Goal: Task Accomplishment & Management: Manage account settings

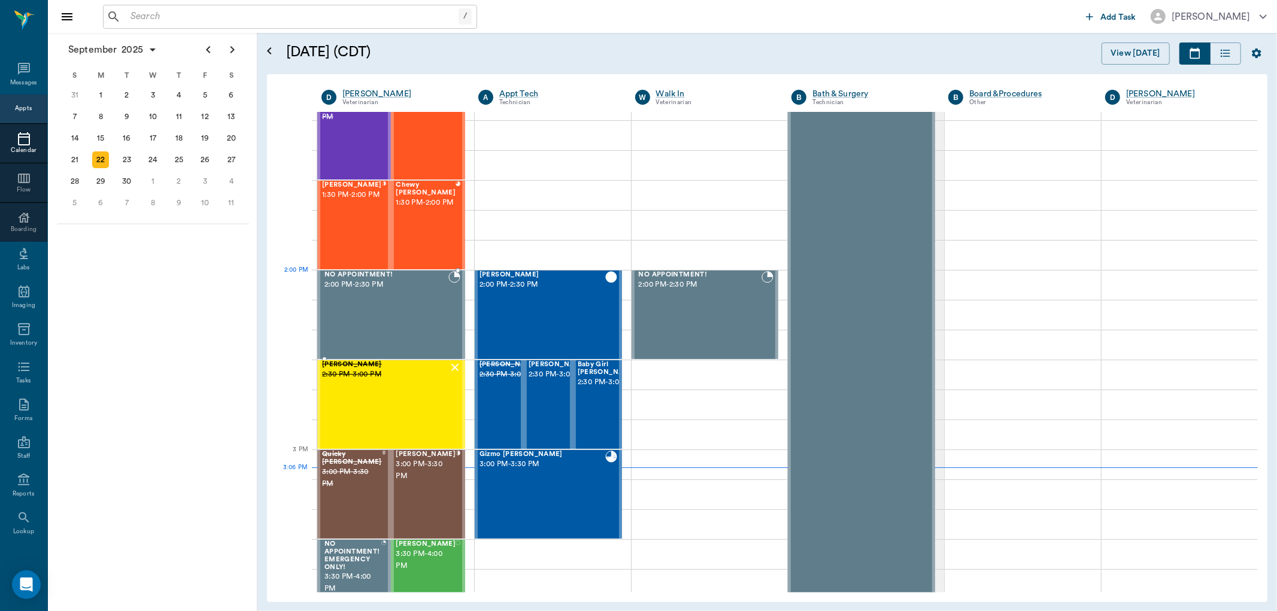
scroll to position [926, 0]
click at [438, 219] on div "Chewy [PERSON_NAME] 1:30 PM - 2:00 PM" at bounding box center [426, 223] width 60 height 87
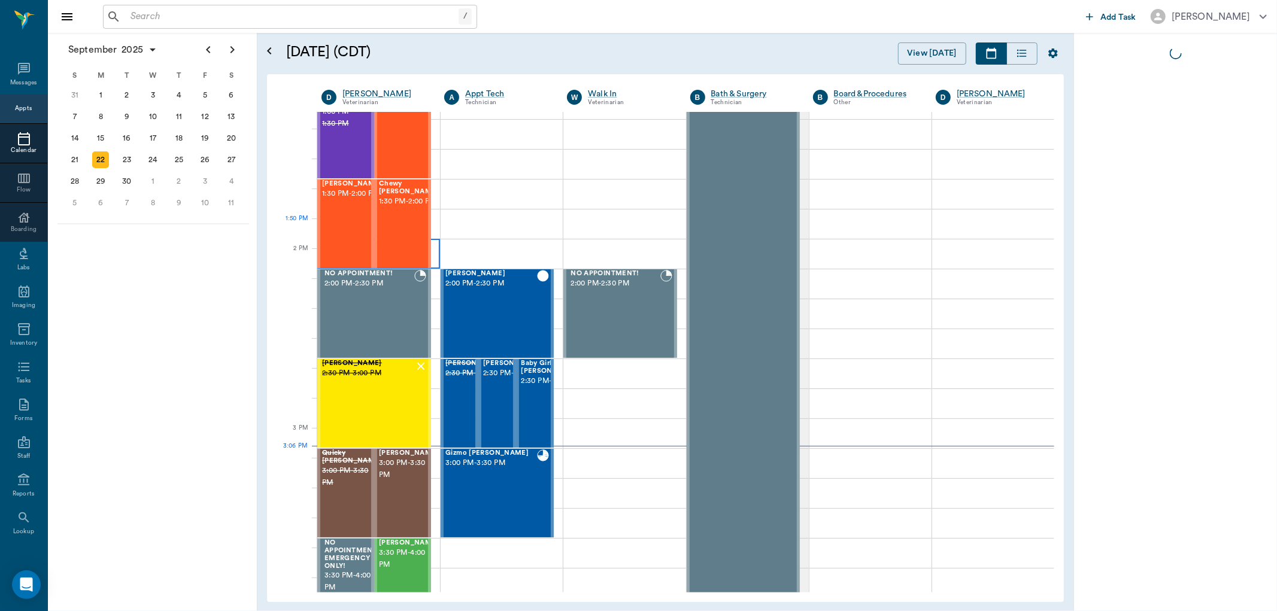
scroll to position [946, 0]
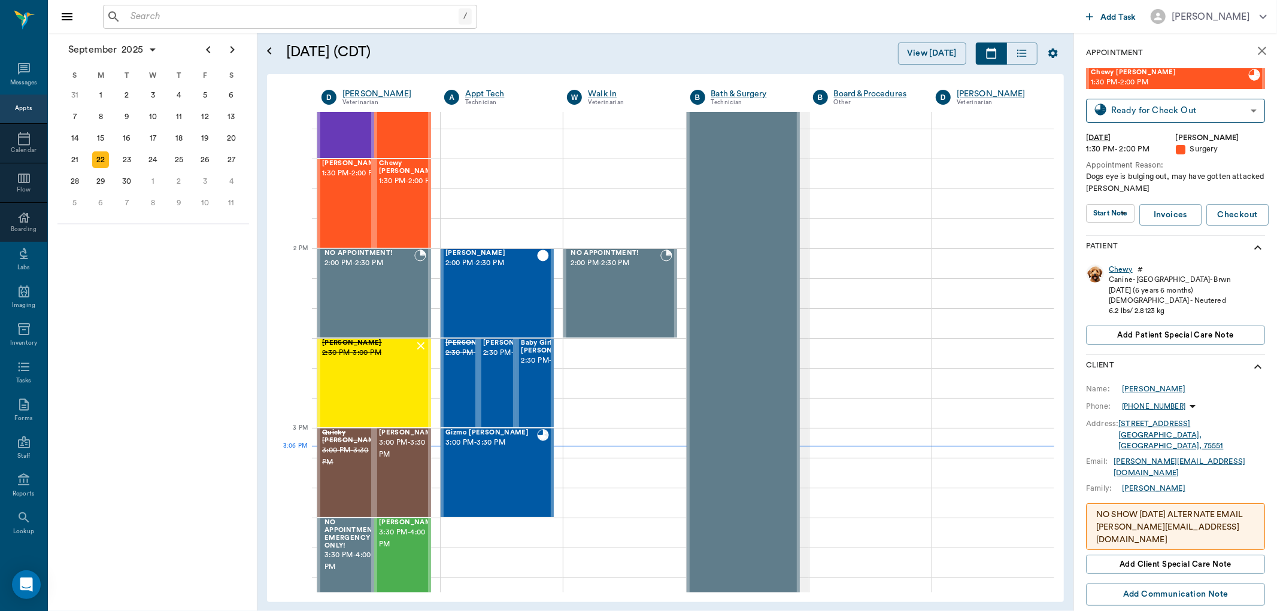
click at [1122, 270] on div "Chewy" at bounding box center [1121, 270] width 24 height 10
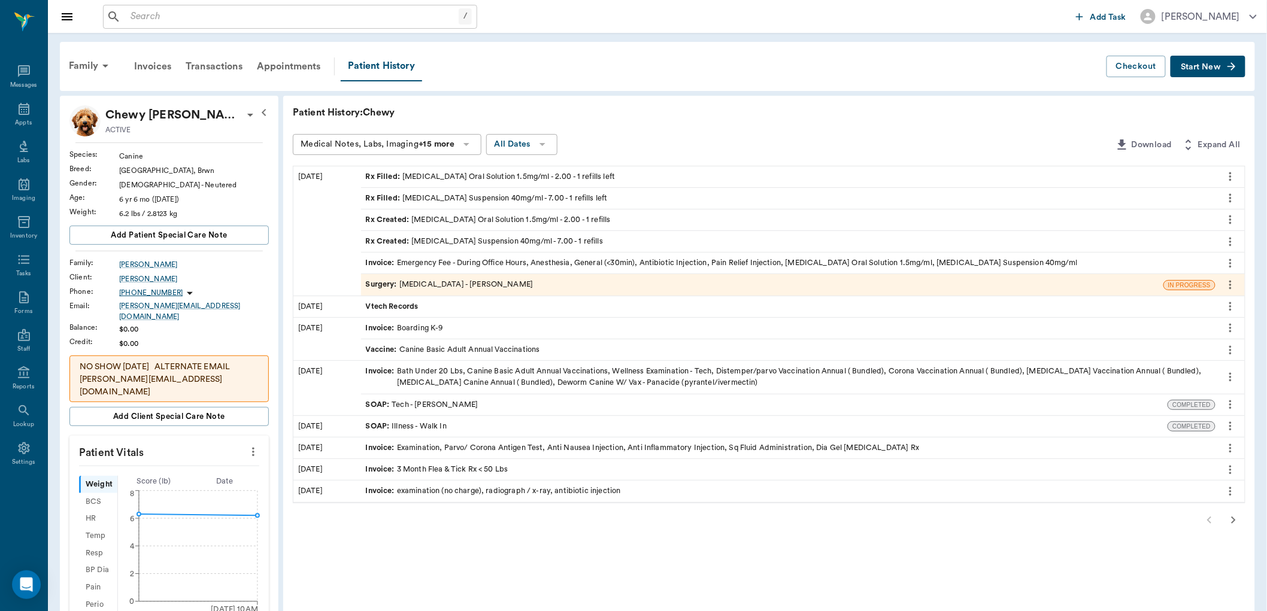
click at [417, 284] on div "Surgery : [MEDICAL_DATA] - [PERSON_NAME]" at bounding box center [450, 284] width 168 height 11
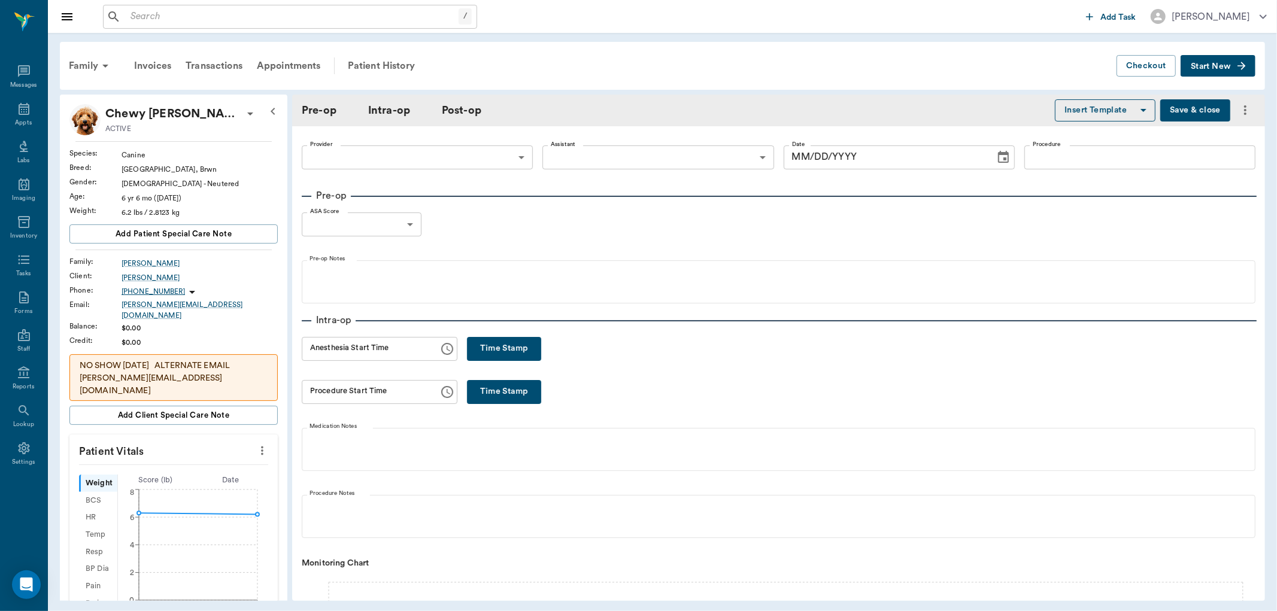
type input "63ec2f075fda476ae8351a4d"
type input "682b670d8bdc6f7f8feef3db"
type input "[MEDICAL_DATA]"
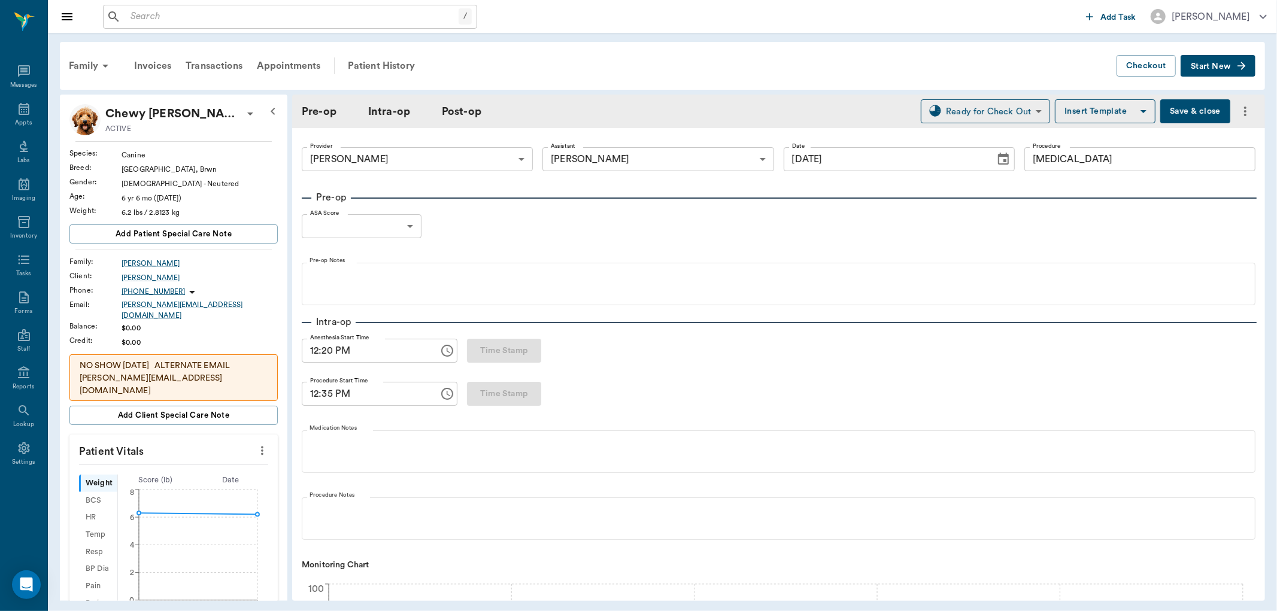
type input "[DATE]"
type input "12:20 PM"
type input "12:35 PM"
type input "12:55 PM"
type input "12:50 PM"
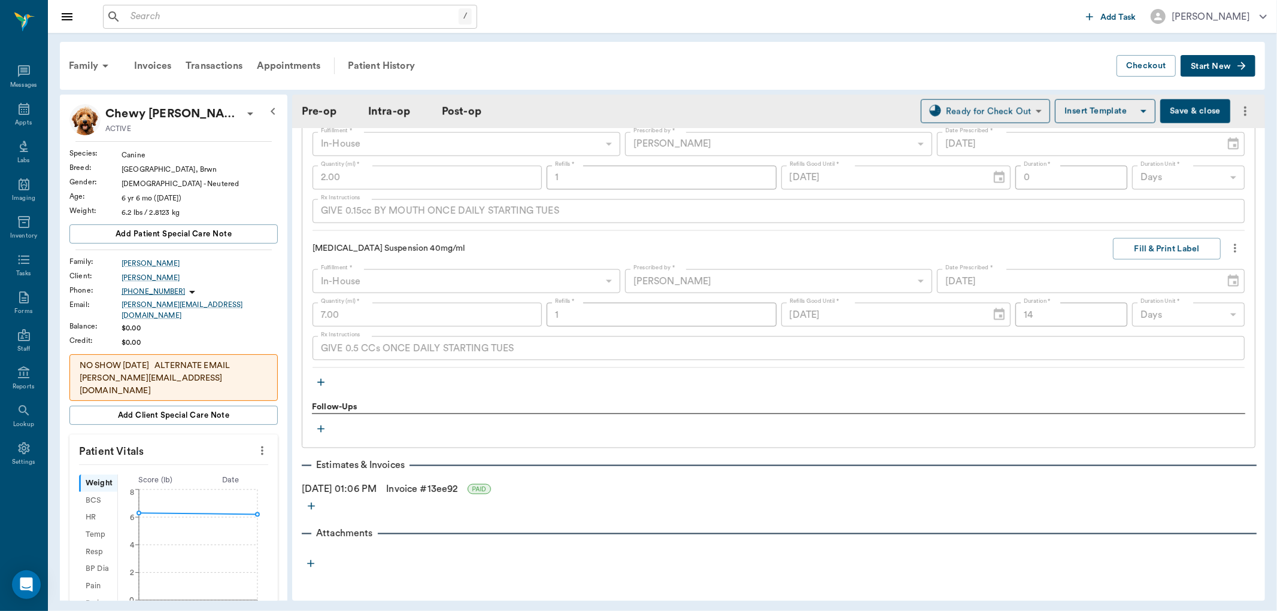
scroll to position [1447, 0]
click at [34, 113] on div "Appts" at bounding box center [23, 116] width 47 height 38
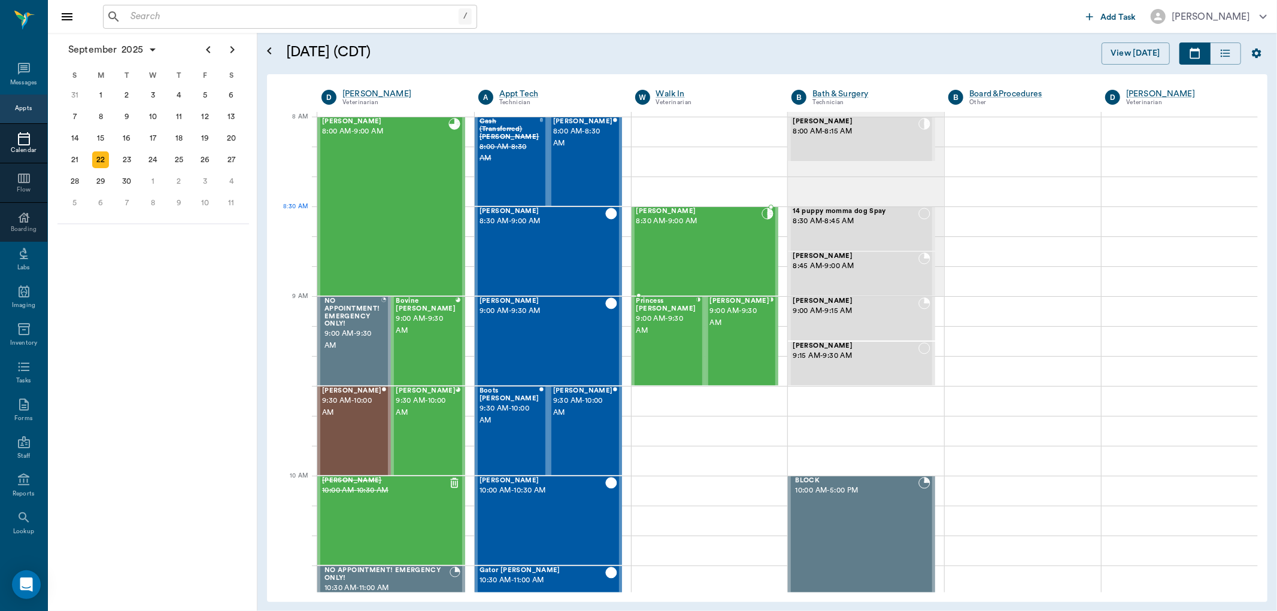
click at [711, 208] on div at bounding box center [705, 208] width 147 height 2
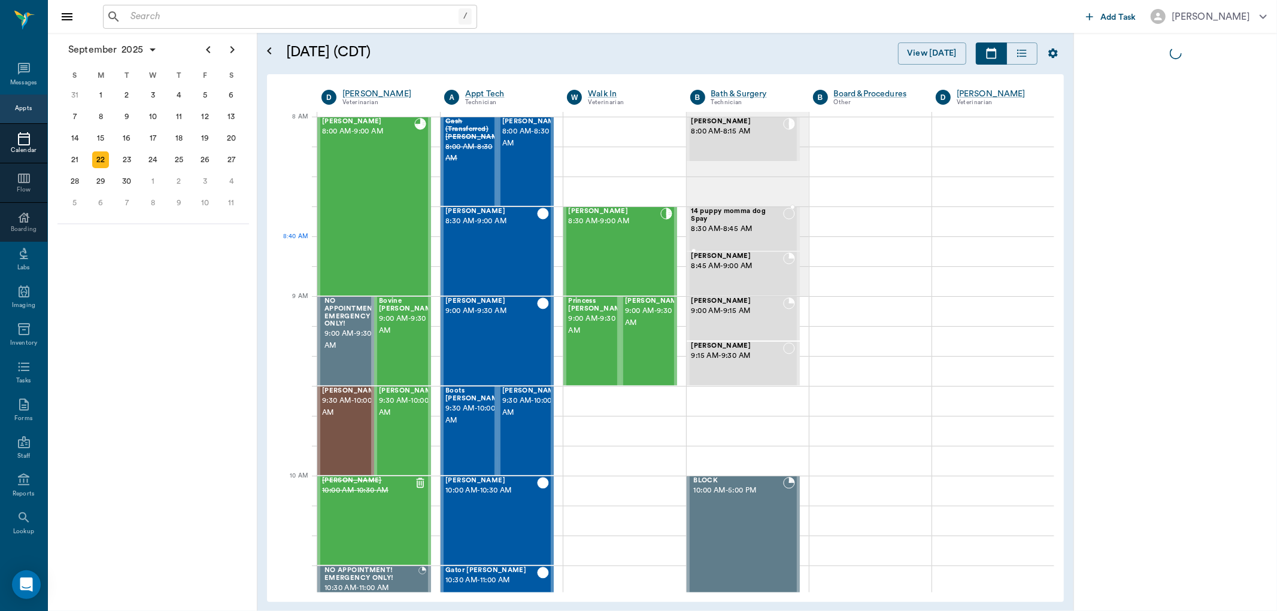
click at [735, 238] on div "14 puppy momma dog Spay 8:30 AM - 8:45 AM" at bounding box center [738, 229] width 92 height 43
click at [1205, 248] on div at bounding box center [1176, 322] width 204 height 578
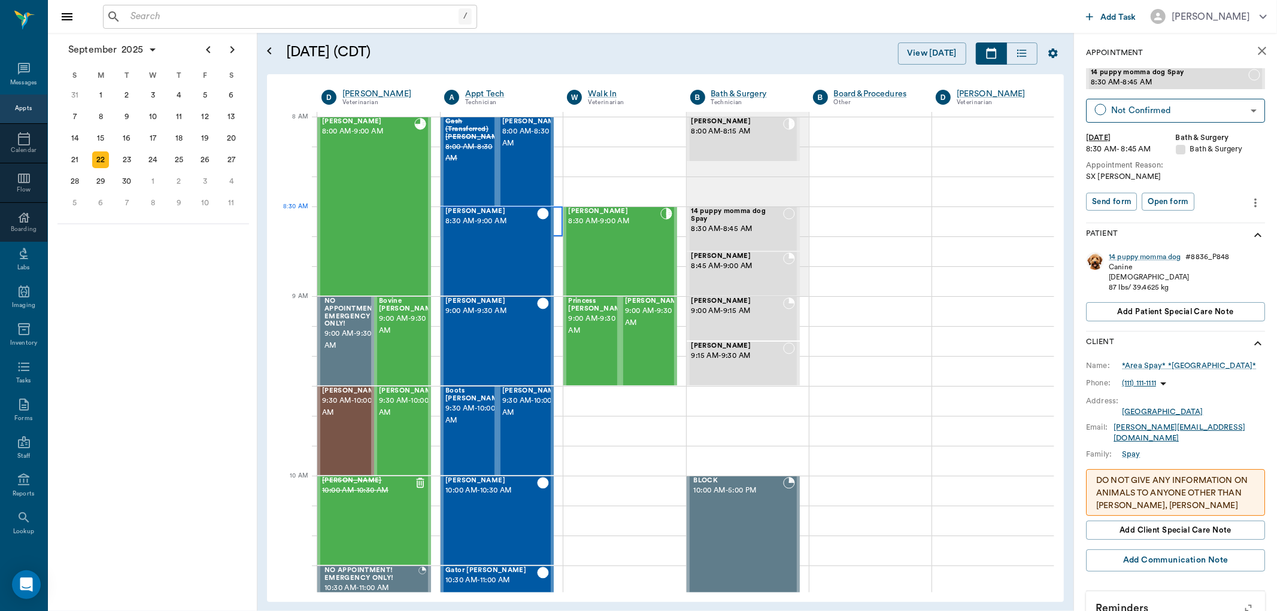
drag, startPoint x: 553, startPoint y: 224, endPoint x: 633, endPoint y: 234, distance: 80.3
click at [633, 234] on div "[PERSON_NAME] 8:30 AM - 9:00 AM" at bounding box center [614, 251] width 92 height 87
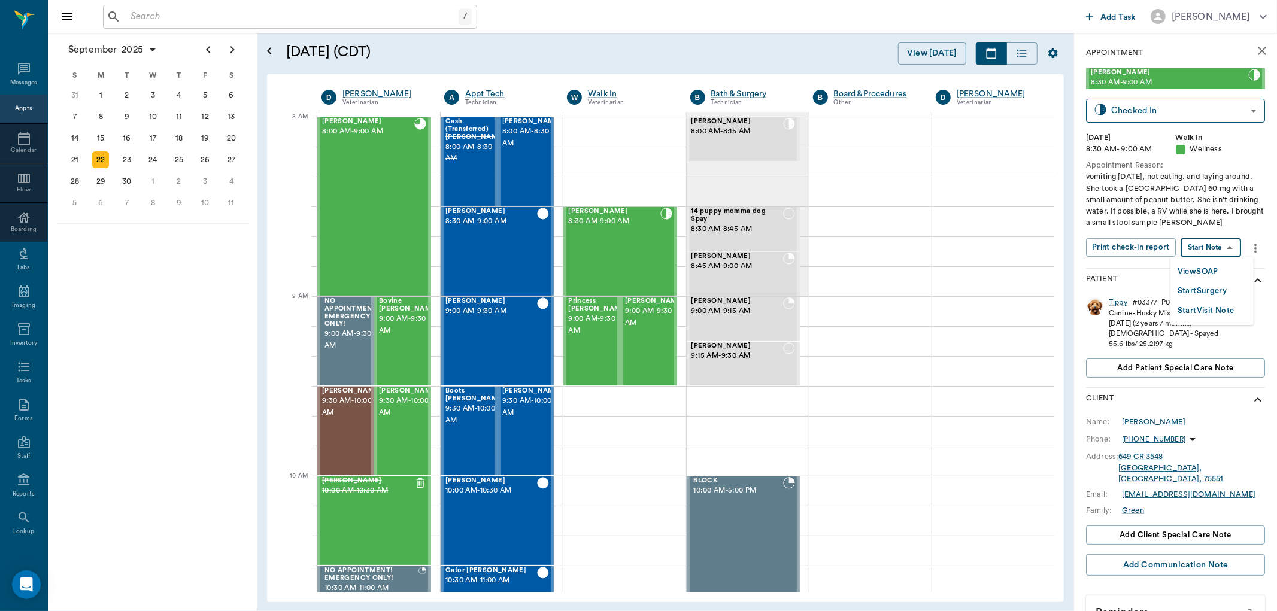
click at [1201, 247] on body "/ ​ Add Task [PERSON_NAME] Nectar Messages Appts Calendar Flow Boarding Labs Im…" at bounding box center [638, 305] width 1277 height 611
click at [1204, 265] on button "View SOAP" at bounding box center [1198, 272] width 41 height 14
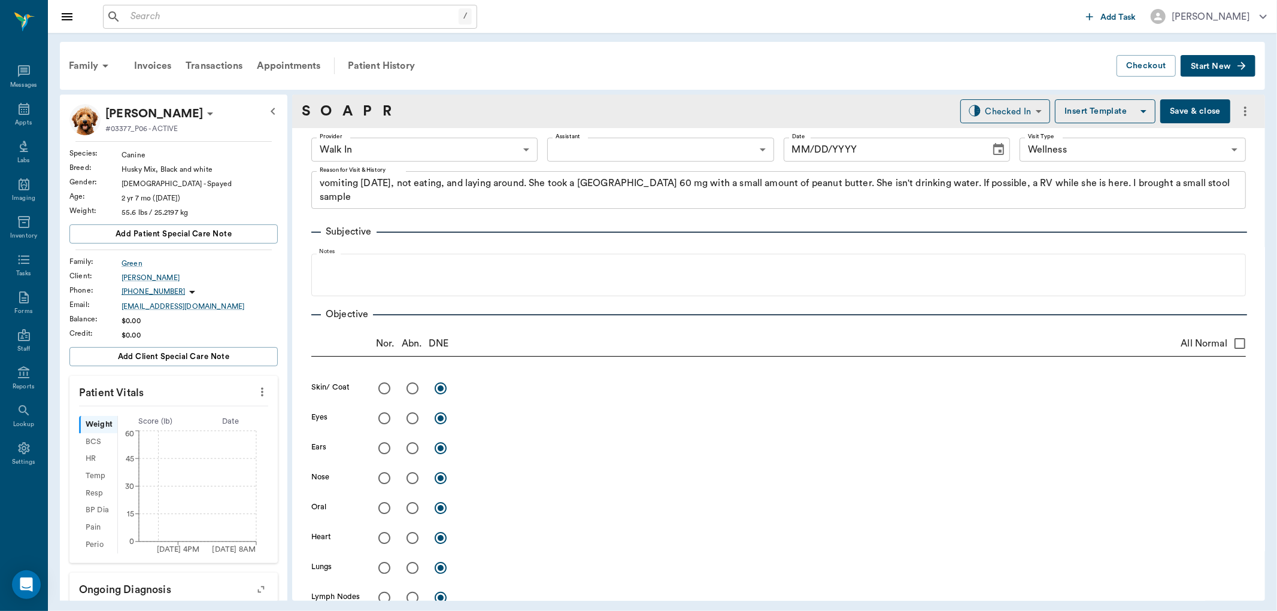
type input "63ee68728bdb516679580557"
type input "65d2be4f46e3a538d89b8c14"
type textarea "vomiting [DATE], not eating, and laying around. She took a [GEOGRAPHIC_DATA] 60…"
type input "[DATE]"
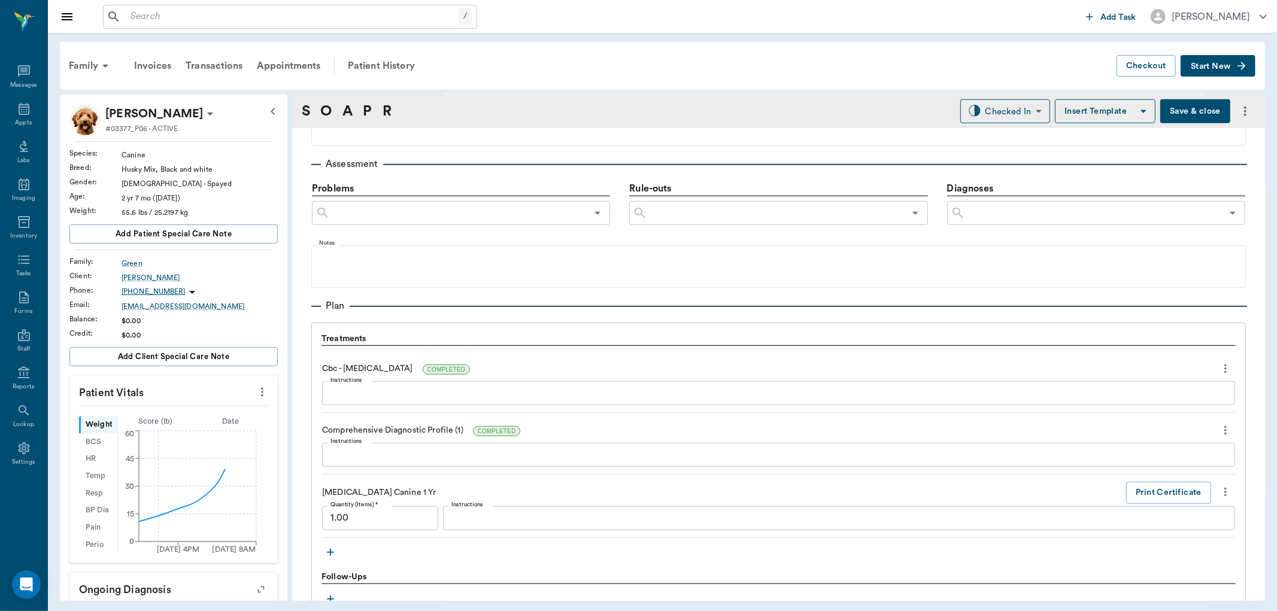
scroll to position [800, 0]
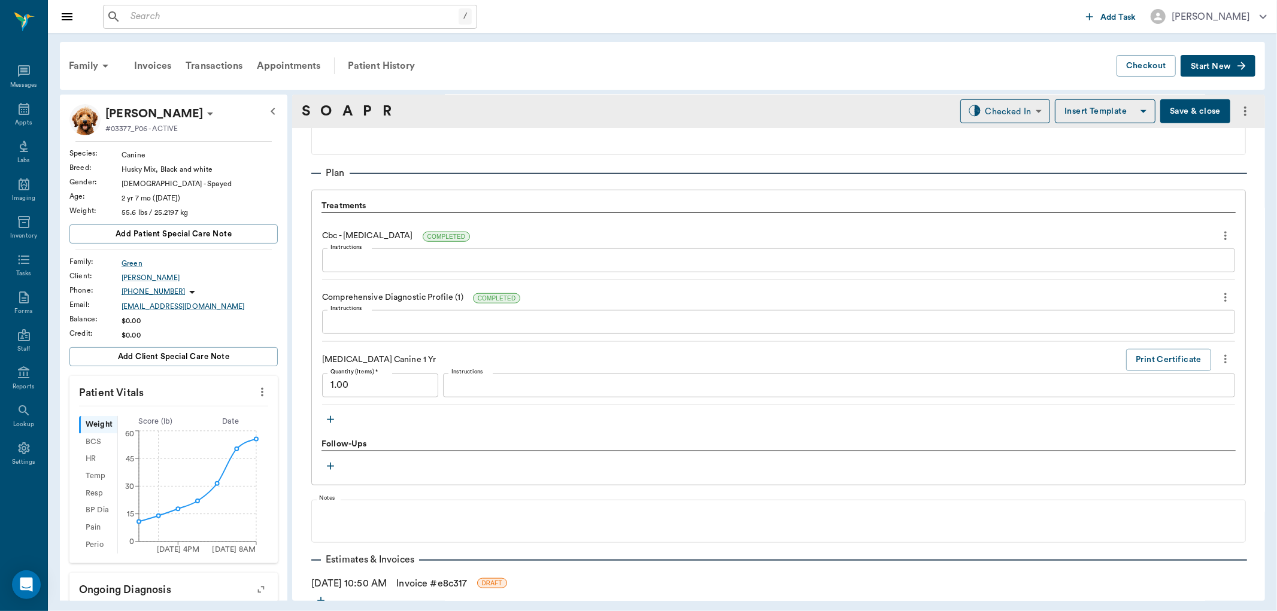
click at [335, 419] on icon "button" at bounding box center [331, 420] width 12 height 12
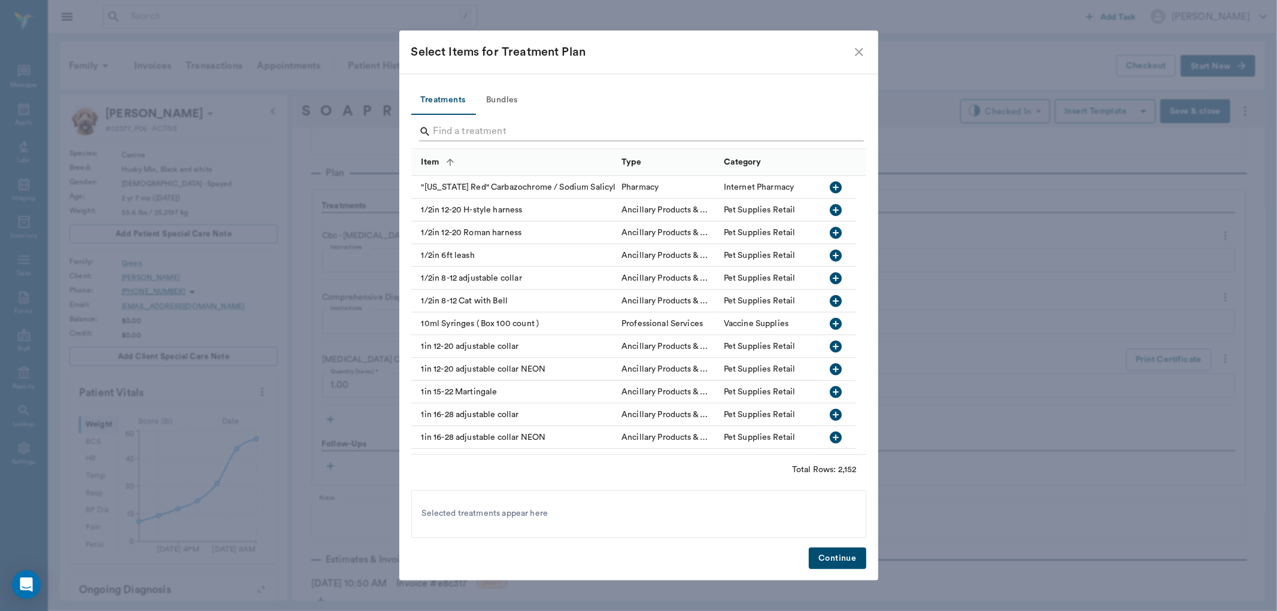
drag, startPoint x: 491, startPoint y: 140, endPoint x: 516, endPoint y: 121, distance: 30.8
click at [492, 139] on input "Search" at bounding box center [640, 131] width 413 height 19
click at [516, 121] on div at bounding box center [641, 132] width 445 height 31
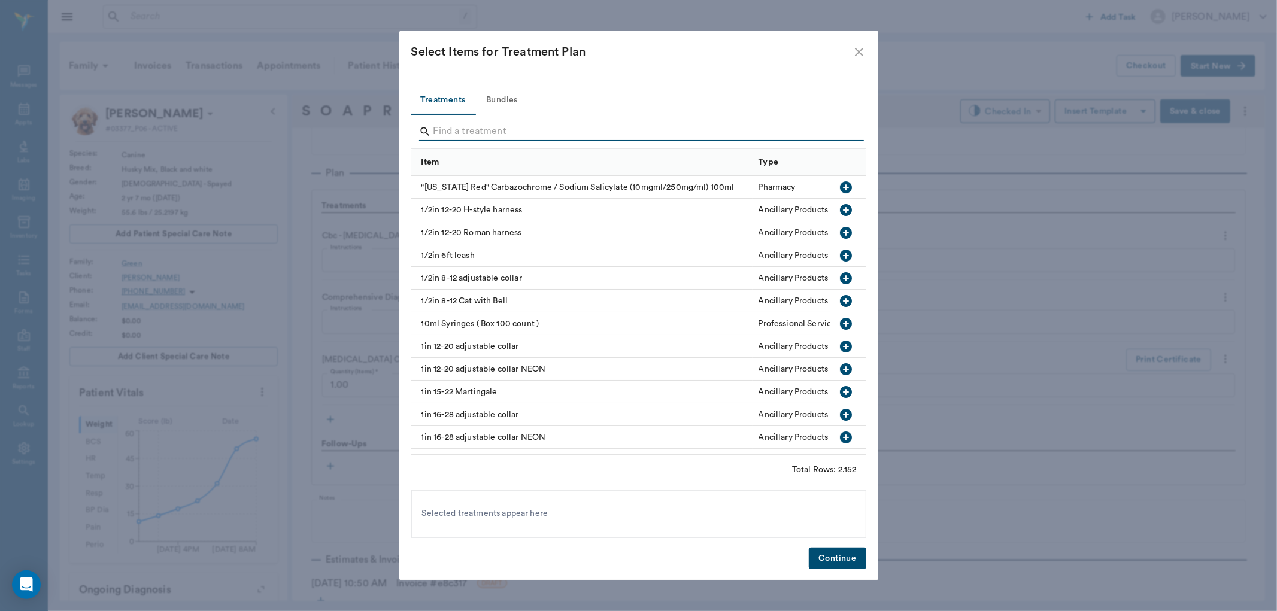
click at [516, 134] on input "Search" at bounding box center [640, 131] width 413 height 19
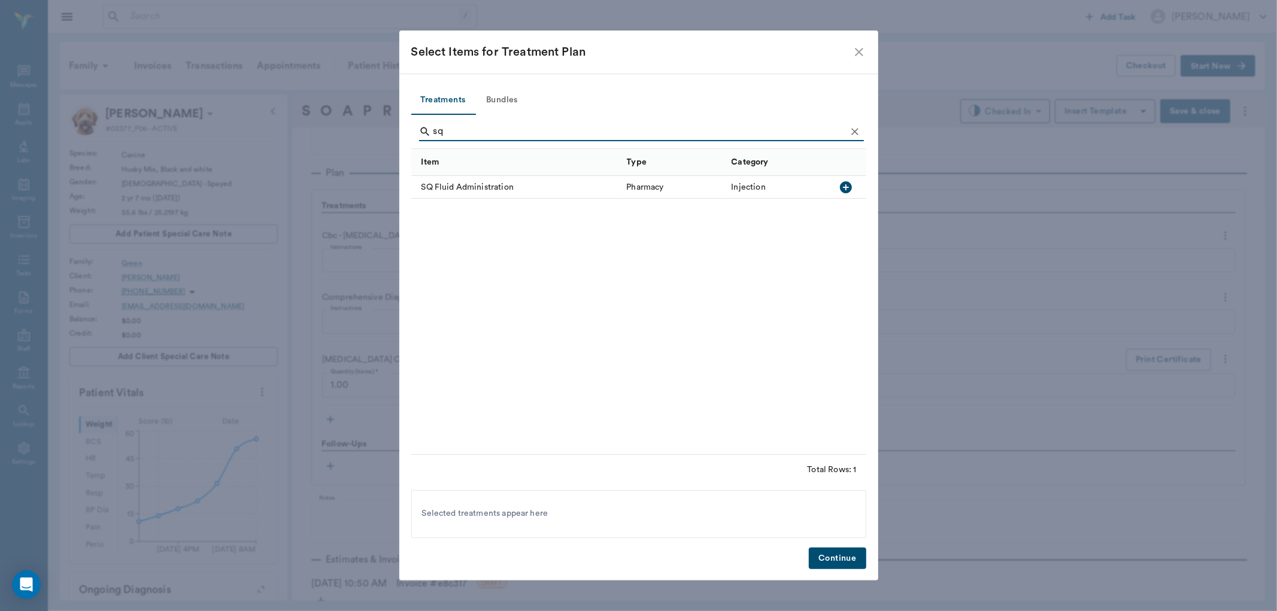
type input "sq"
click at [850, 187] on icon "button" at bounding box center [846, 187] width 12 height 12
click at [856, 134] on icon "Clear" at bounding box center [854, 131] width 7 height 7
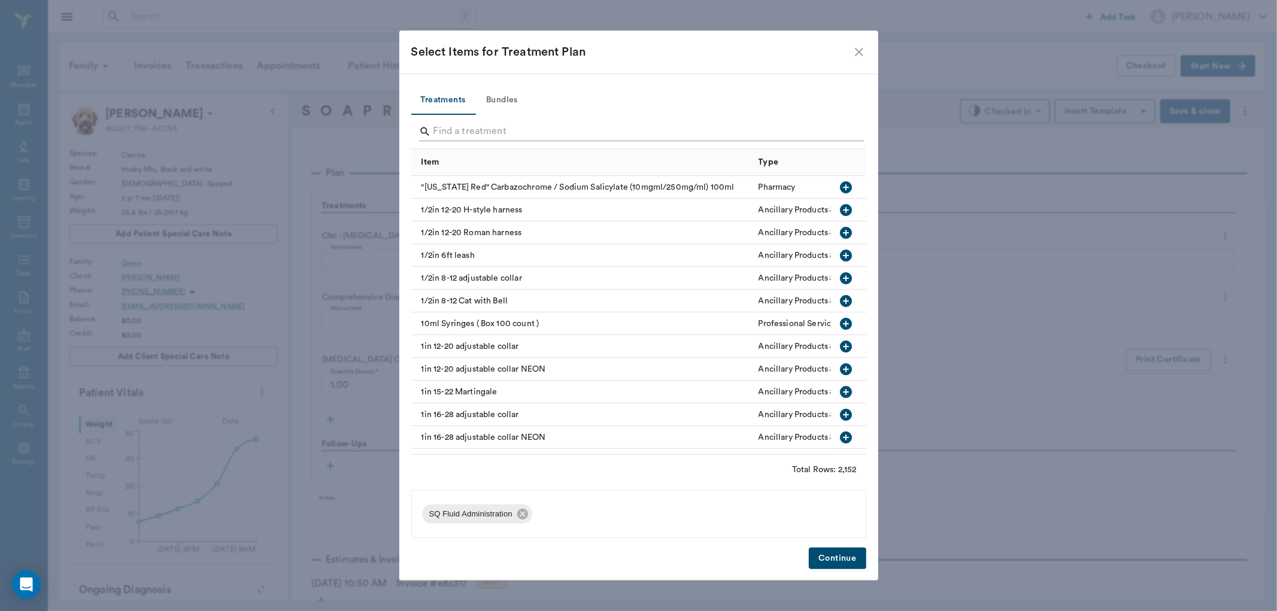
click at [824, 129] on input "Search" at bounding box center [640, 131] width 413 height 19
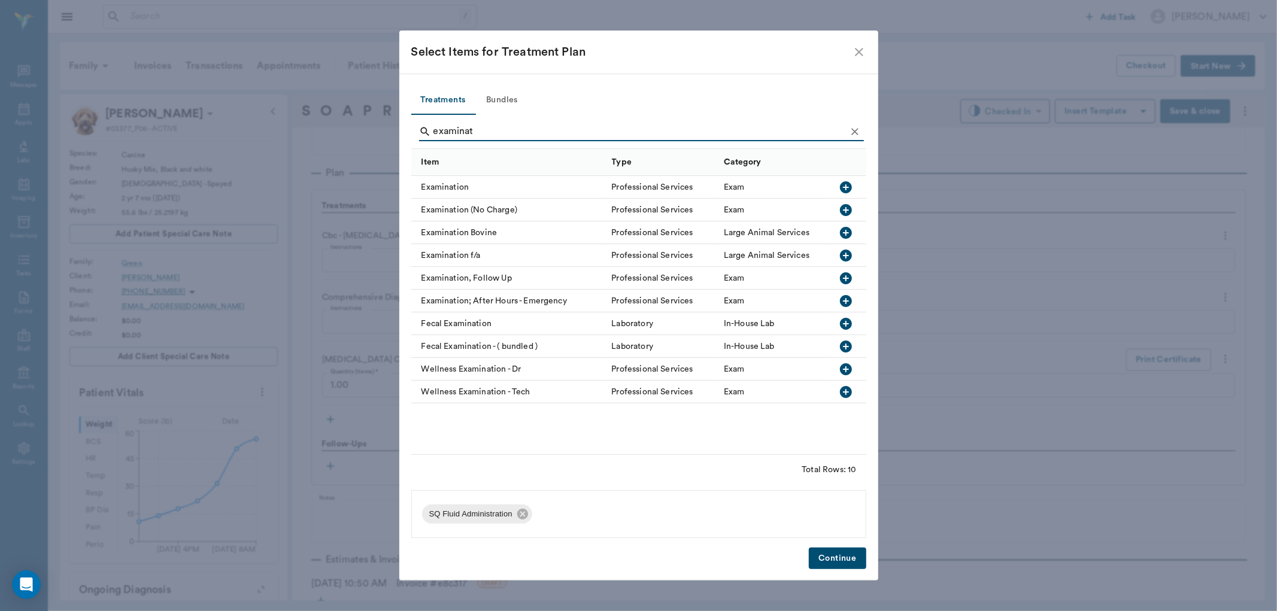
type input "examinat"
click at [846, 187] on icon "button" at bounding box center [846, 187] width 14 height 14
click at [857, 132] on icon "Clear" at bounding box center [855, 132] width 12 height 12
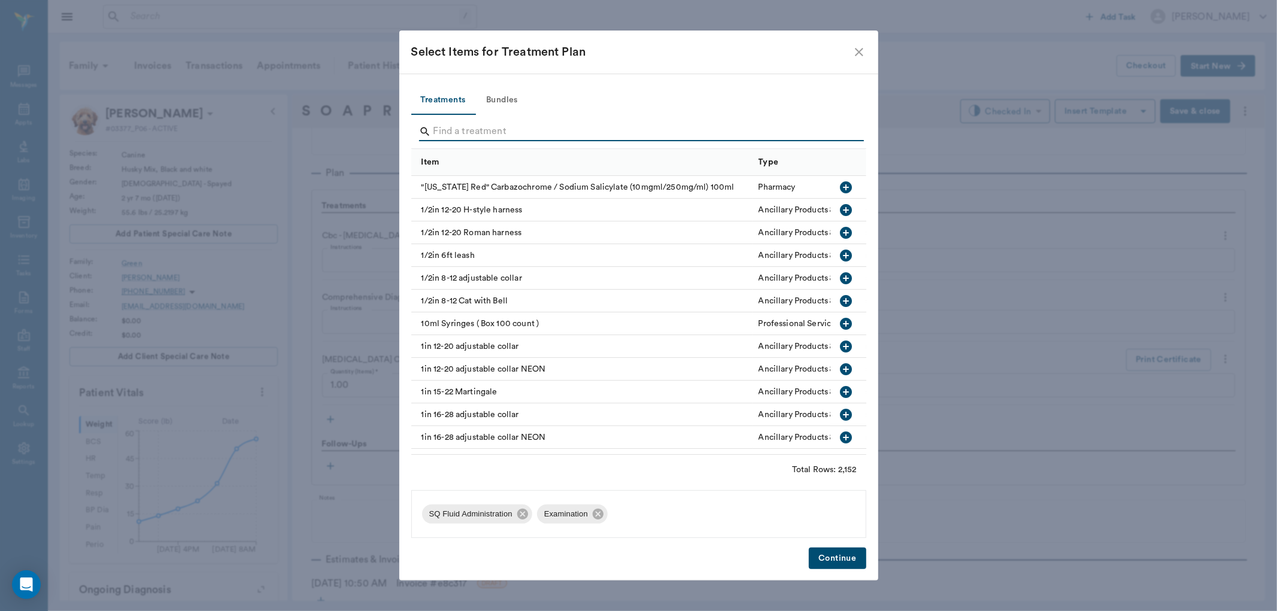
click at [837, 131] on input "Search" at bounding box center [640, 131] width 413 height 19
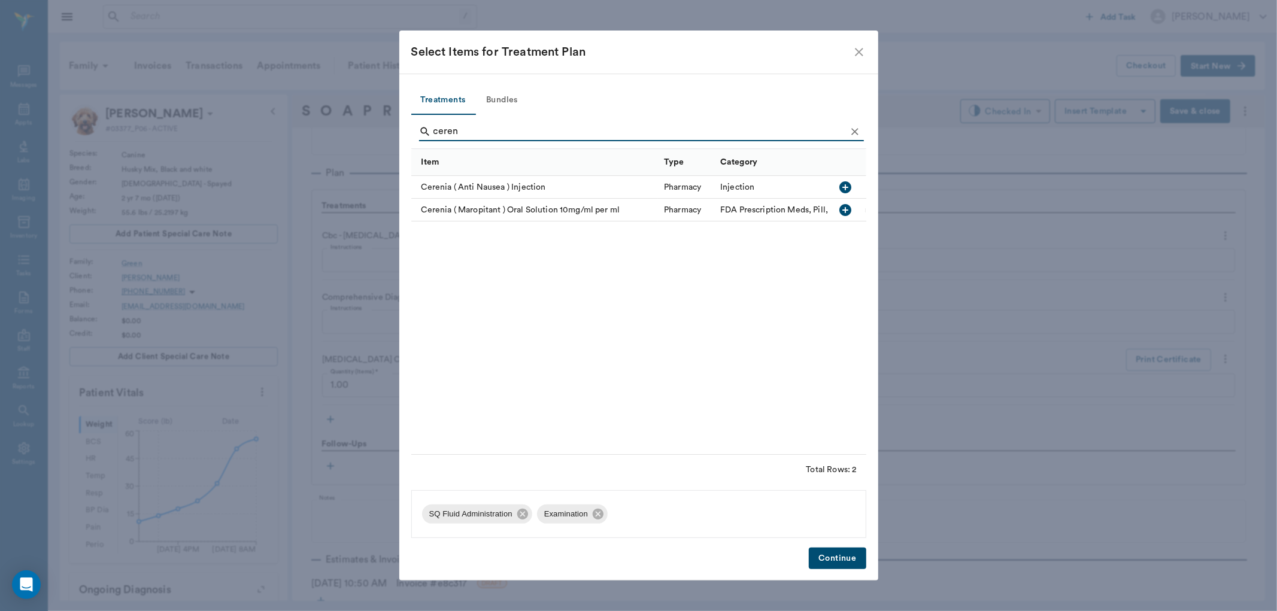
type input "ceren"
click at [851, 130] on icon "Clear" at bounding box center [855, 132] width 12 height 12
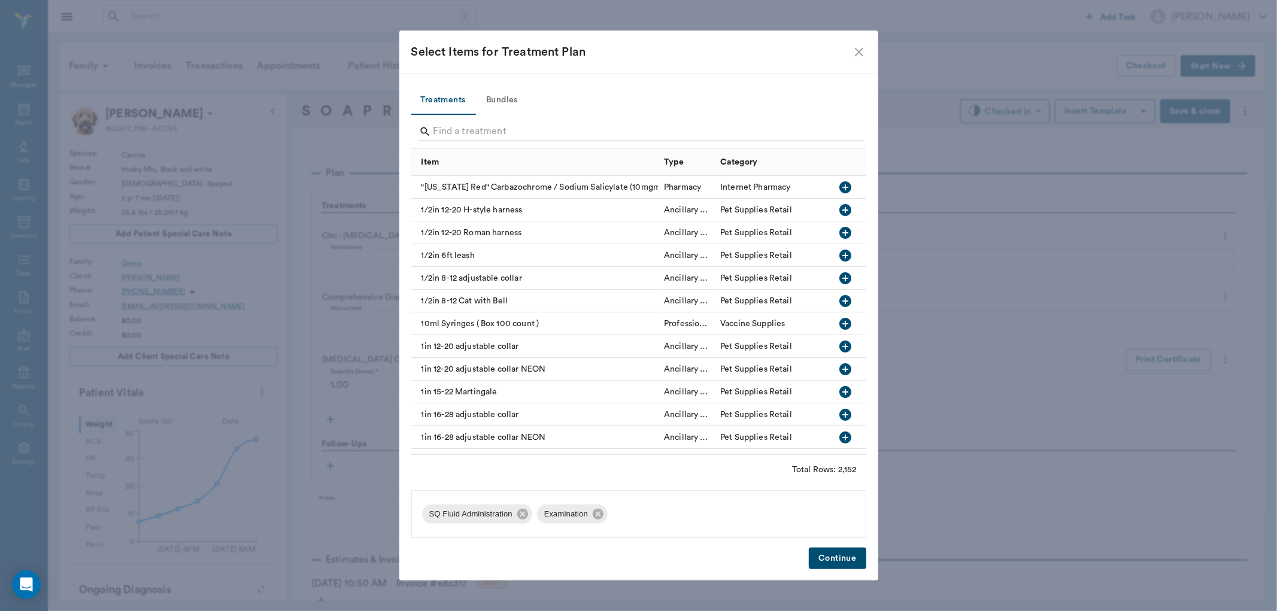
click at [831, 130] on input "Search" at bounding box center [640, 131] width 413 height 19
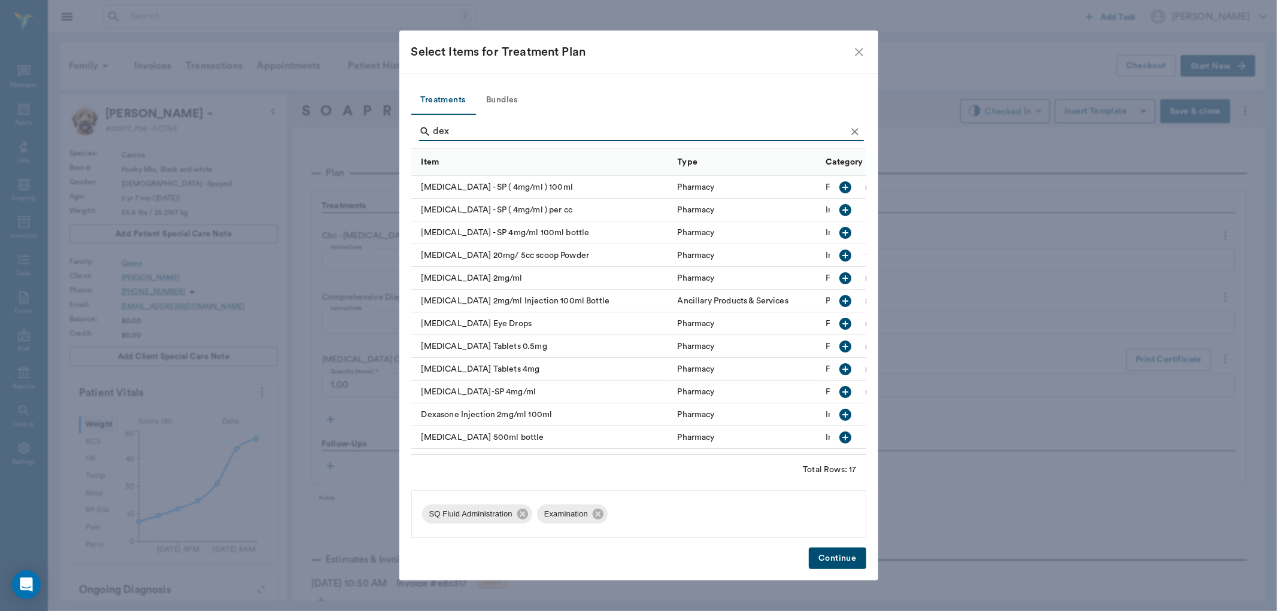
type input "dex"
click at [840, 208] on icon "button" at bounding box center [846, 210] width 12 height 12
drag, startPoint x: 851, startPoint y: 135, endPoint x: 831, endPoint y: 129, distance: 20.5
click at [851, 133] on icon "Clear" at bounding box center [855, 132] width 12 height 12
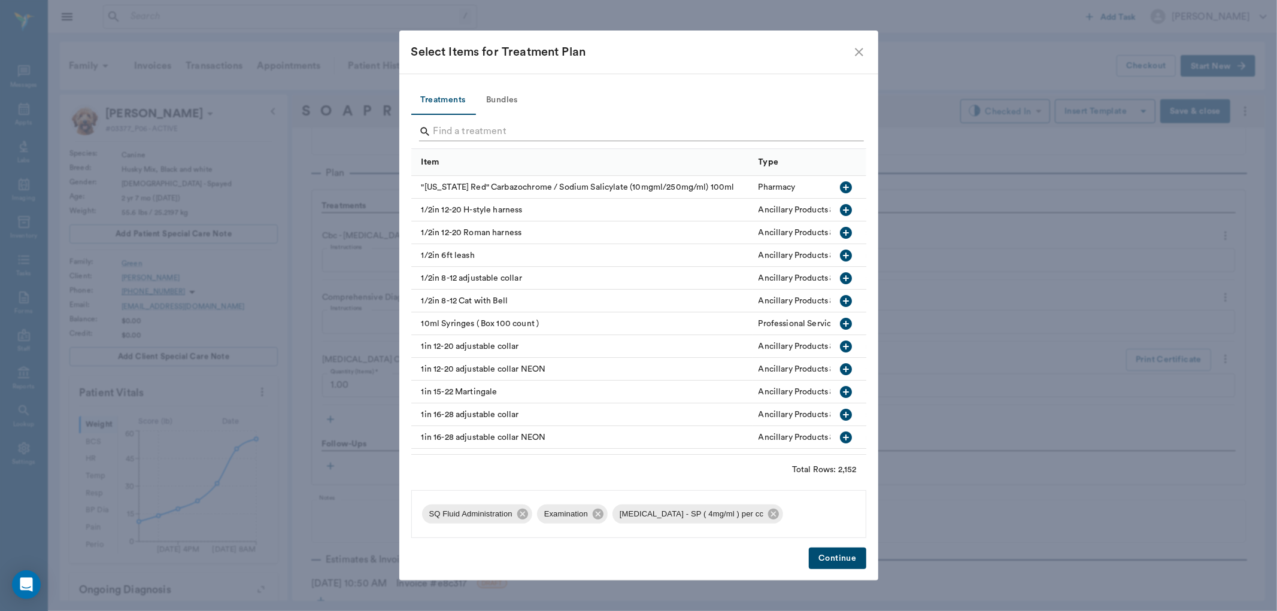
click at [830, 129] on input "Search" at bounding box center [640, 131] width 413 height 19
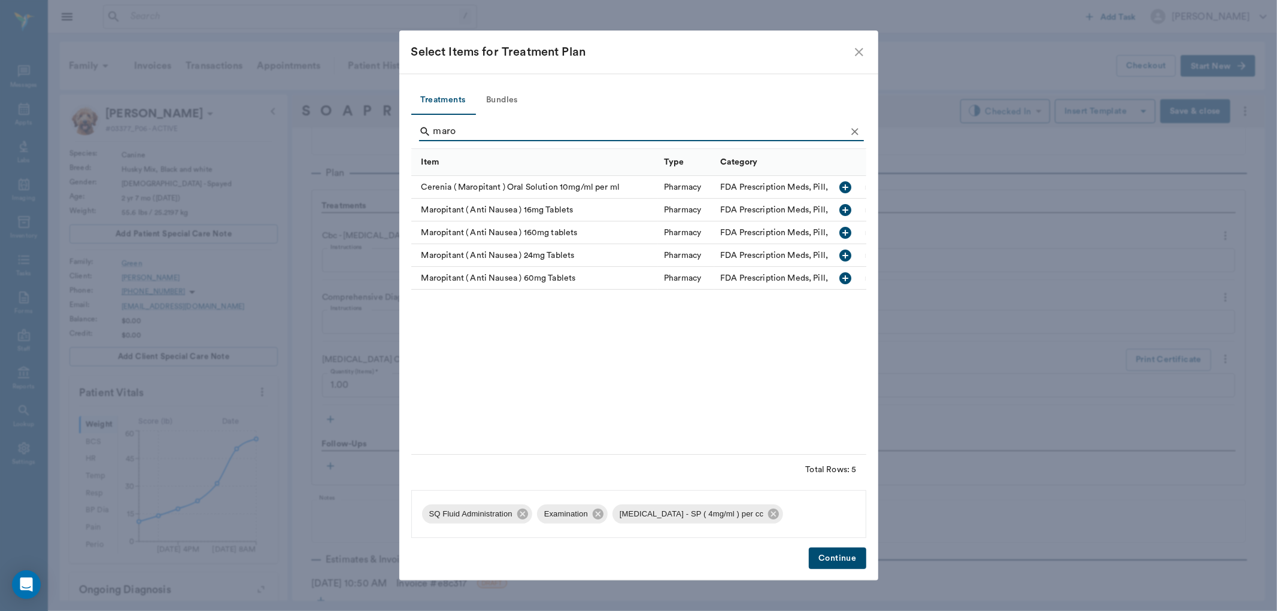
type input "maro"
click at [842, 278] on icon "button" at bounding box center [846, 278] width 14 height 14
click at [822, 557] on button "Continue" at bounding box center [837, 559] width 57 height 22
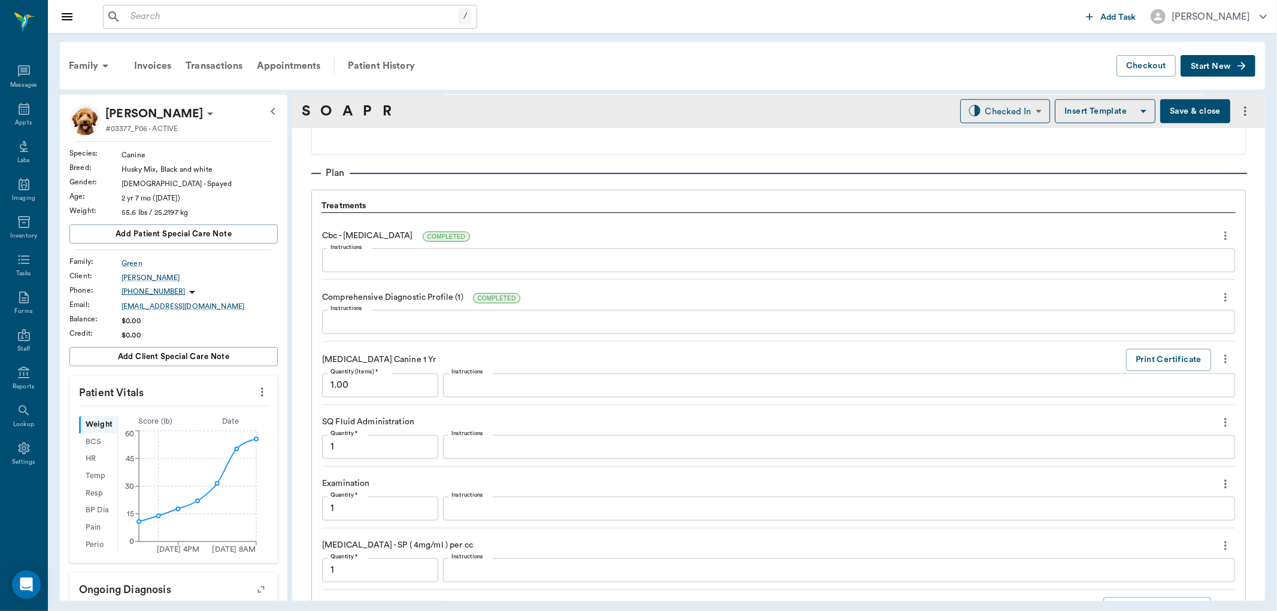
scroll to position [1190, 0]
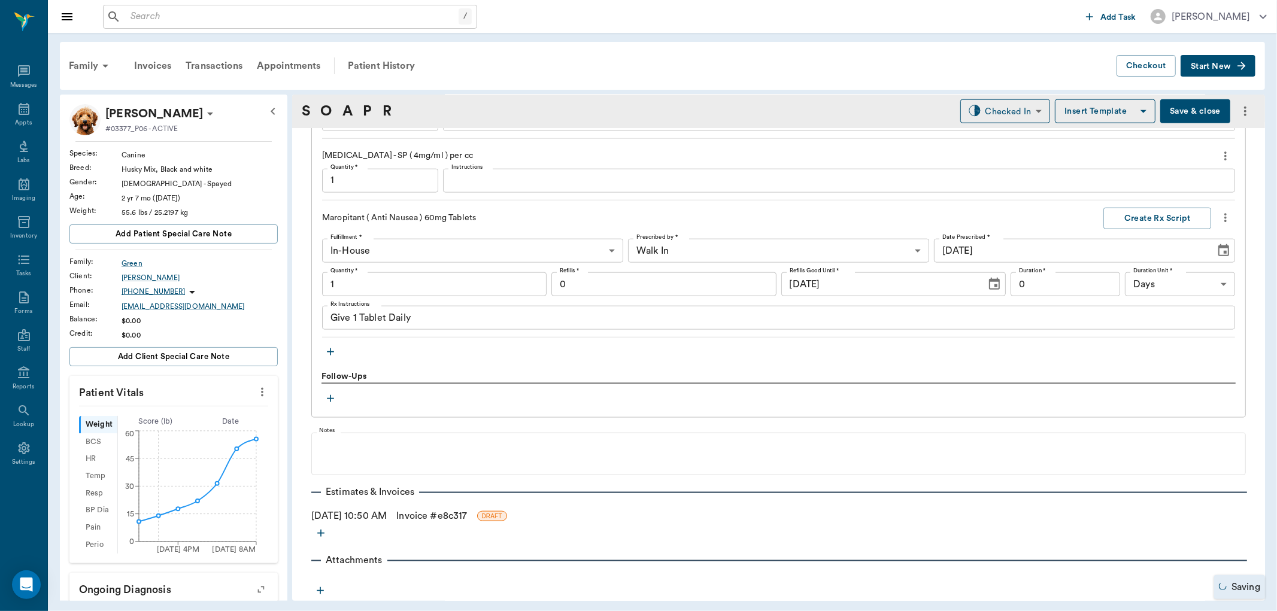
type input "1.00"
click at [441, 323] on textarea "Give 1 Tablet Daily" at bounding box center [779, 318] width 896 height 14
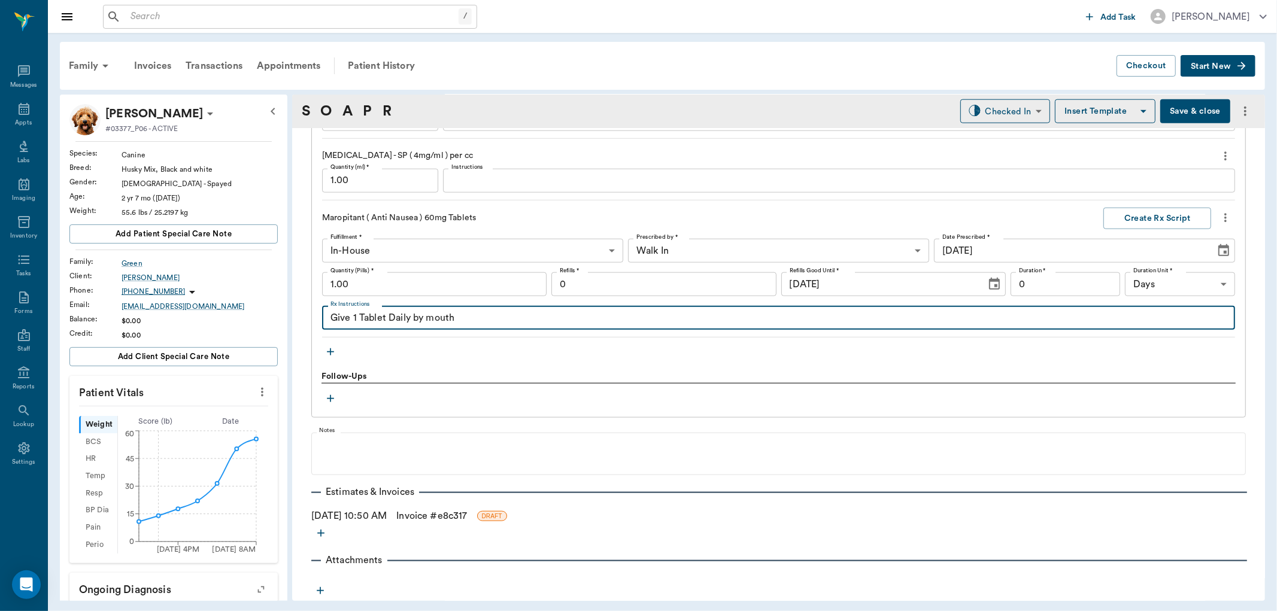
type textarea "Give 1 Tablet Daily by mouth"
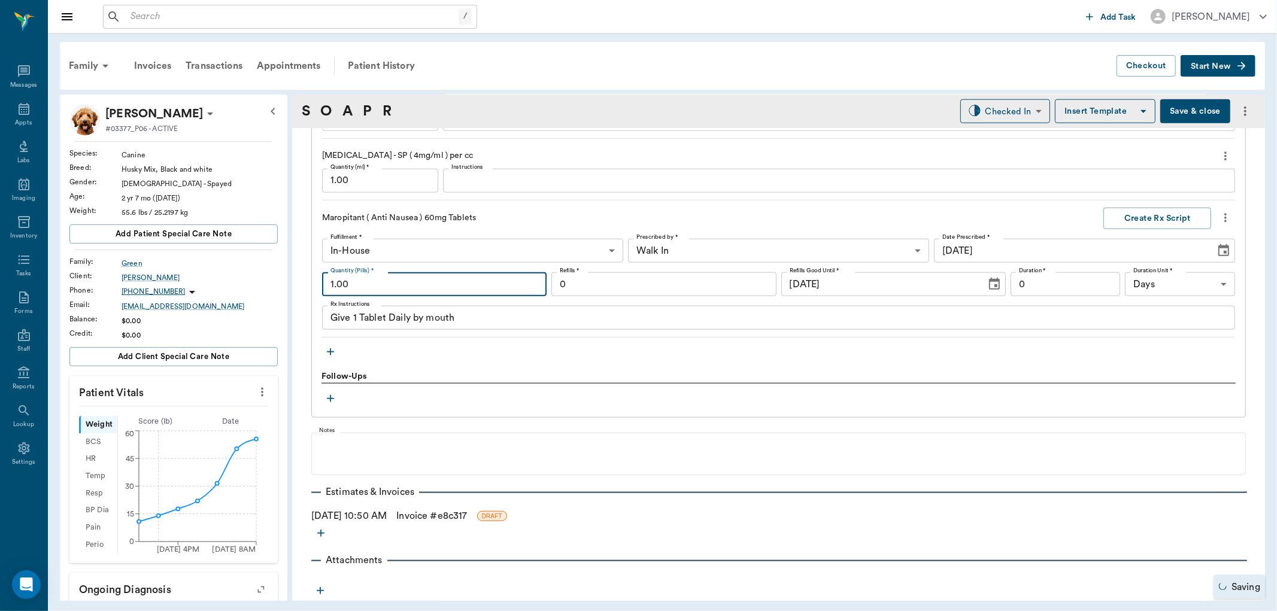
click at [501, 288] on input "1.00" at bounding box center [434, 284] width 225 height 24
type input "3.00"
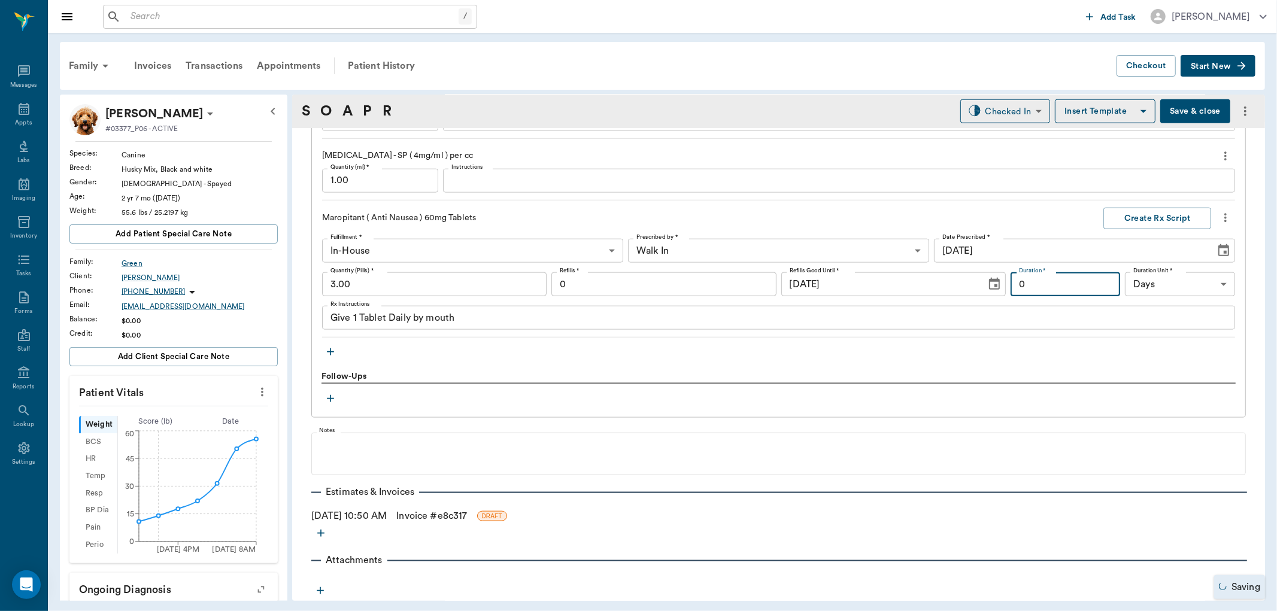
click at [1042, 275] on input "0" at bounding box center [1066, 284] width 110 height 24
type input "3"
click at [1160, 223] on button "Create Rx Script" at bounding box center [1158, 219] width 108 height 22
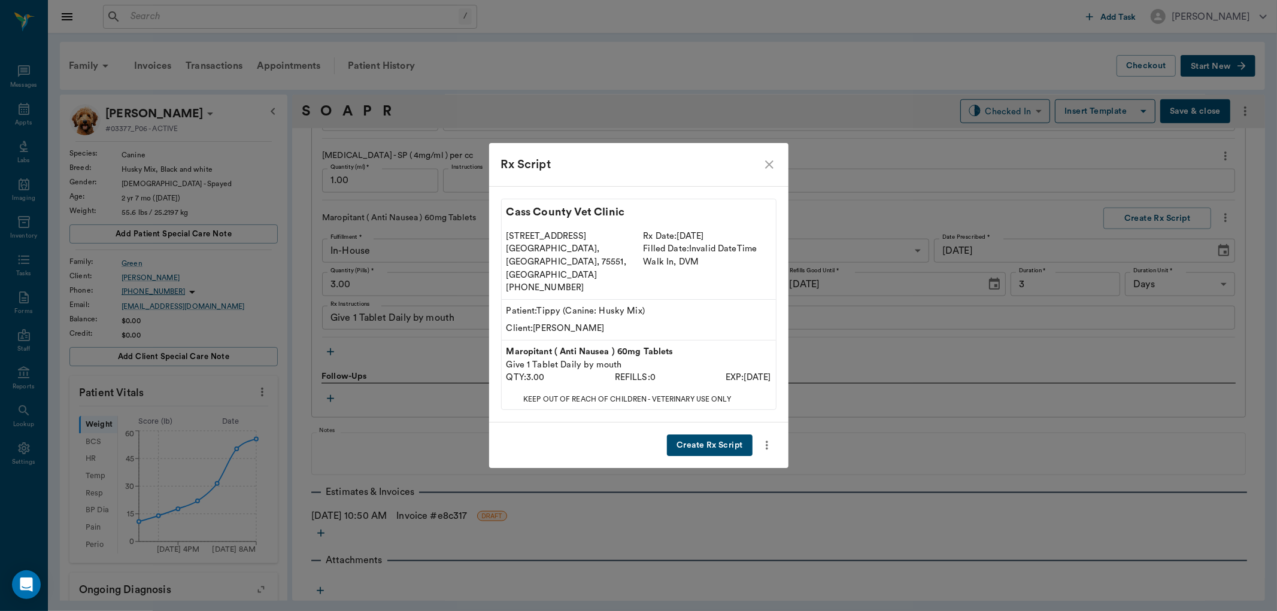
click at [728, 435] on button "Create Rx Script" at bounding box center [709, 446] width 85 height 22
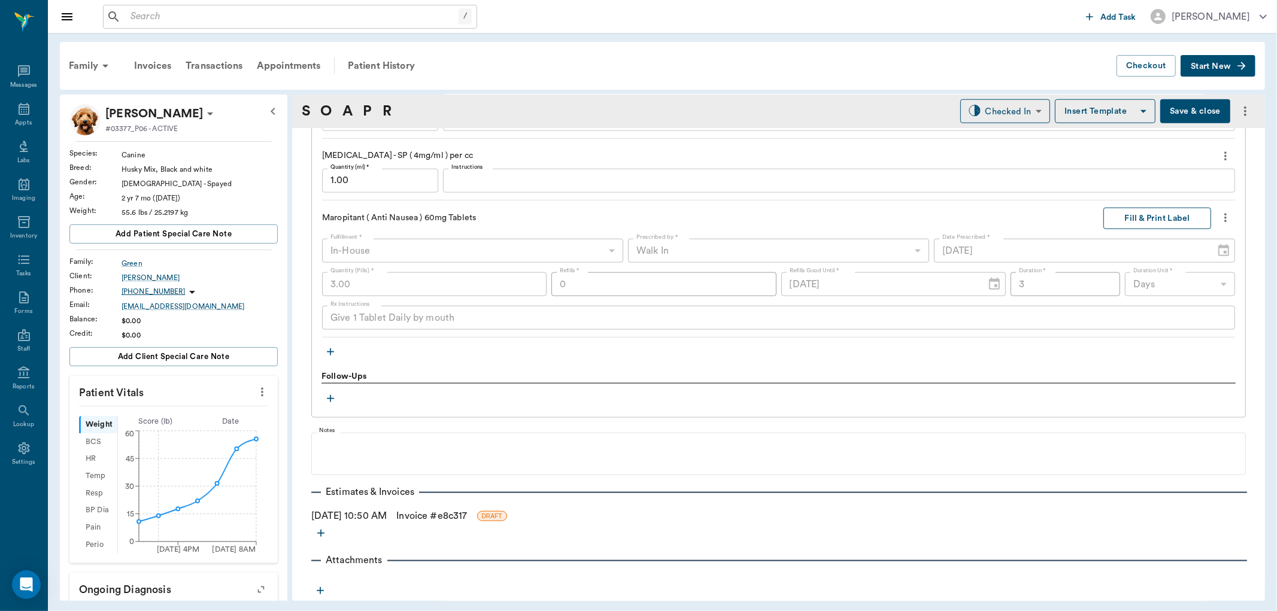
click at [1151, 220] on button "Fill & Print Label" at bounding box center [1158, 219] width 108 height 22
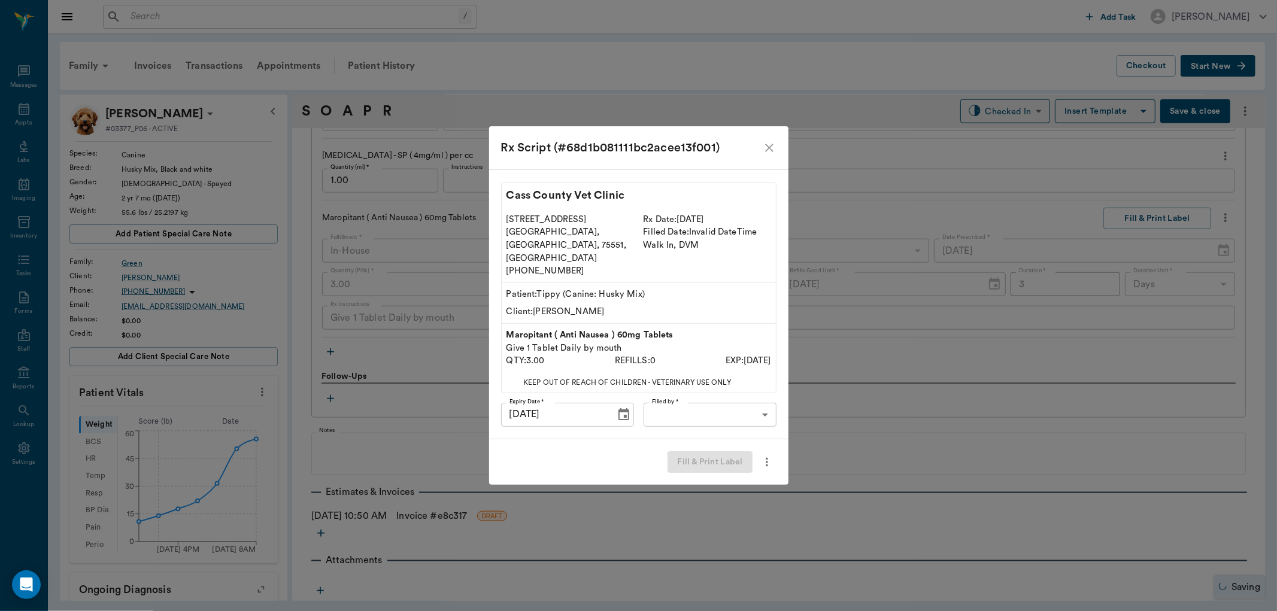
click at [668, 393] on body "/ ​ Add Task [PERSON_NAME] Nectar Messages Appts Labs Imaging Inventory Tasks F…" at bounding box center [638, 305] width 1277 height 611
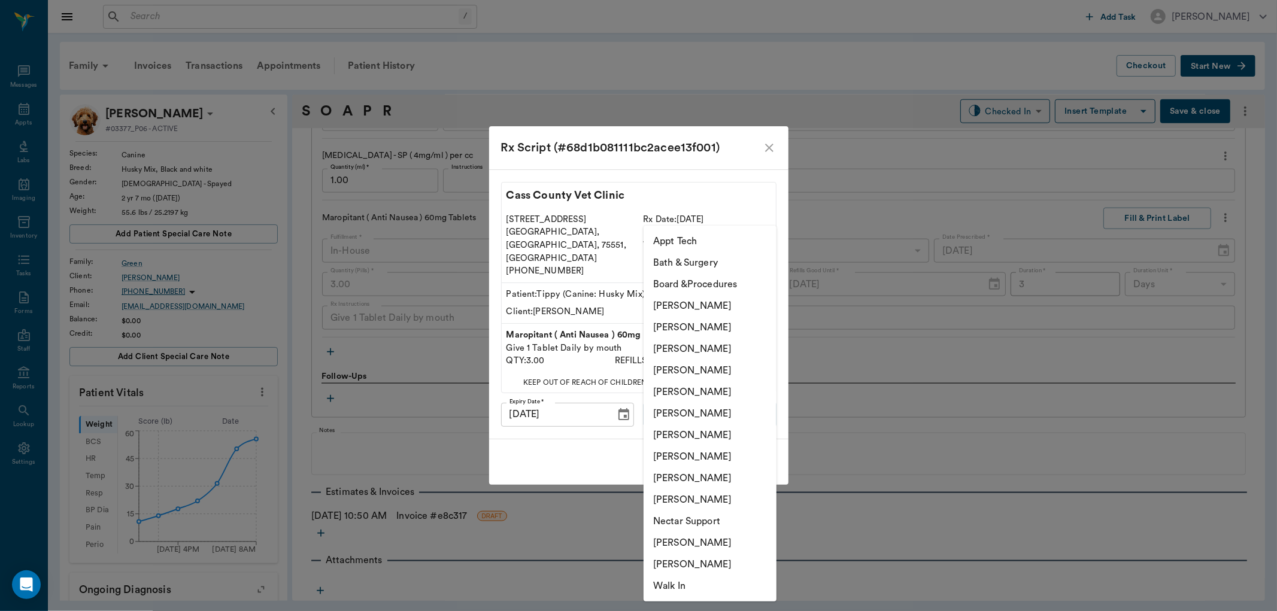
click at [687, 434] on li "[PERSON_NAME]" at bounding box center [710, 436] width 133 height 22
type input "682b670d8bdc6f7f8feef3db"
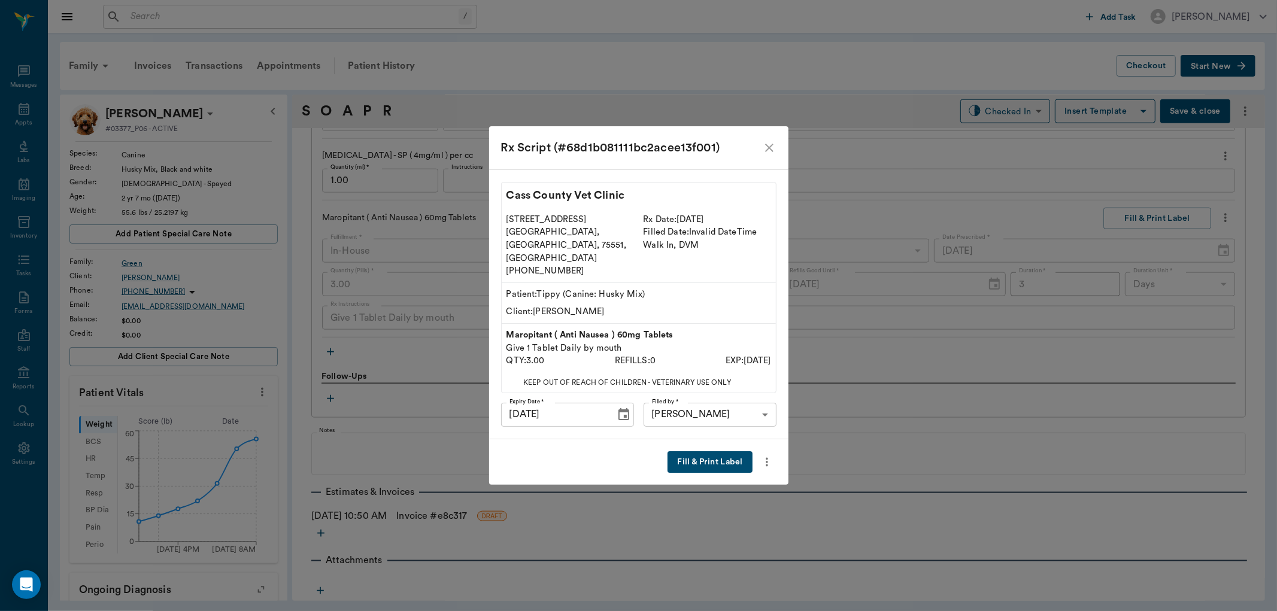
click at [714, 454] on button "Fill & Print Label" at bounding box center [710, 462] width 84 height 22
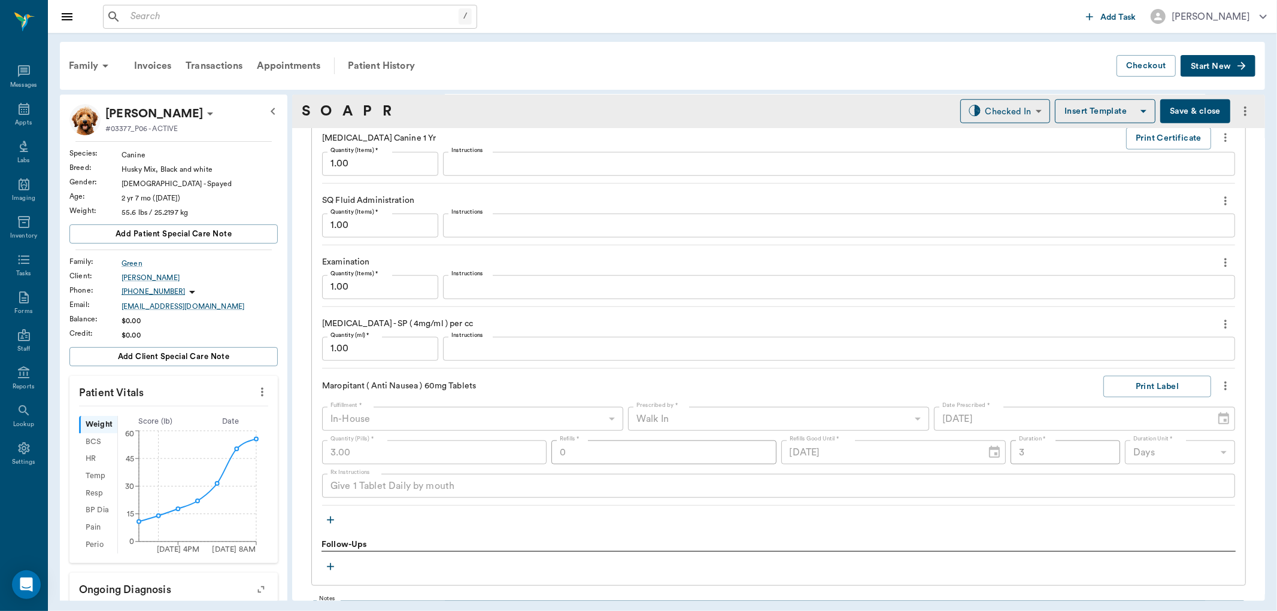
scroll to position [990, 0]
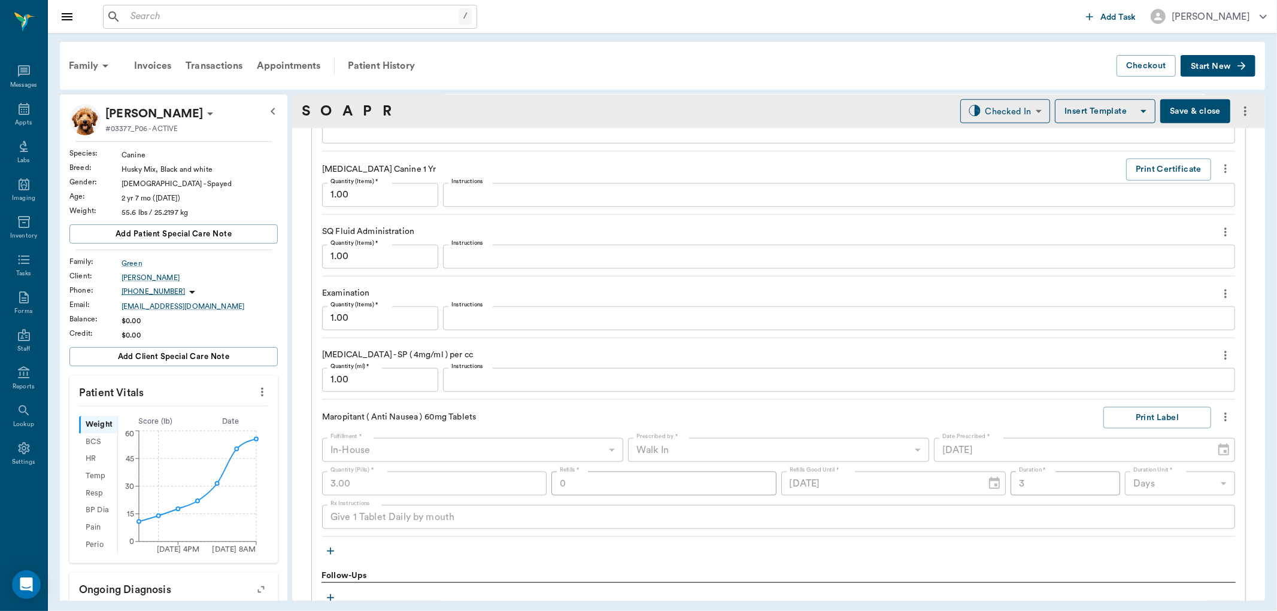
click at [351, 378] on input "1.00" at bounding box center [380, 380] width 116 height 24
click at [485, 387] on div "x Instructions" at bounding box center [839, 380] width 792 height 24
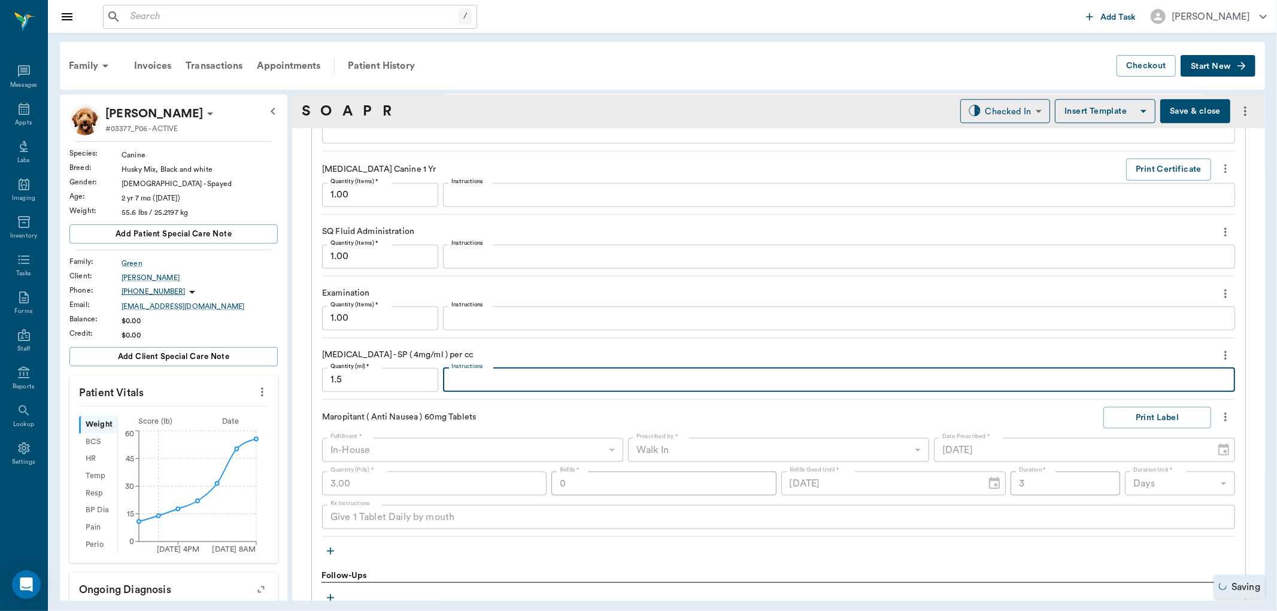
type input "1.50"
type textarea "B-12 added"
click at [499, 356] on div "[MEDICAL_DATA] - SP ( 4mg/ml ) per cc" at bounding box center [778, 356] width 913 height 20
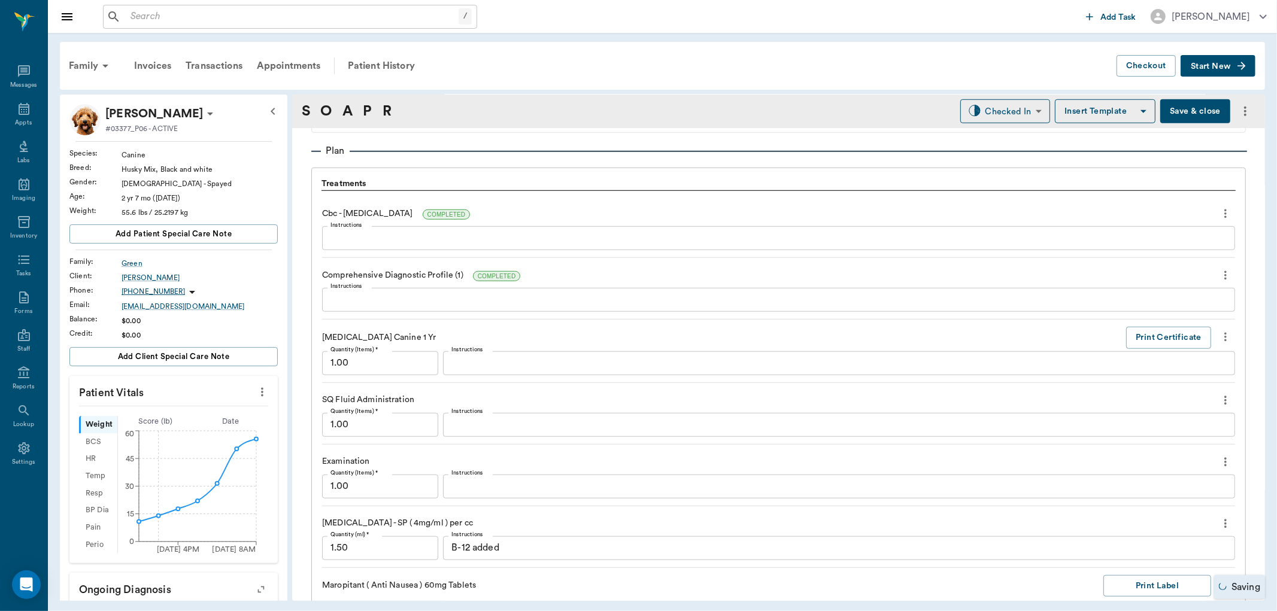
scroll to position [791, 0]
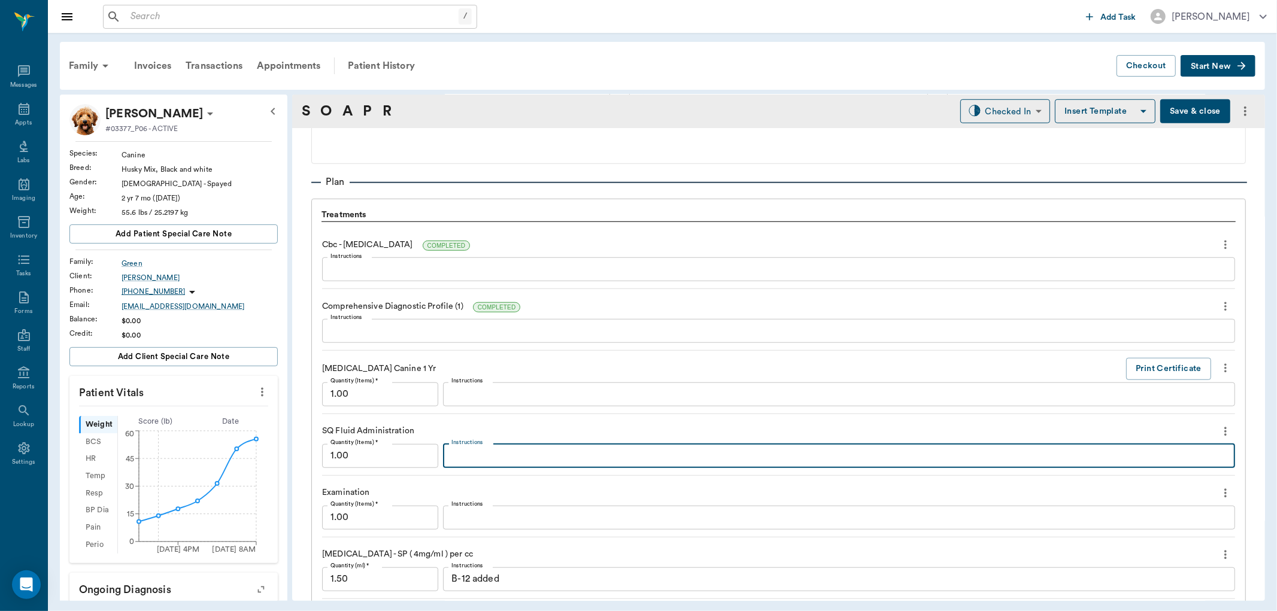
click at [568, 451] on textarea "Instructions" at bounding box center [838, 456] width 775 height 14
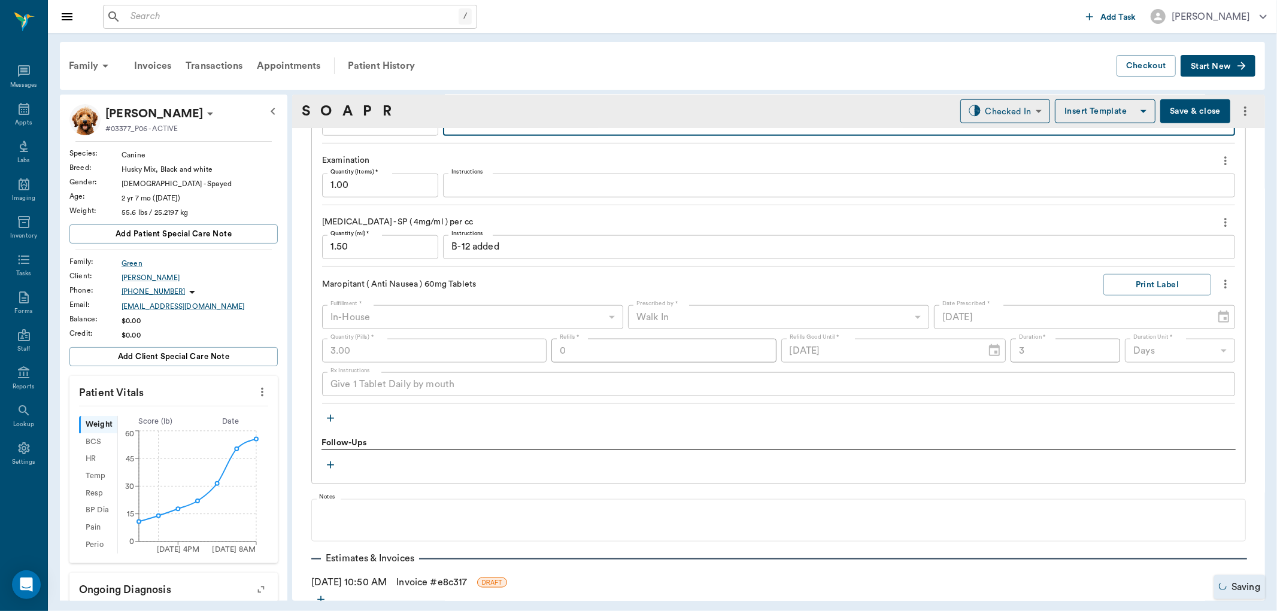
scroll to position [1190, 0]
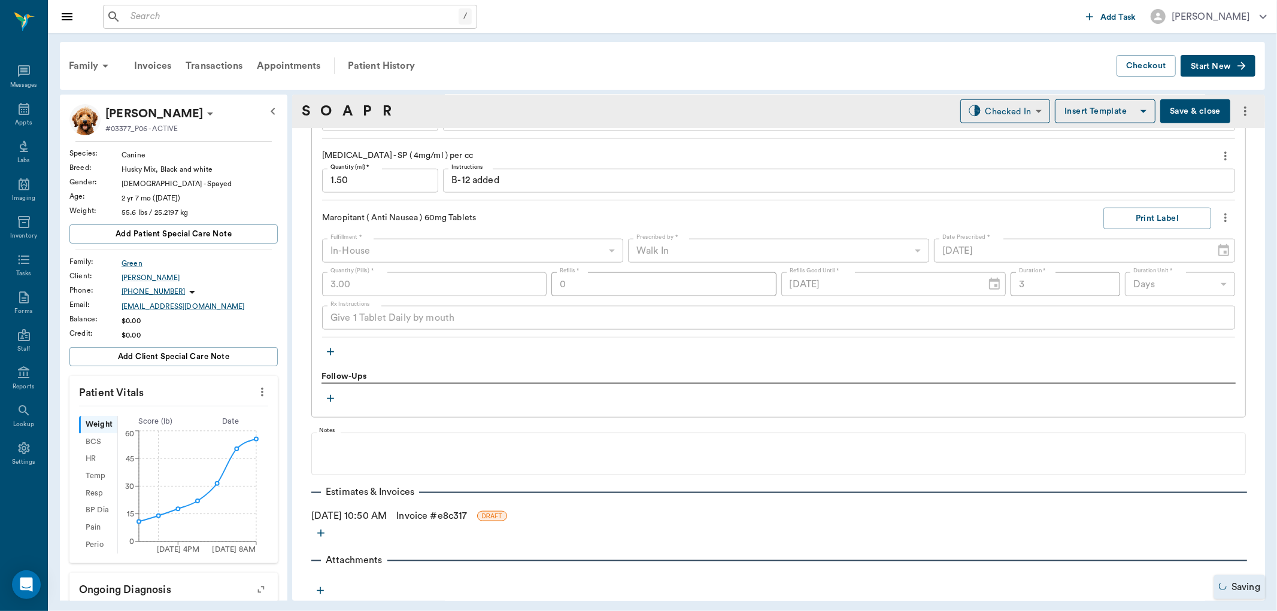
type textarea "400ml"
click at [1174, 117] on button "Save & close" at bounding box center [1195, 111] width 70 height 24
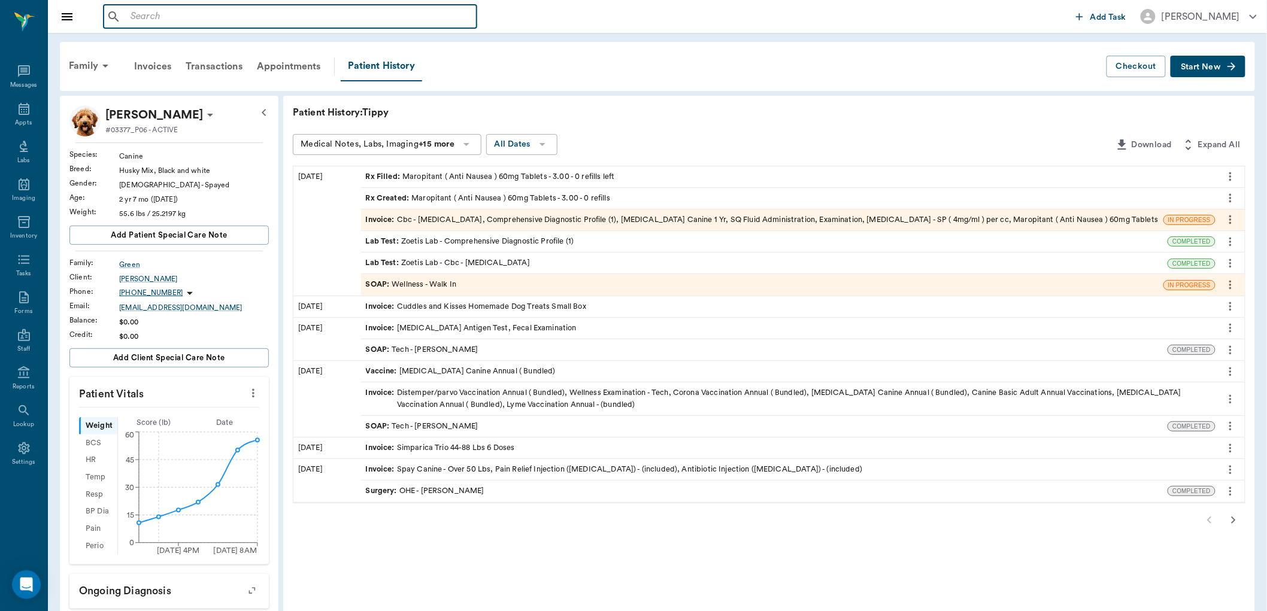
click at [146, 11] on input "text" at bounding box center [299, 16] width 346 height 17
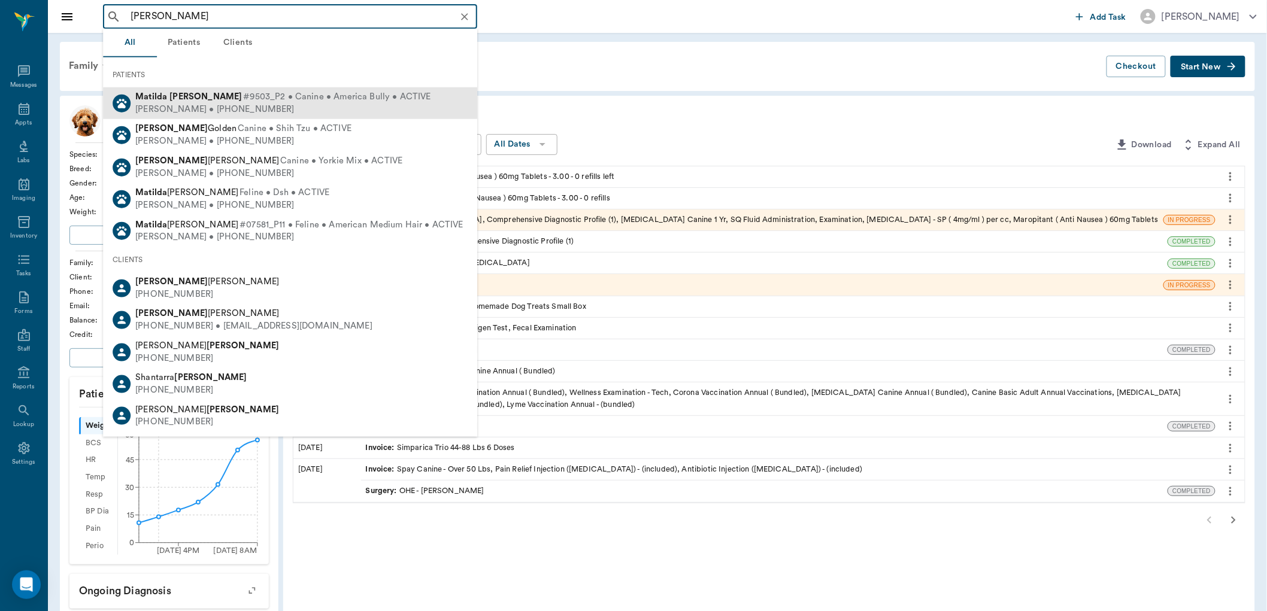
click at [189, 98] on b "[PERSON_NAME]" at bounding box center [205, 96] width 72 height 9
type input "[PERSON_NAME]"
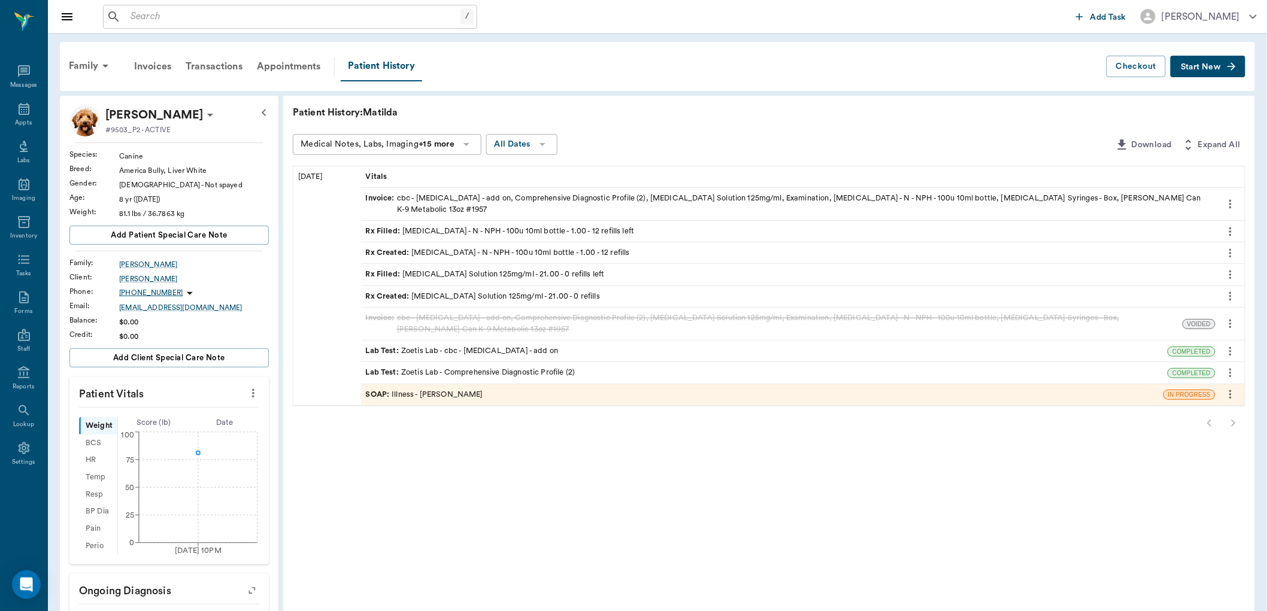
click at [466, 269] on div "Rx Filled : [MEDICAL_DATA] Solution 125mg/ml - 21.00 - 0 refills left" at bounding box center [485, 274] width 239 height 11
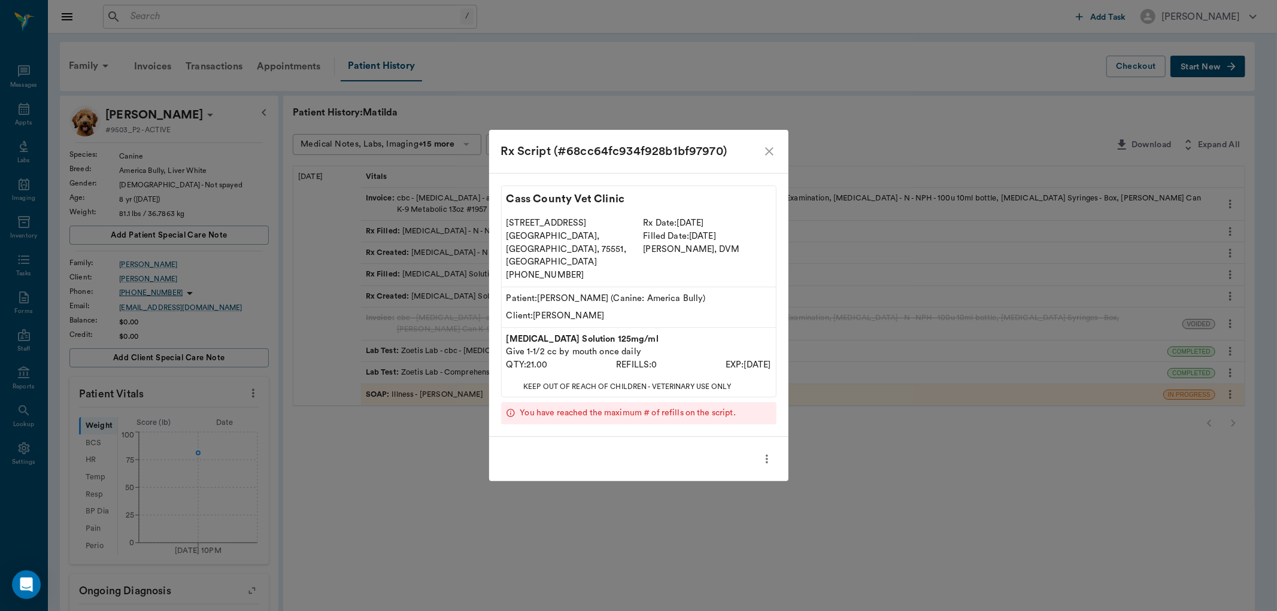
click at [763, 159] on icon "close" at bounding box center [769, 151] width 14 height 14
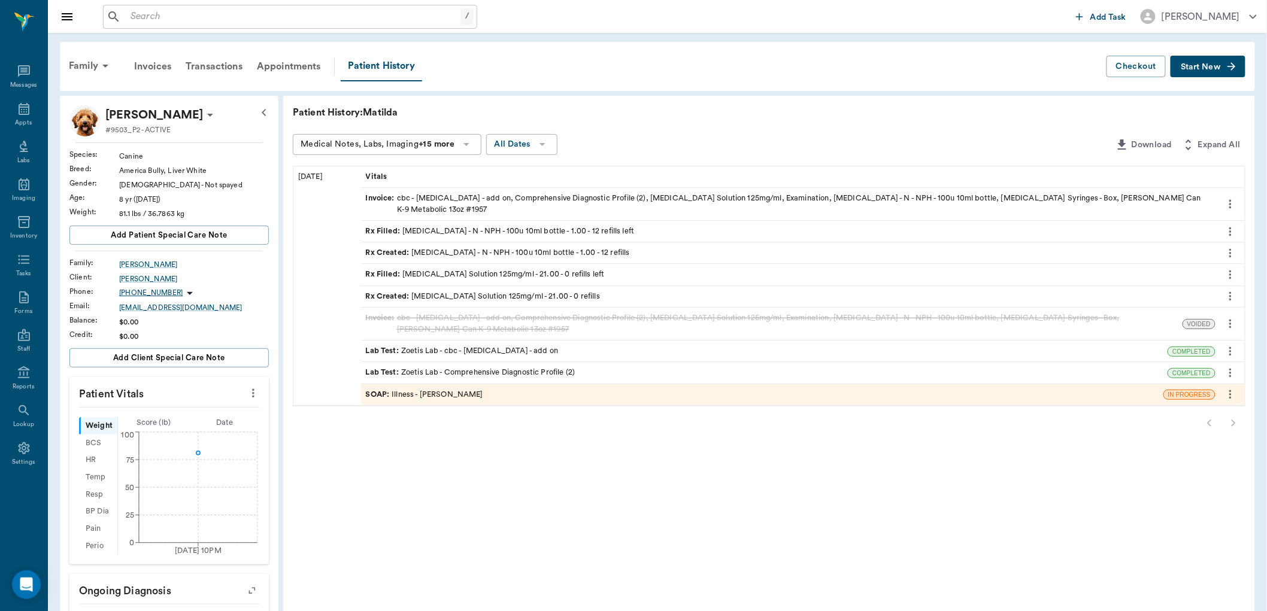
click at [428, 389] on div "SOAP : Illness - [PERSON_NAME]" at bounding box center [424, 394] width 117 height 11
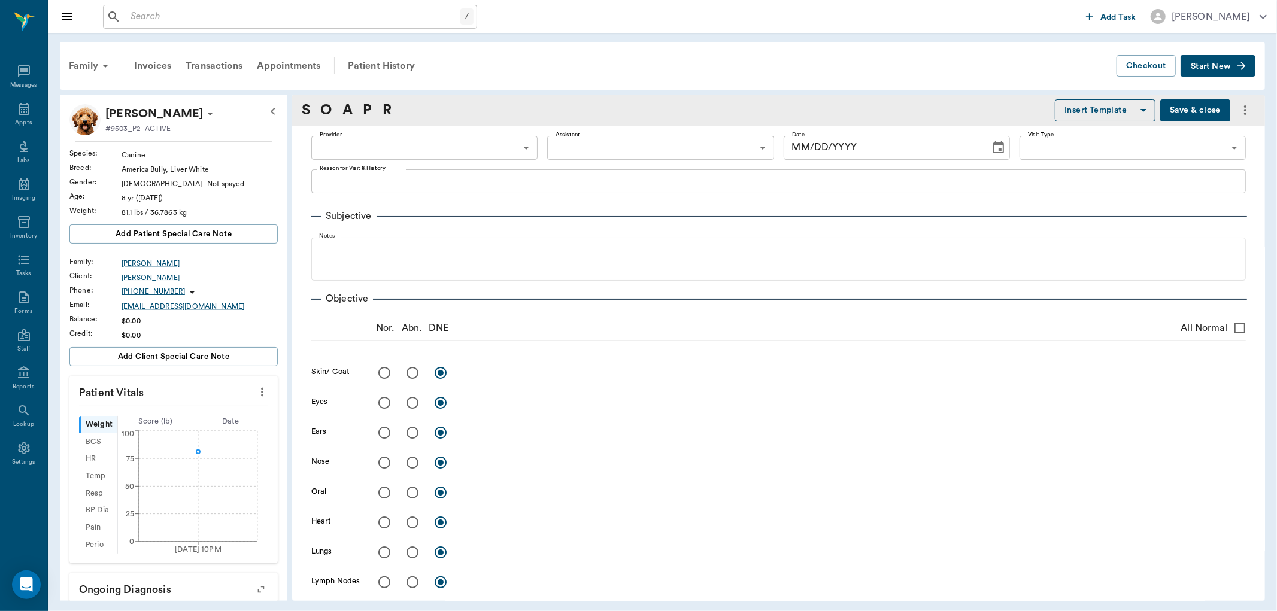
type input "63ec2f075fda476ae8351a4d"
type input "65d2be4f46e3a538d89b8c15"
type textarea "REAR LEFT LEG IS SWOLLEN AND VERY PAINFUL -[PERSON_NAME]"
radio input "true"
type textarea "Has large boil / [MEDICAL_DATA] with draining tract on LH lateral tibial area."
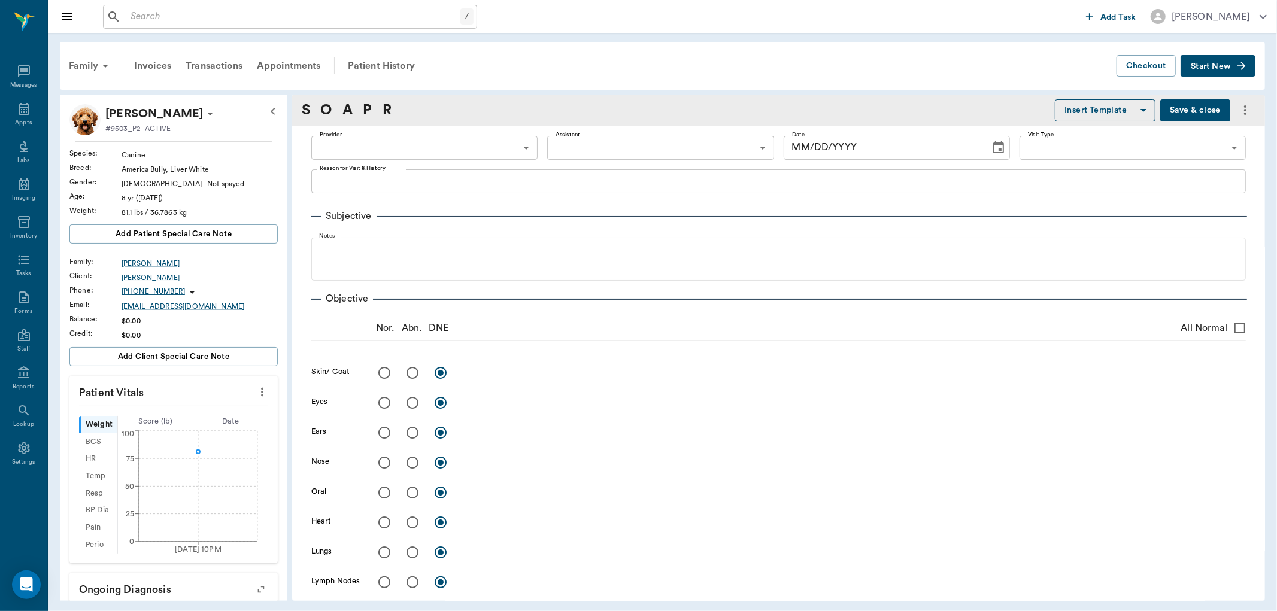
radio input "true"
type textarea "Normal US"
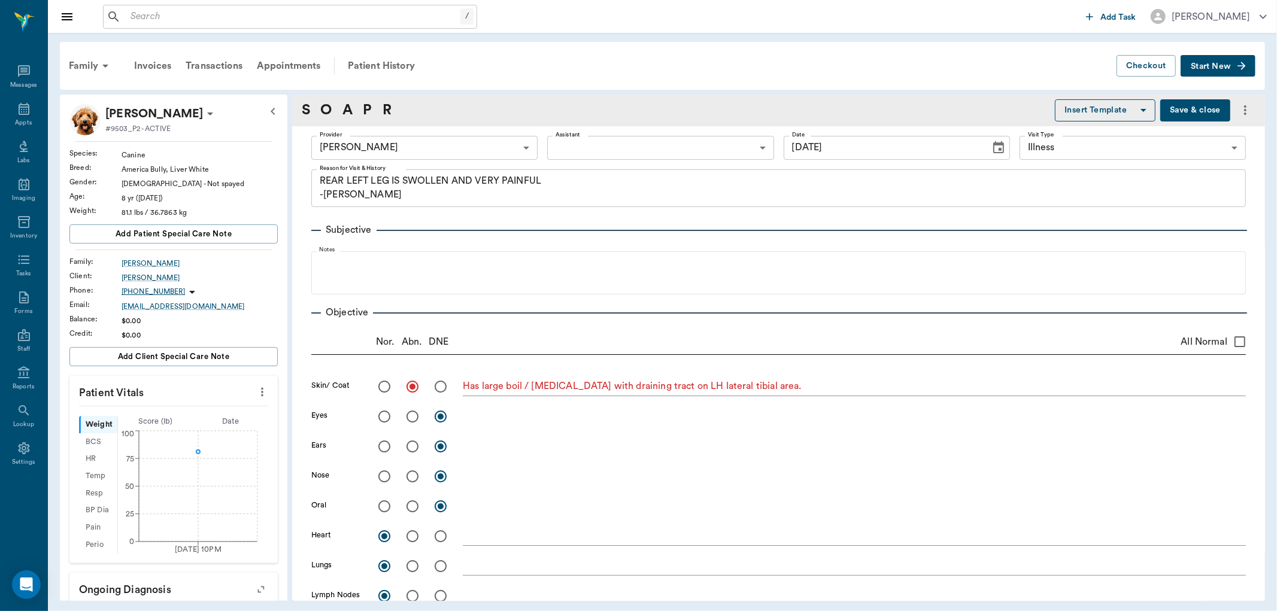
type input "[DATE]"
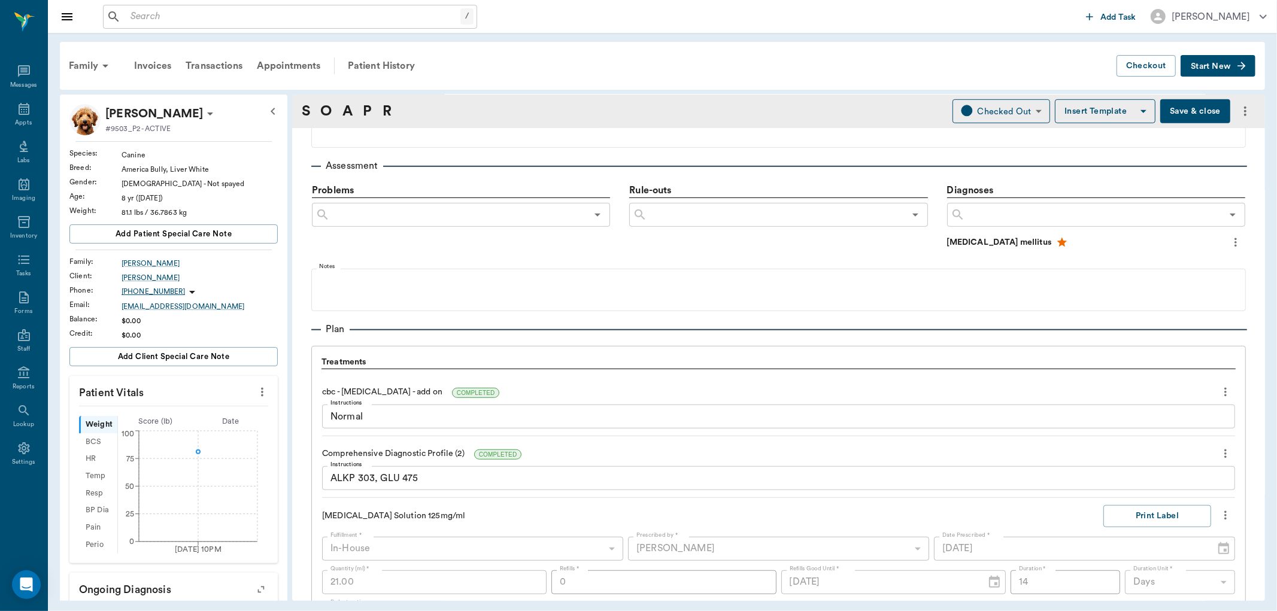
scroll to position [798, 0]
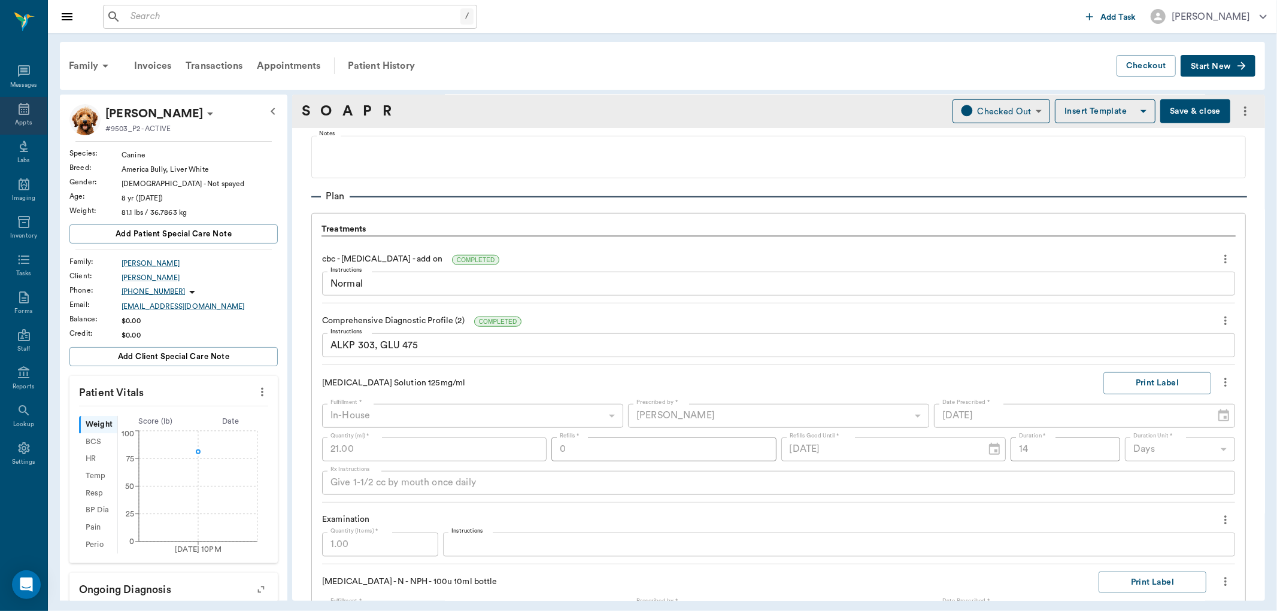
click at [31, 114] on icon at bounding box center [24, 109] width 14 height 14
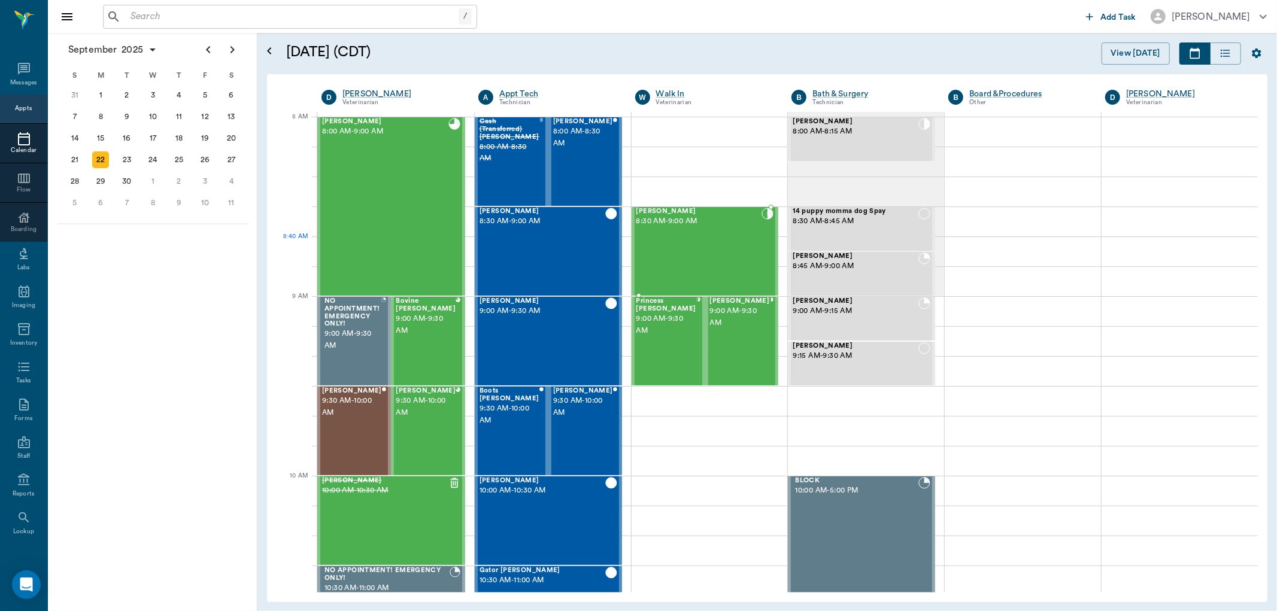
click at [695, 240] on div "[PERSON_NAME] 8:30 AM - 9:00 AM" at bounding box center [700, 251] width 126 height 87
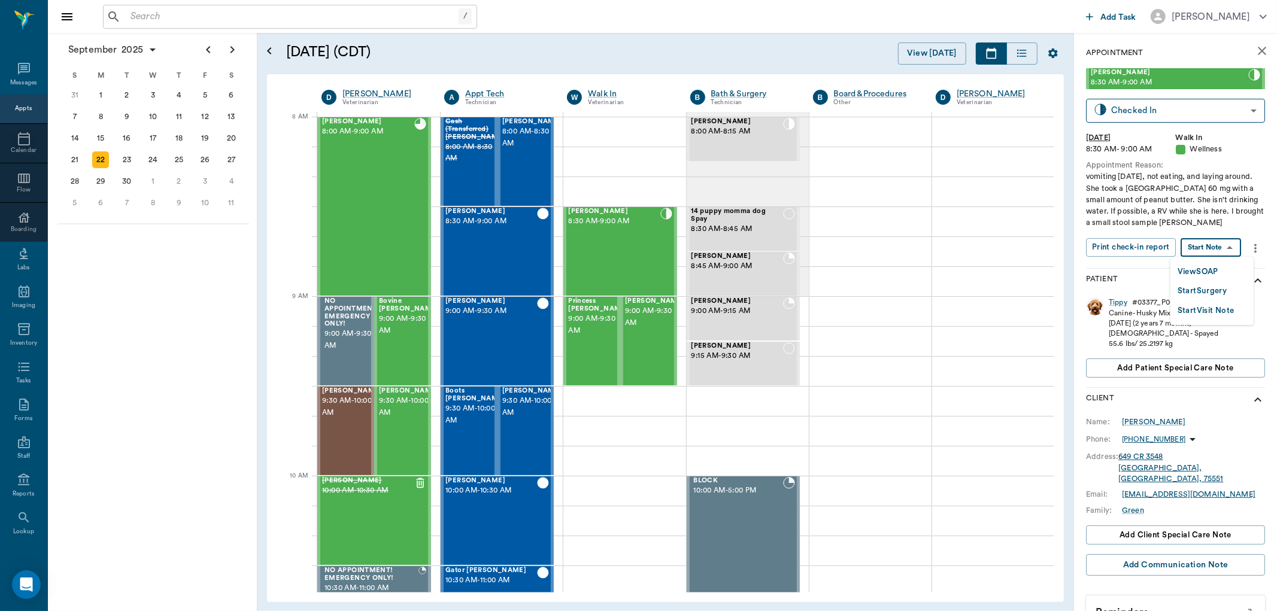
click at [1228, 247] on body "/ ​ Add Task [PERSON_NAME] Nectar Messages Appts Calendar Flow Boarding Labs Im…" at bounding box center [638, 305] width 1277 height 611
click at [1226, 264] on li "View SOAP" at bounding box center [1212, 272] width 83 height 20
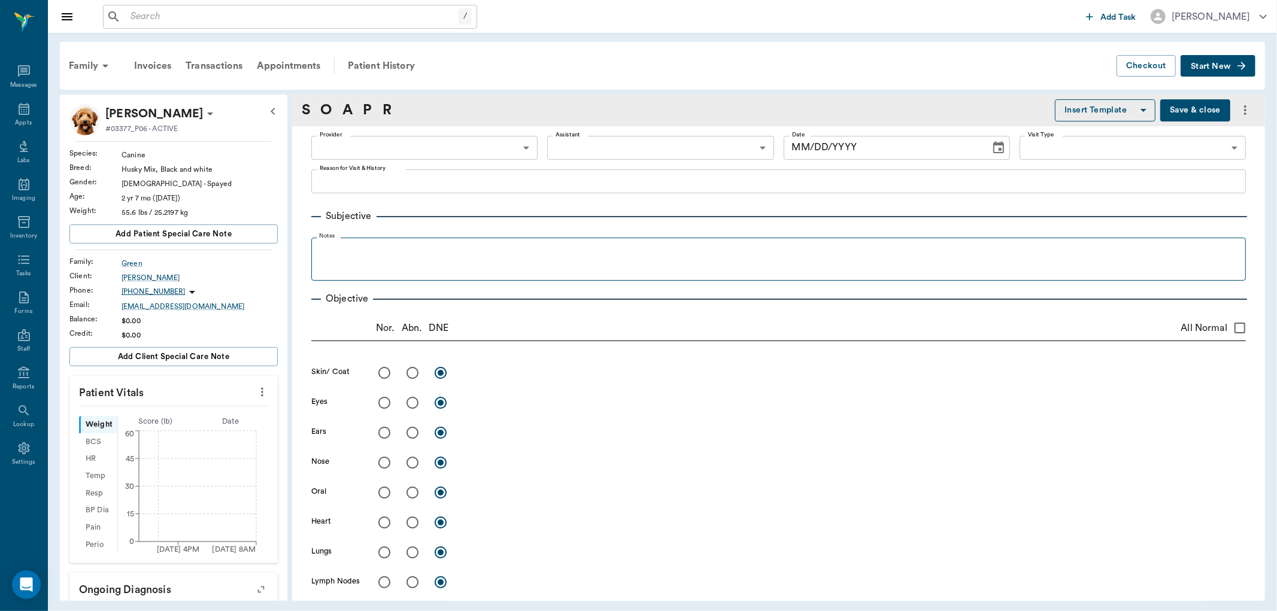
type input "63ee68728bdb516679580557"
type input "65d2be4f46e3a538d89b8c14"
type textarea "vomiting [DATE], not eating, and laying around. She took a [GEOGRAPHIC_DATA] 60…"
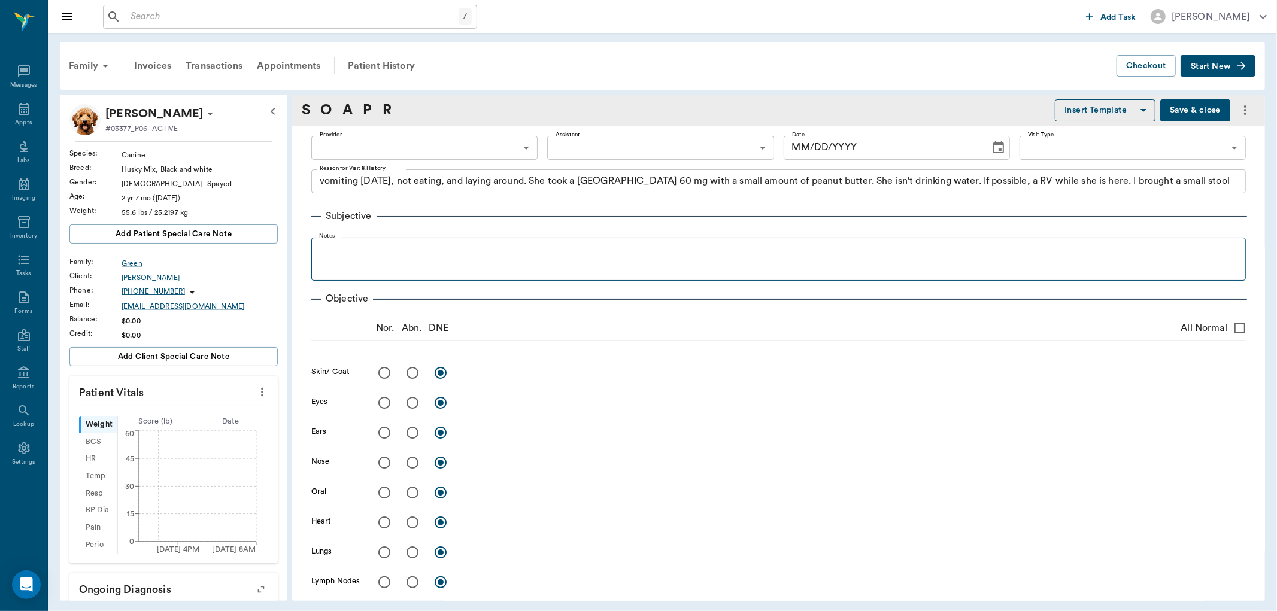
type input "[DATE]"
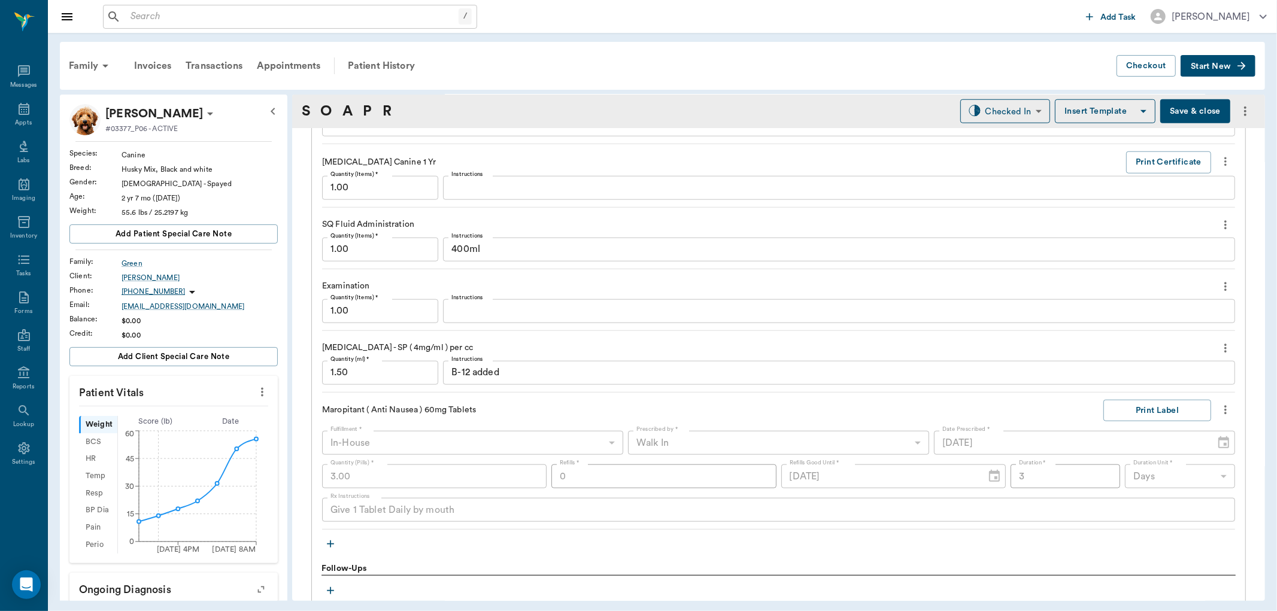
scroll to position [1131, 0]
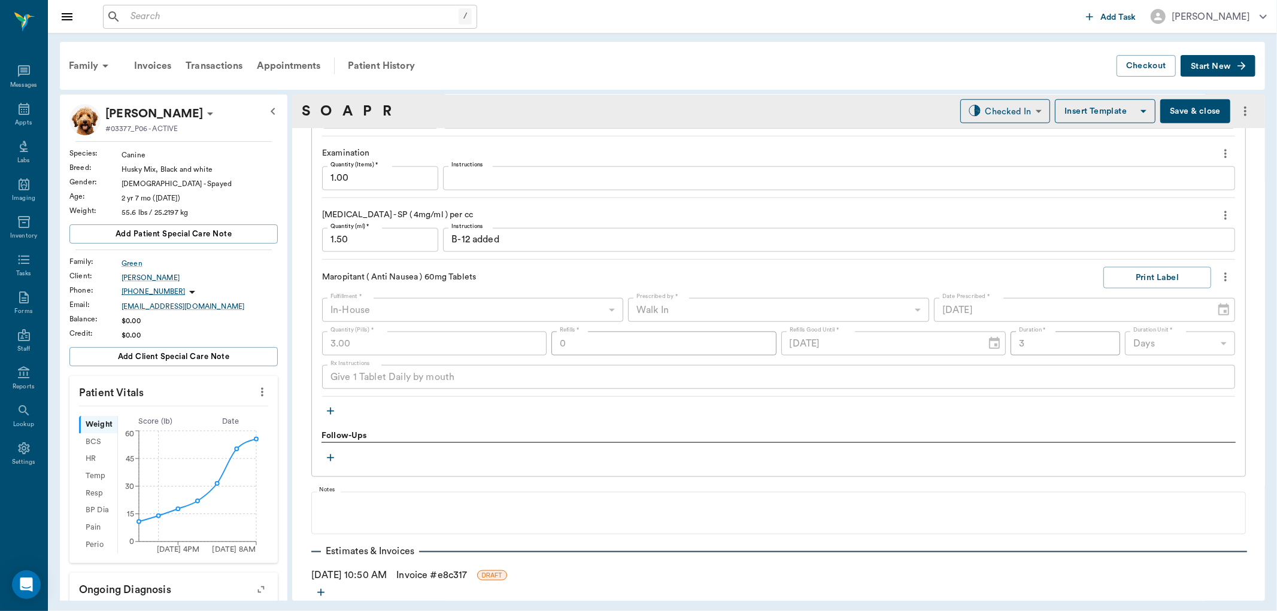
click at [329, 412] on icon "button" at bounding box center [331, 411] width 12 height 12
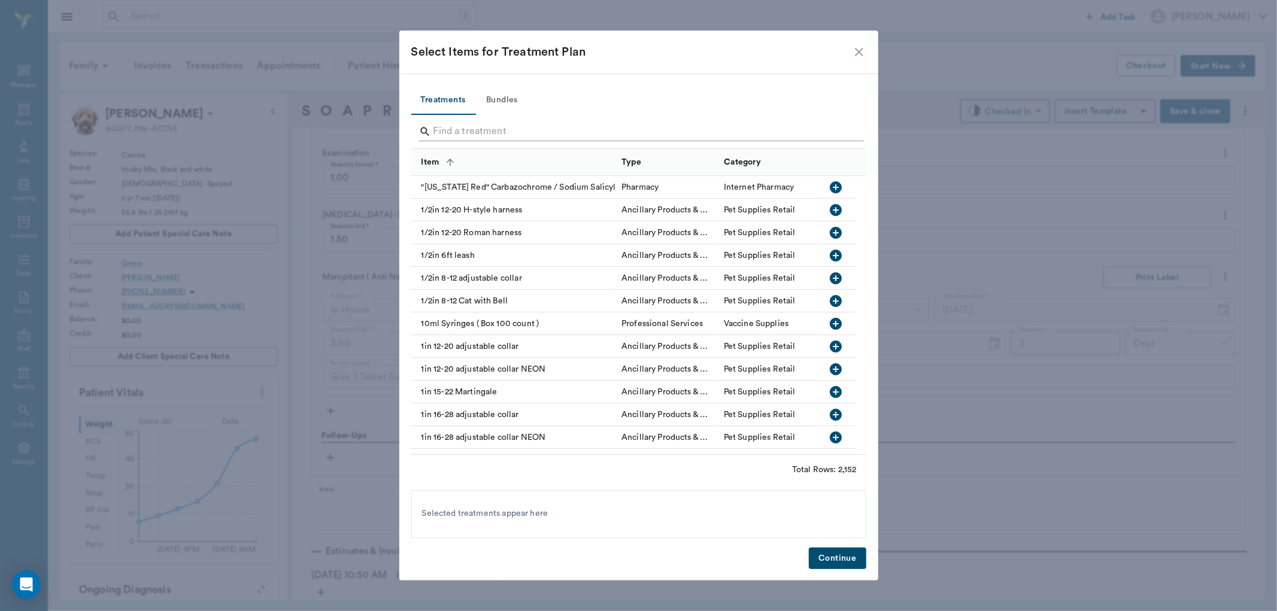
click at [474, 127] on input "Search" at bounding box center [640, 131] width 413 height 19
click at [469, 129] on input "Search" at bounding box center [640, 131] width 413 height 19
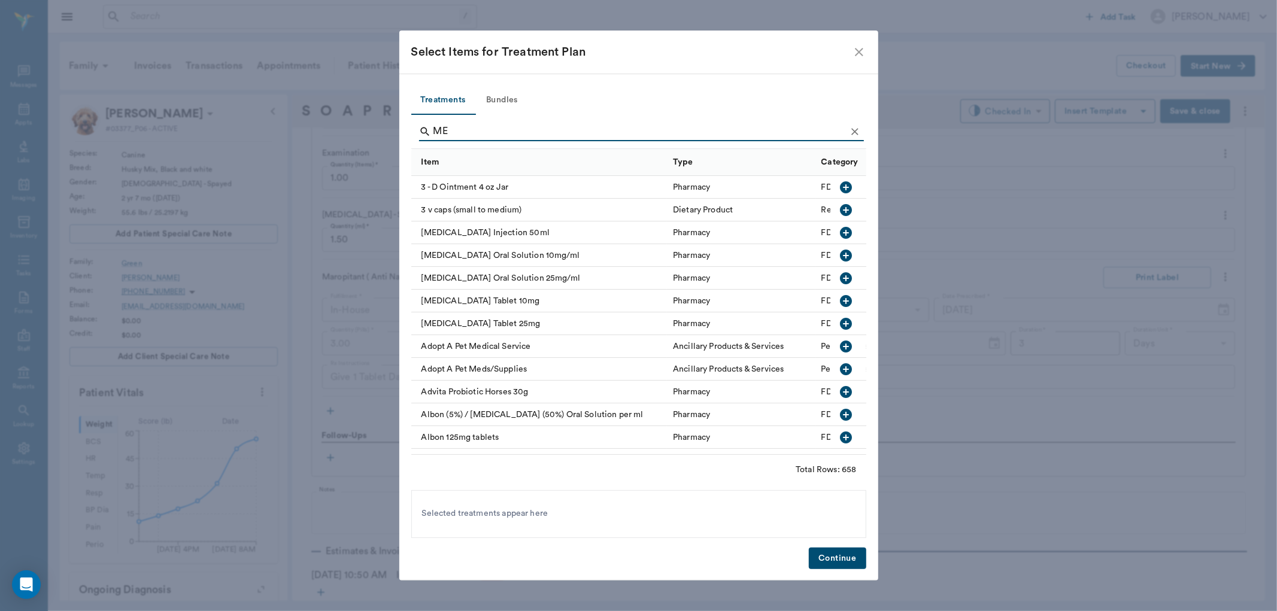
type input "M"
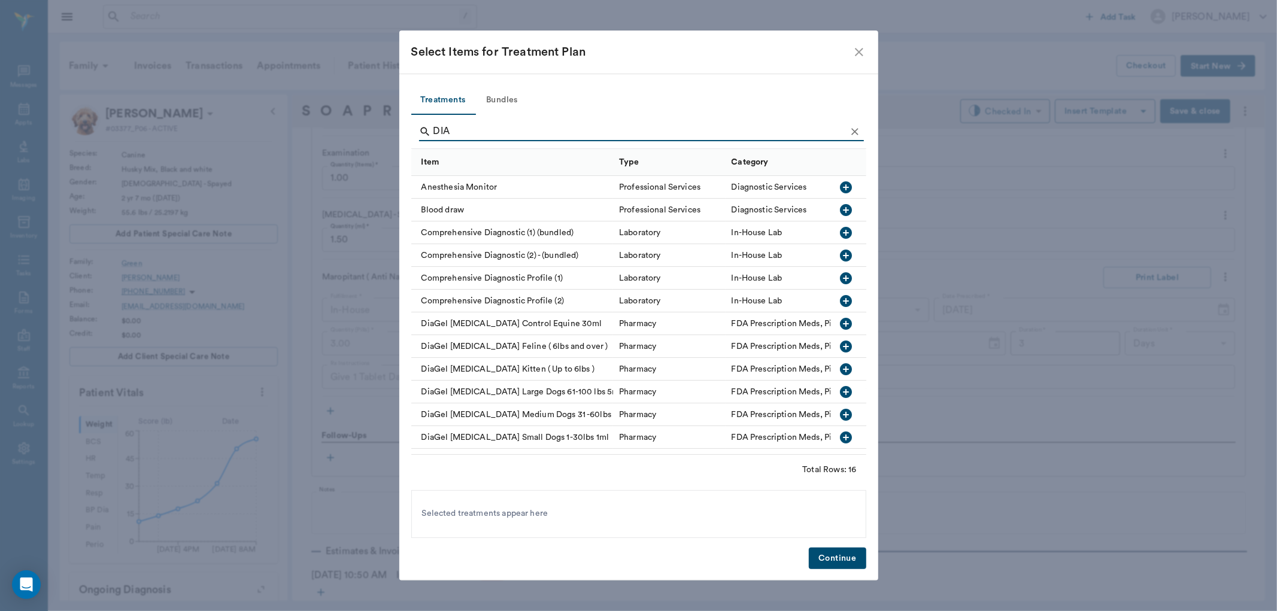
type input "DIA"
click at [840, 416] on icon "button" at bounding box center [846, 415] width 12 height 12
click at [820, 557] on button "Continue" at bounding box center [837, 559] width 57 height 22
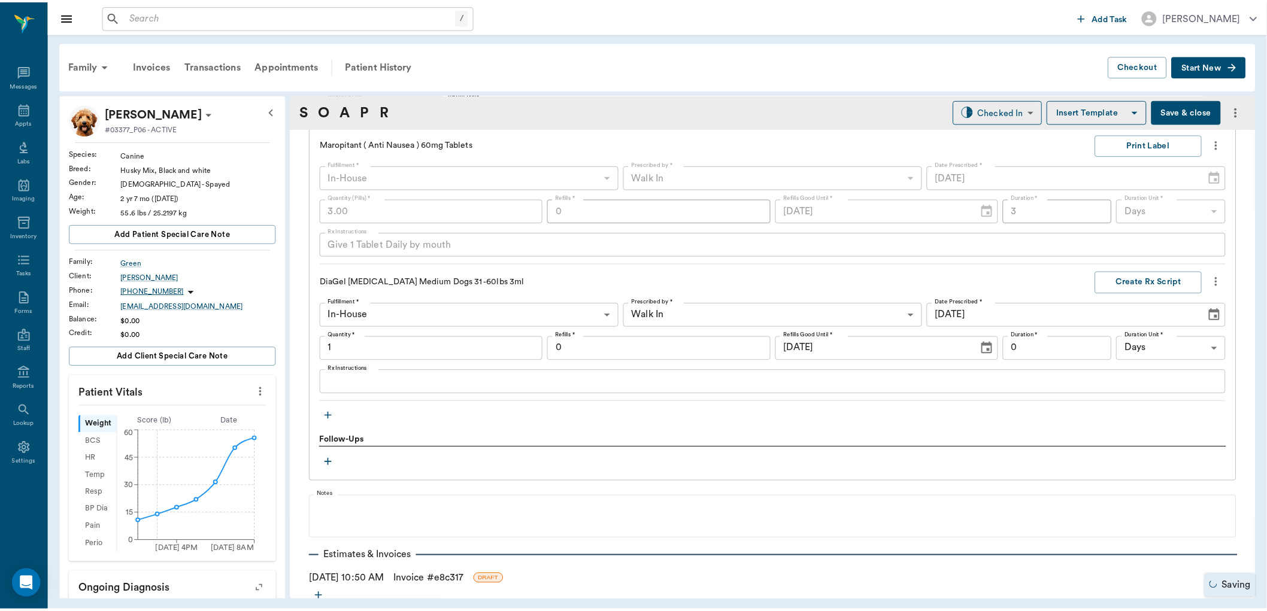
scroll to position [1264, 0]
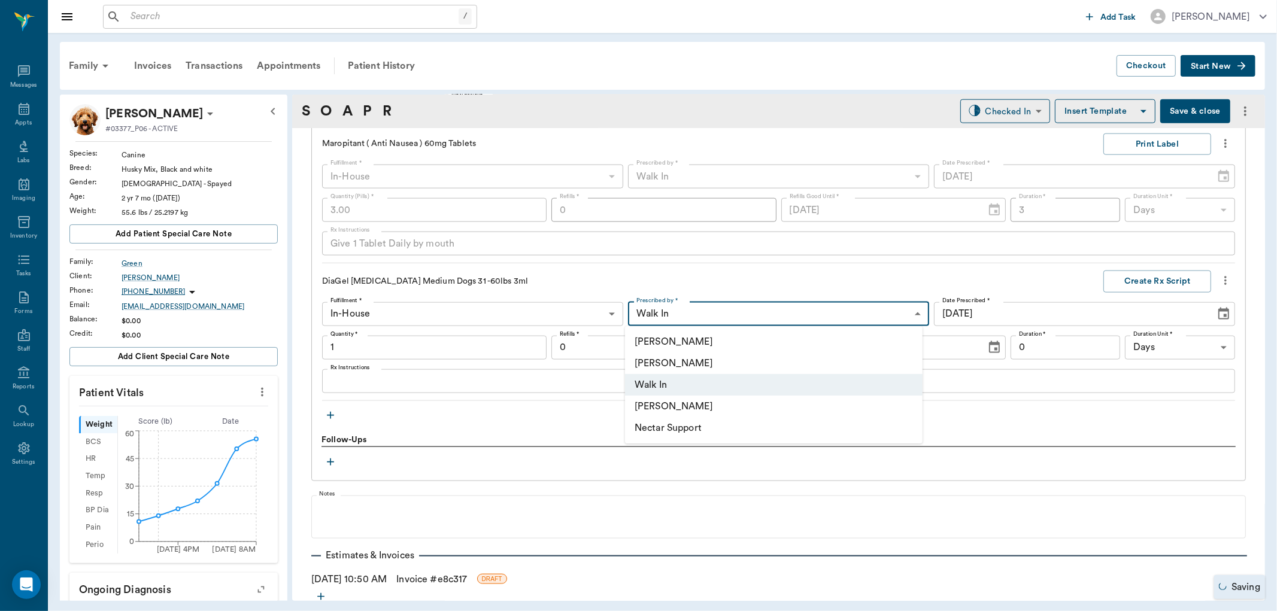
click at [761, 318] on body "/ ​ Add Task [PERSON_NAME] Nectar Messages Appts Labs Imaging Inventory Tasks F…" at bounding box center [638, 305] width 1277 height 611
type input "1.00"
click at [660, 368] on li "[PERSON_NAME]" at bounding box center [774, 364] width 298 height 22
type input "63ec2f075fda476ae8351a4d"
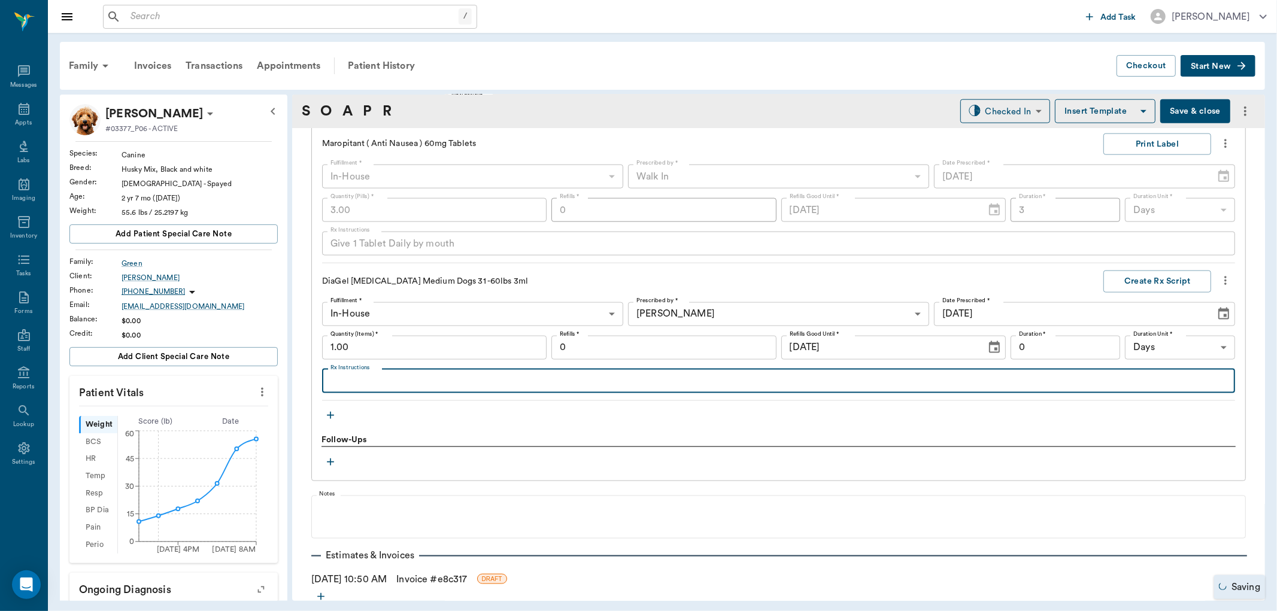
click at [399, 376] on textarea "Rx Instructions" at bounding box center [779, 381] width 896 height 14
type textarea "g"
type textarea "GIVE WHOLE SYRINGE BY MOUTH"
click at [1117, 276] on button "Create Rx Script" at bounding box center [1158, 282] width 108 height 22
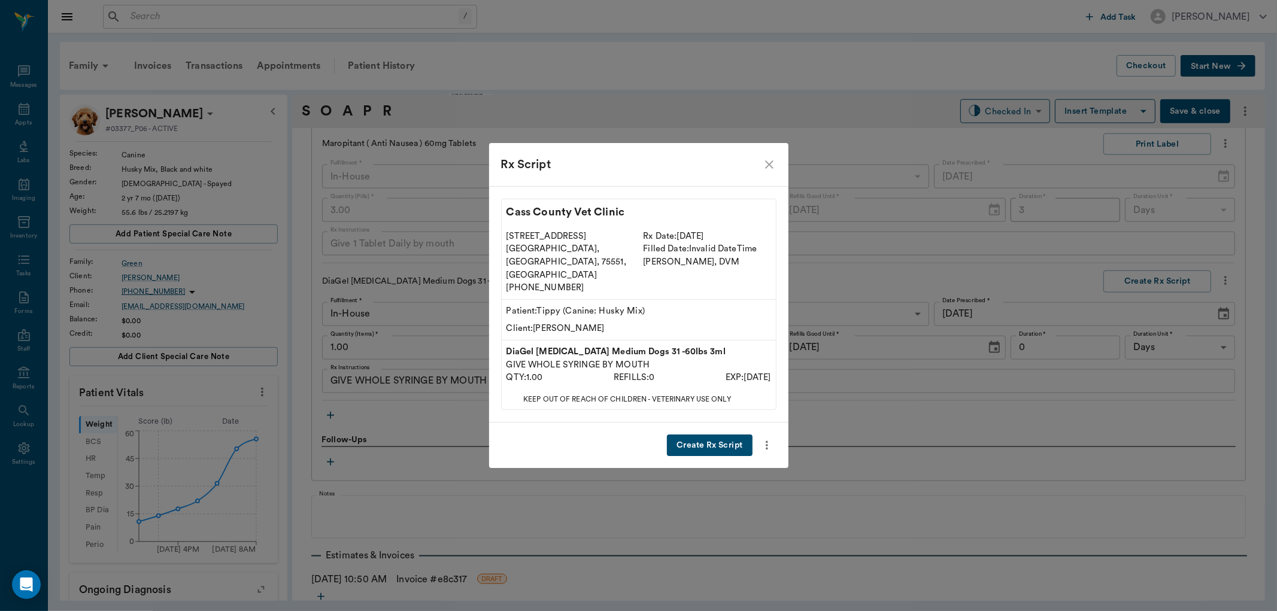
click at [722, 435] on button "Create Rx Script" at bounding box center [709, 446] width 85 height 22
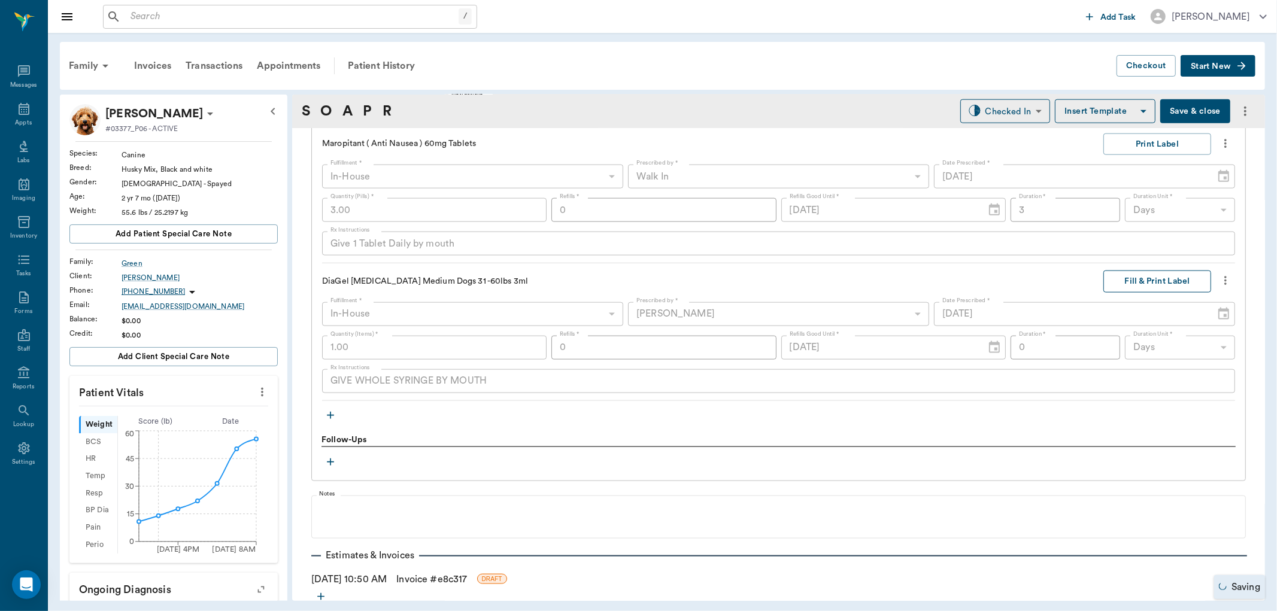
click at [1163, 277] on button "Fill & Print Label" at bounding box center [1158, 282] width 108 height 22
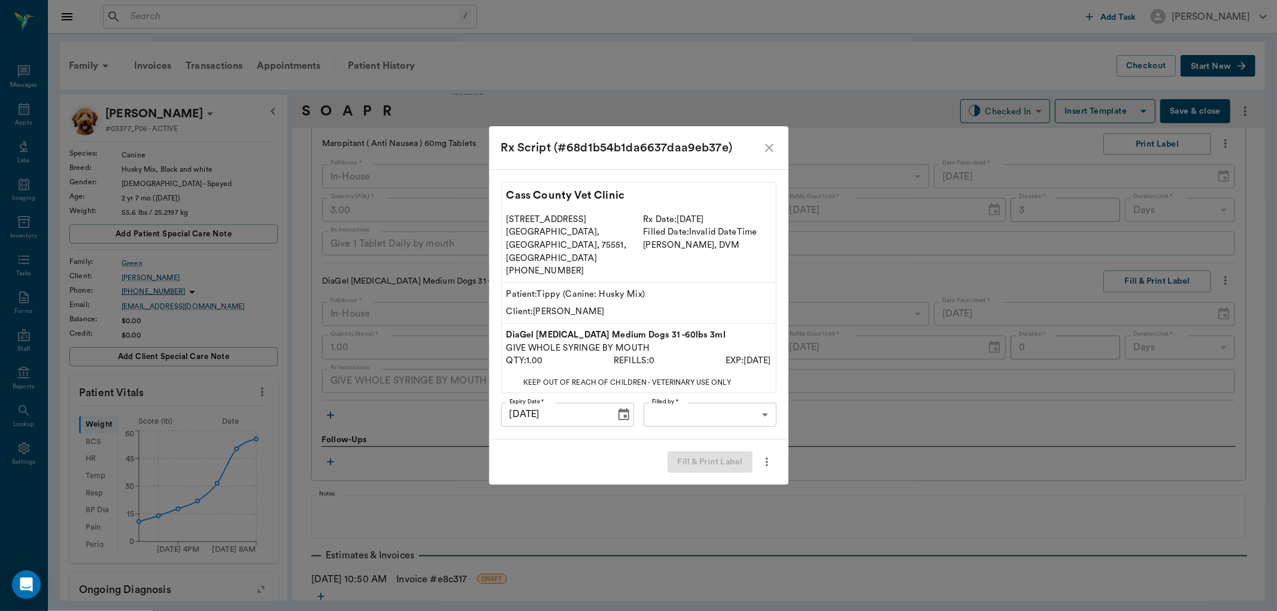
click at [707, 401] on body "/ ​ Add Task [PERSON_NAME] Nectar Messages Appts Labs Imaging Inventory Tasks F…" at bounding box center [638, 305] width 1277 height 611
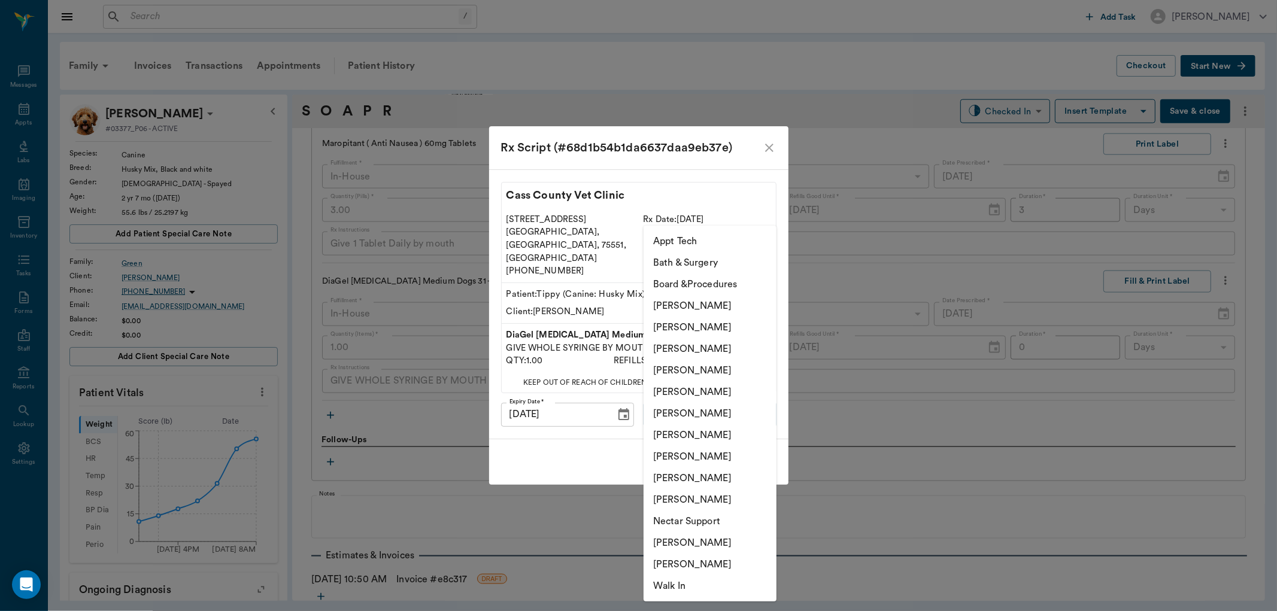
click at [697, 429] on li "[PERSON_NAME]" at bounding box center [710, 436] width 133 height 22
type input "682b670d8bdc6f7f8feef3db"
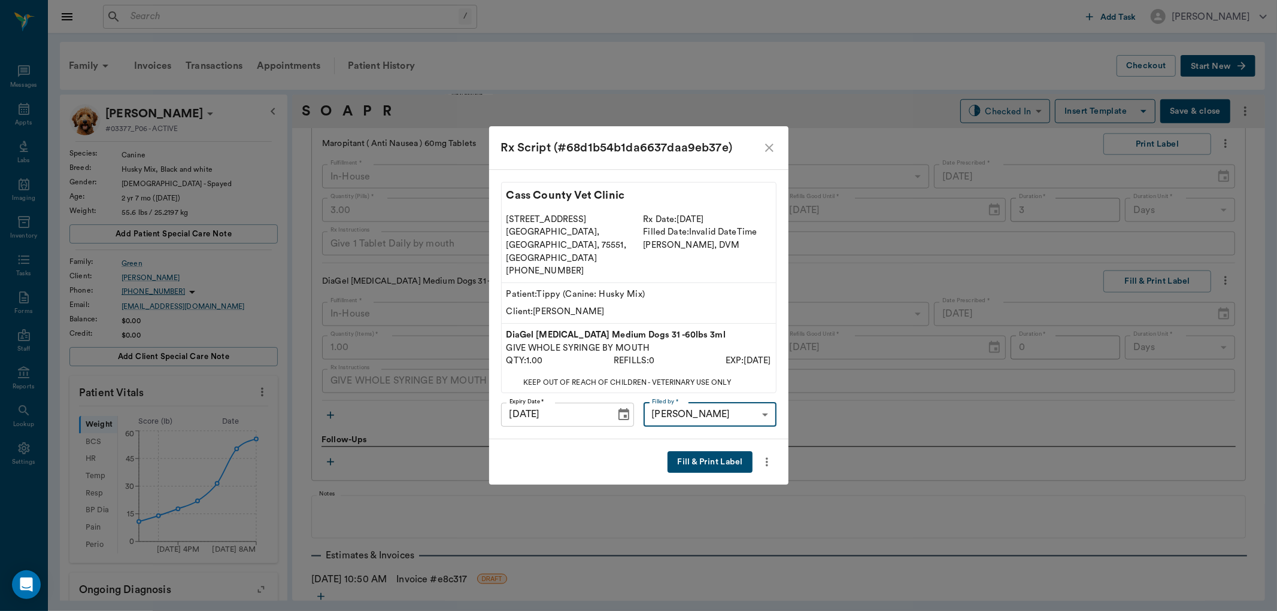
click at [687, 454] on button "Fill & Print Label" at bounding box center [710, 462] width 84 height 22
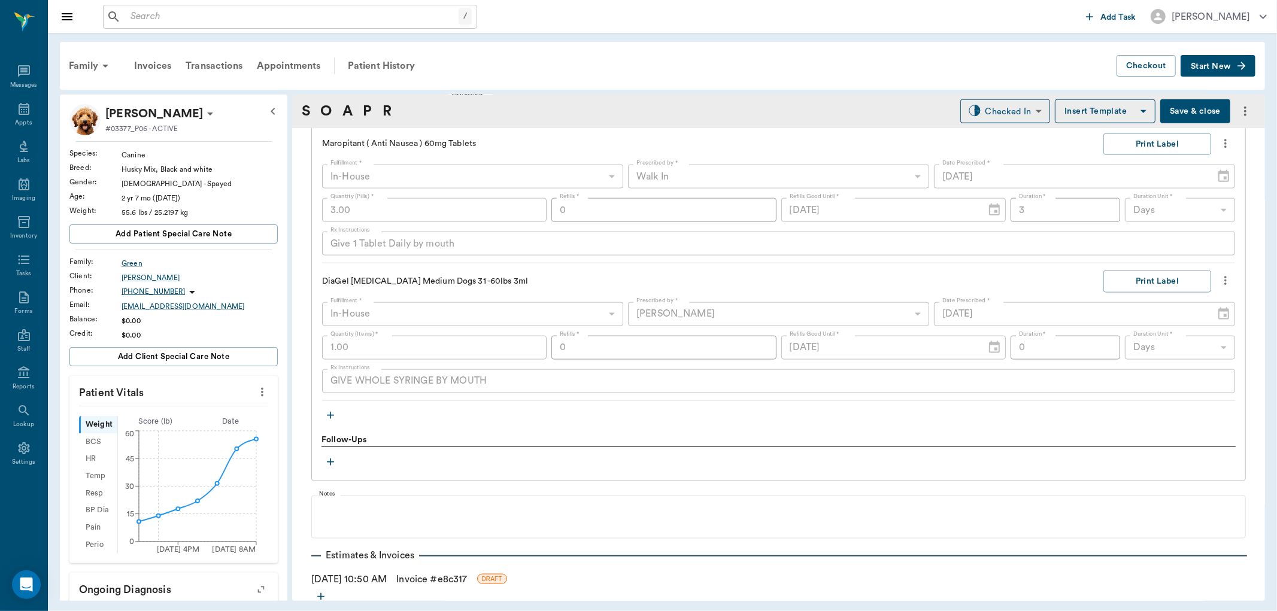
click at [447, 580] on link "Invoice # e8c317" at bounding box center [431, 579] width 71 height 14
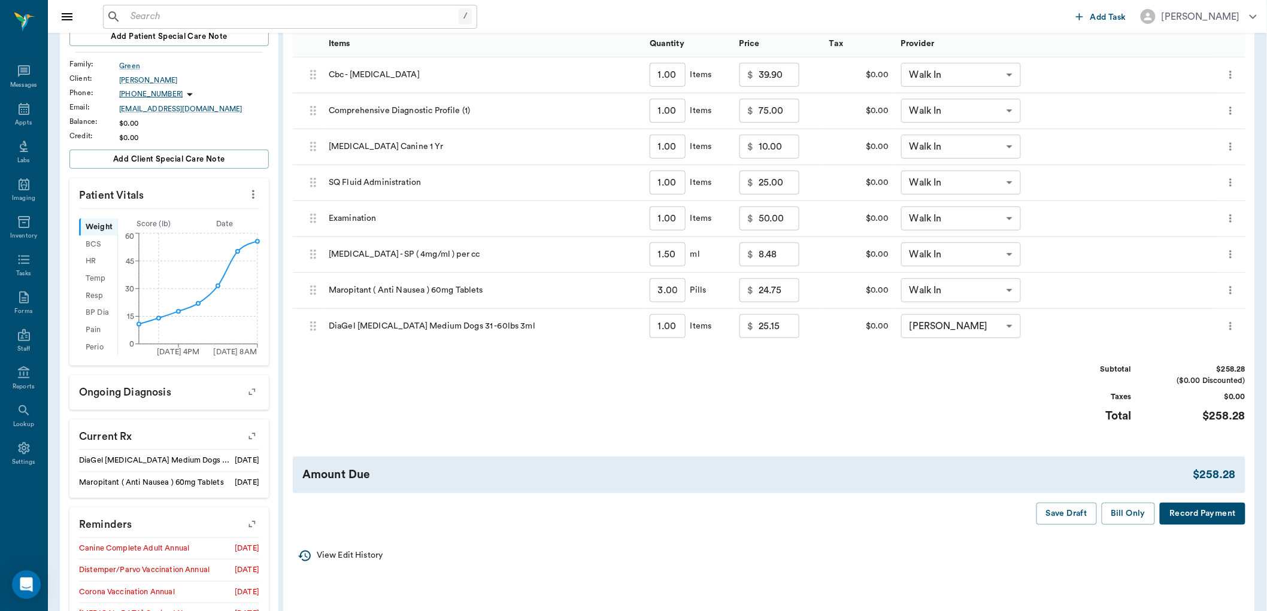
scroll to position [133, 0]
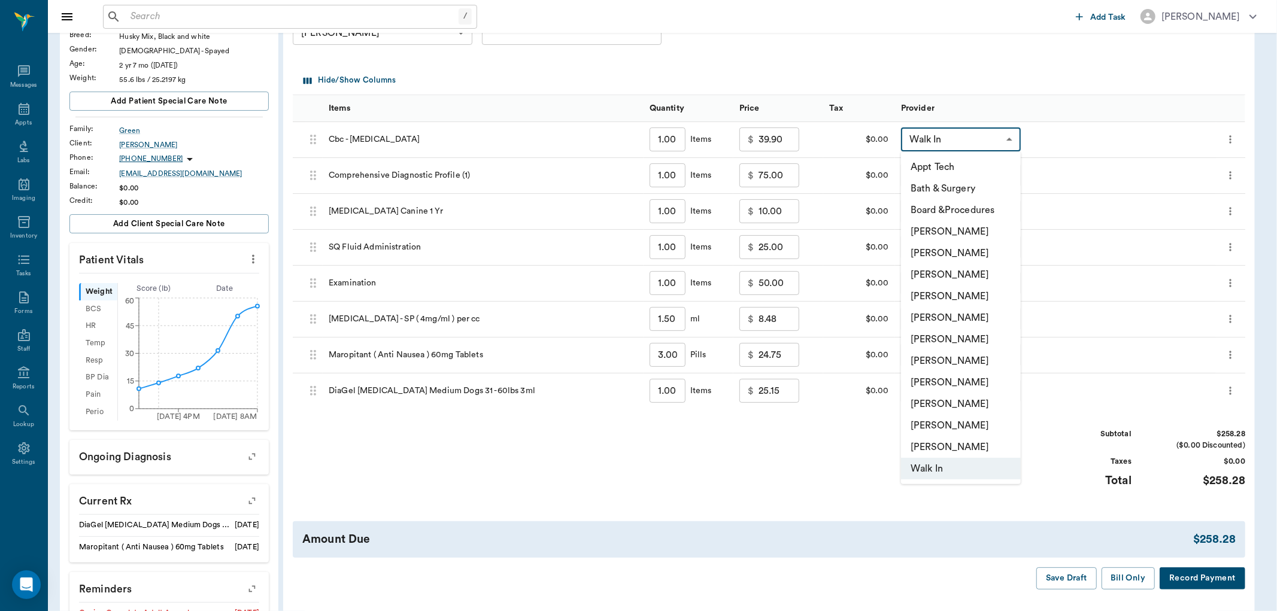
click at [956, 147] on body "/ ​ Add Task [PERSON_NAME] Nectar Messages Appts Labs Imaging Inventory Tasks F…" at bounding box center [638, 335] width 1277 height 937
click at [986, 357] on li "[PERSON_NAME]" at bounding box center [961, 361] width 120 height 22
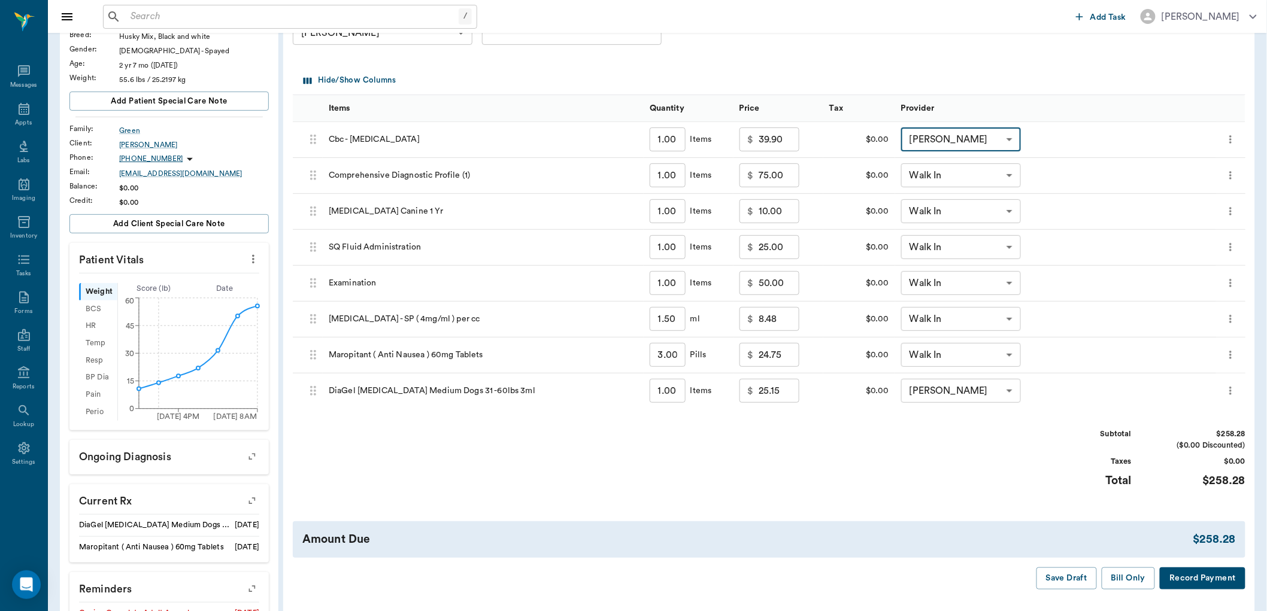
click at [954, 134] on body "/ ​ Add Task [PERSON_NAME] Nectar Messages Appts Labs Imaging Inventory Tasks F…" at bounding box center [633, 335] width 1267 height 937
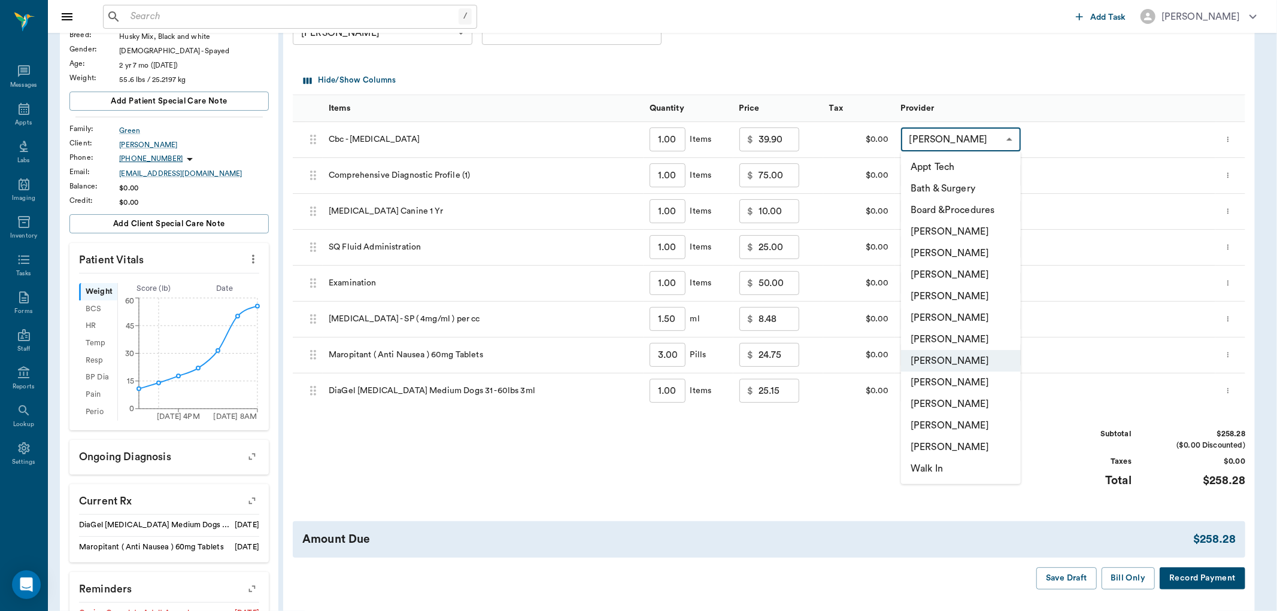
click at [966, 296] on li "[PERSON_NAME]" at bounding box center [961, 297] width 120 height 22
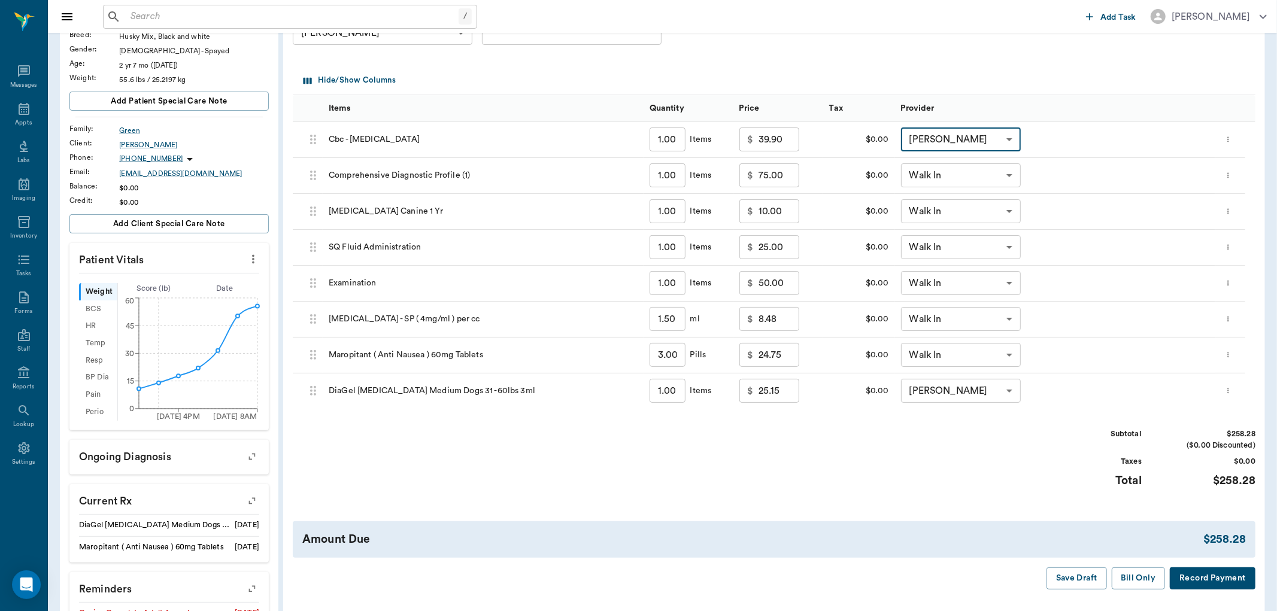
type input "none-63ec2f075fda476ae8351a4d"
click at [966, 176] on body "/ ​ Add Task [PERSON_NAME] Nectar Messages Appts Labs Imaging Inventory Tasks F…" at bounding box center [633, 335] width 1267 height 937
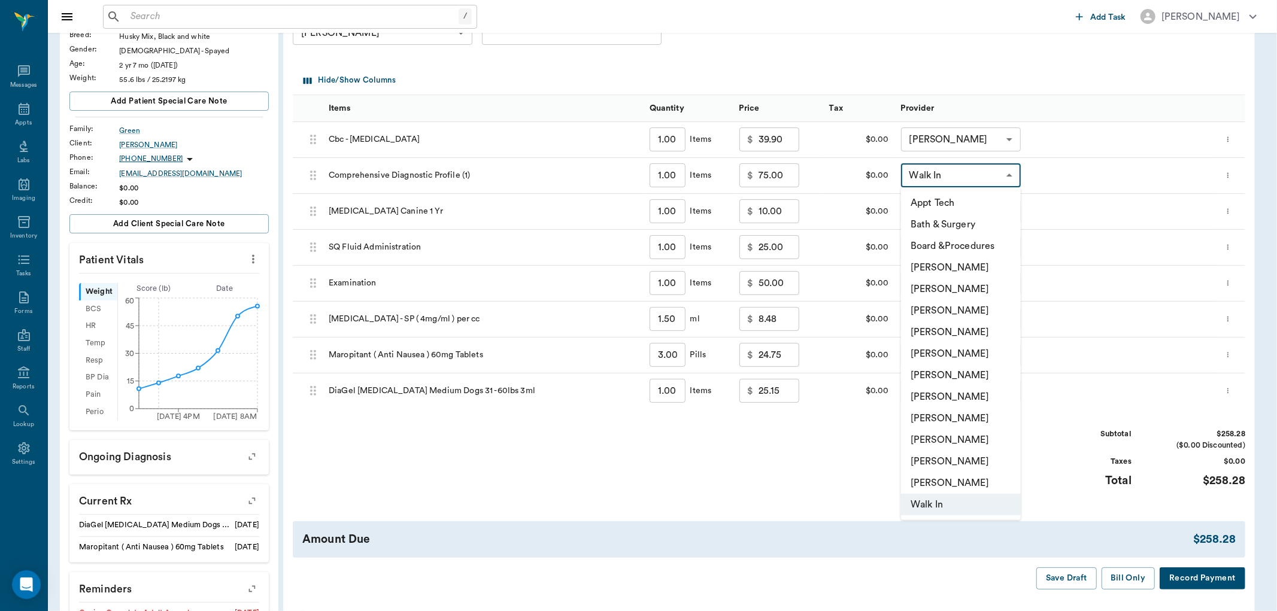
click at [987, 337] on li "[PERSON_NAME]" at bounding box center [961, 333] width 120 height 22
type input "none-63ec2f075fda476ae8351a4d"
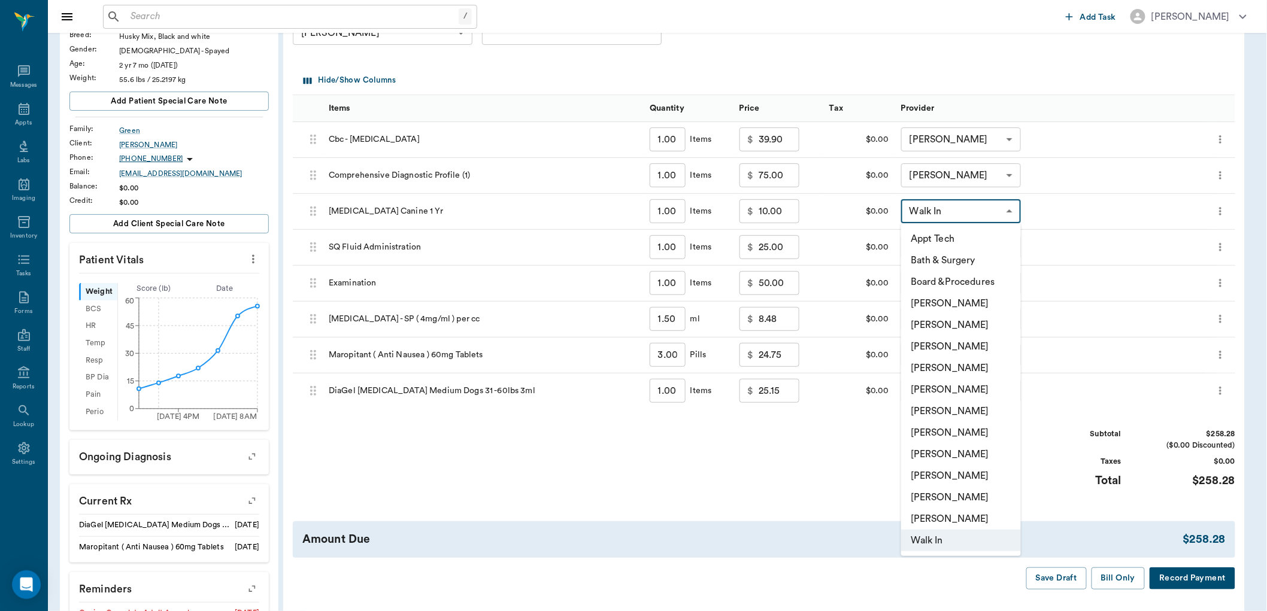
click at [986, 220] on body "/ ​ Add Task [PERSON_NAME] Nectar Messages Appts Labs Imaging Inventory Tasks F…" at bounding box center [633, 335] width 1267 height 937
click at [992, 375] on li "[PERSON_NAME]" at bounding box center [961, 368] width 120 height 22
type input "none-63ec2f075fda476ae8351a4d"
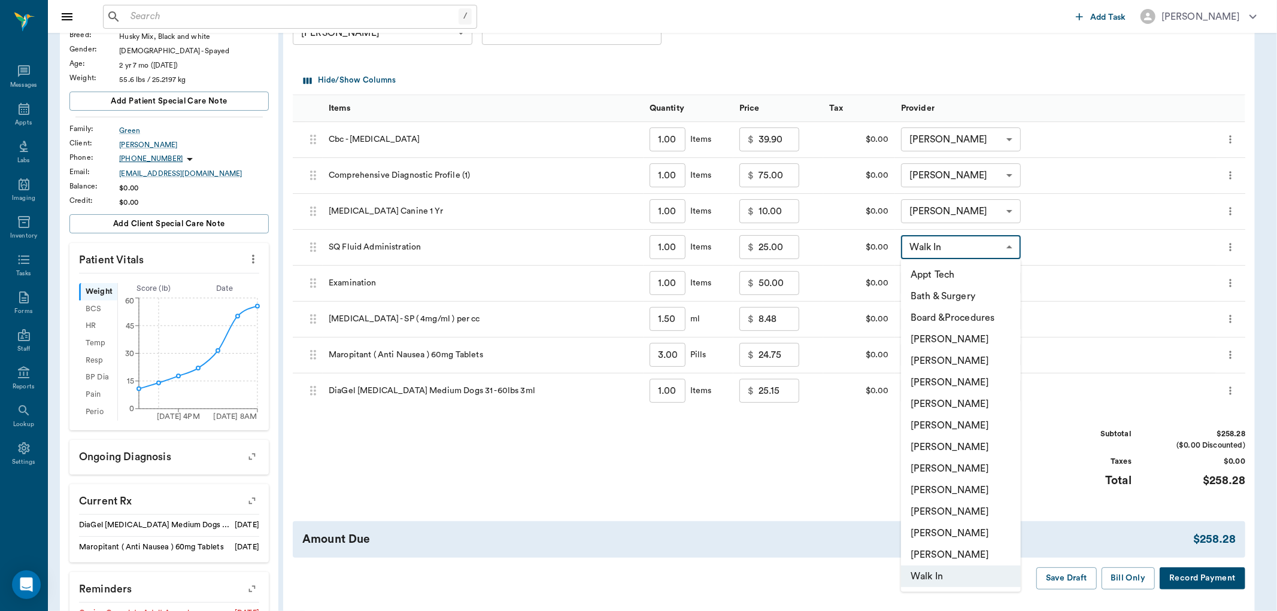
click at [981, 248] on body "/ ​ Add Task [PERSON_NAME] Nectar Messages Appts Labs Imaging Inventory Tasks F…" at bounding box center [638, 335] width 1277 height 937
click at [990, 405] on li "[PERSON_NAME]" at bounding box center [961, 404] width 120 height 22
type input "none-63ec2f075fda476ae8351a4d"
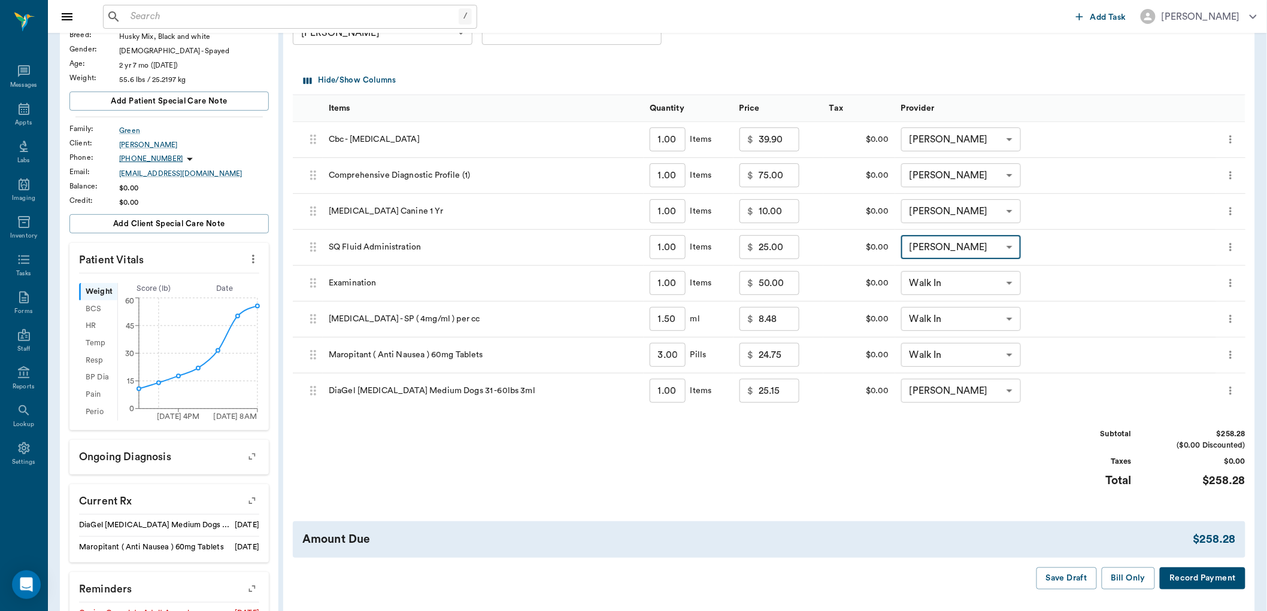
click at [964, 283] on body "/ ​ Add Task [PERSON_NAME] Nectar Messages Appts Labs Imaging Inventory Tasks F…" at bounding box center [633, 335] width 1267 height 937
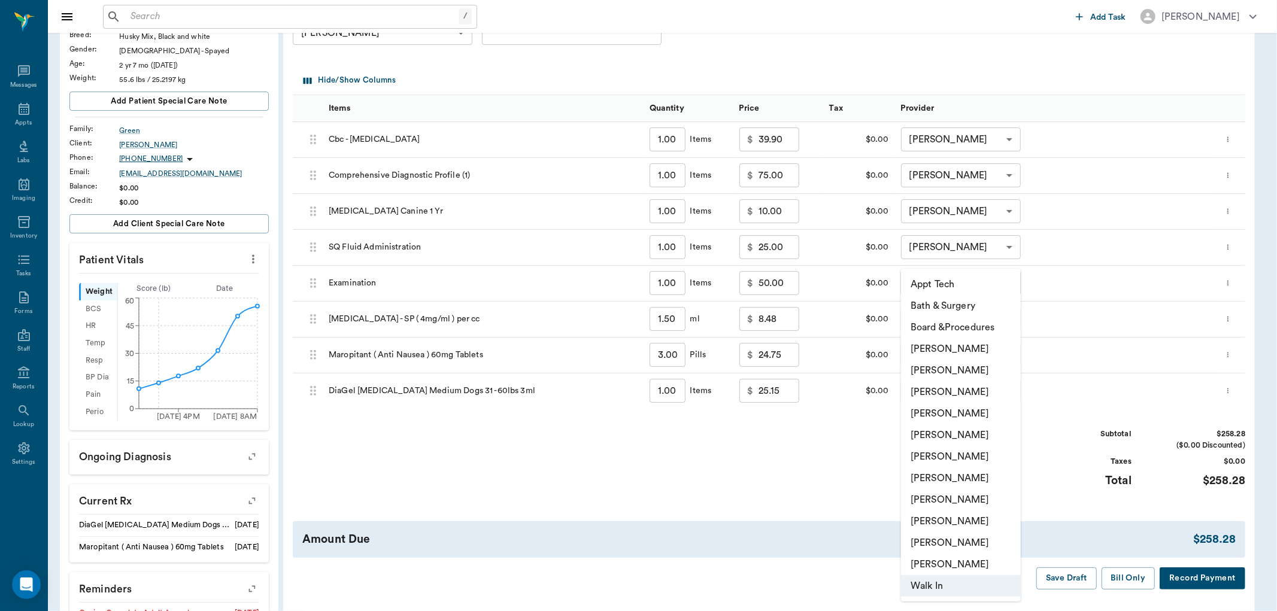
click at [965, 410] on li "[PERSON_NAME]" at bounding box center [961, 414] width 120 height 22
type input "none-63ec2f075fda476ae8351a4d"
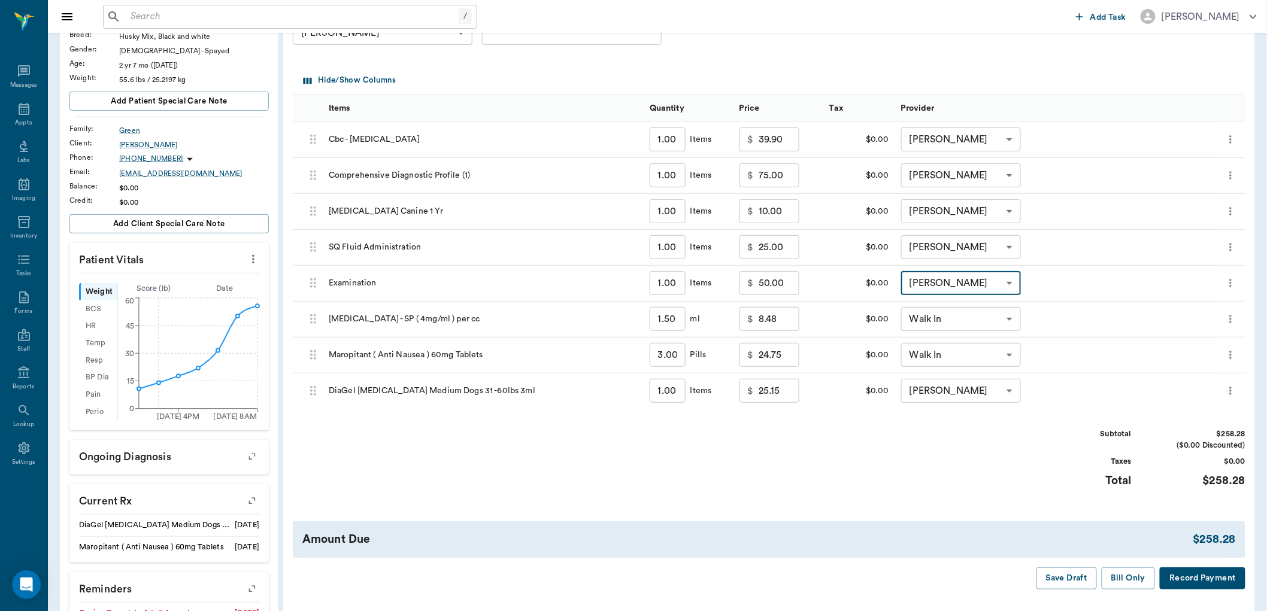
click at [967, 308] on body "/ ​ Add Task [PERSON_NAME] Nectar Messages Appts Labs Imaging Inventory Tasks F…" at bounding box center [633, 335] width 1267 height 937
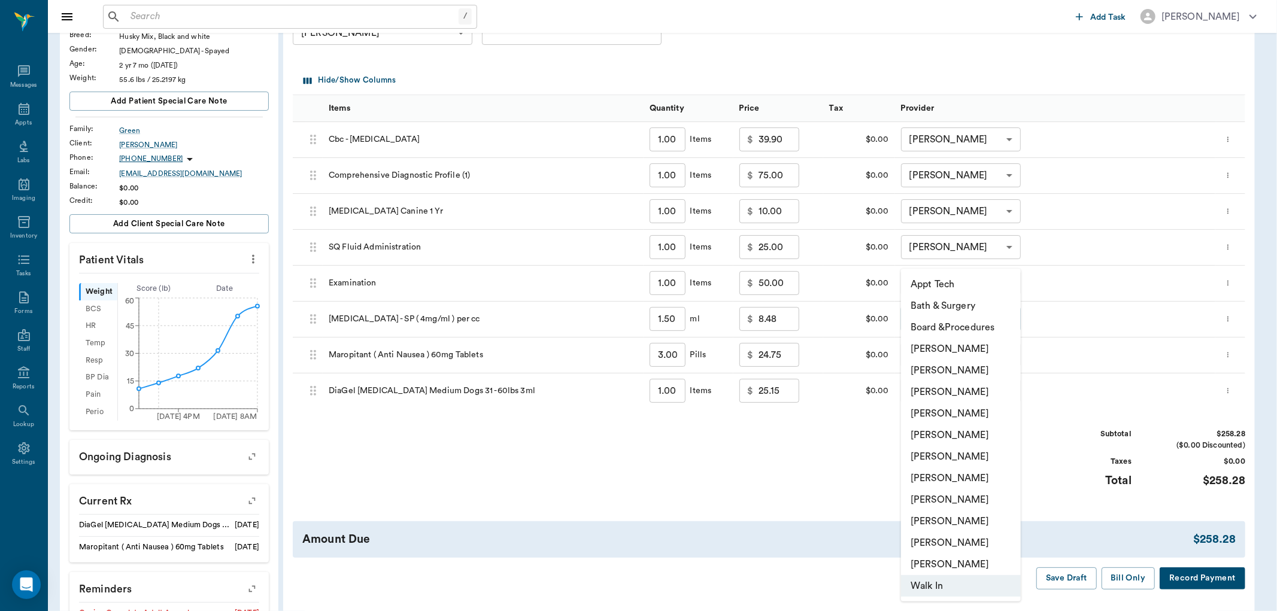
click at [966, 416] on li "[PERSON_NAME]" at bounding box center [961, 414] width 120 height 22
type input "none-63ec2f075fda476ae8351a4d"
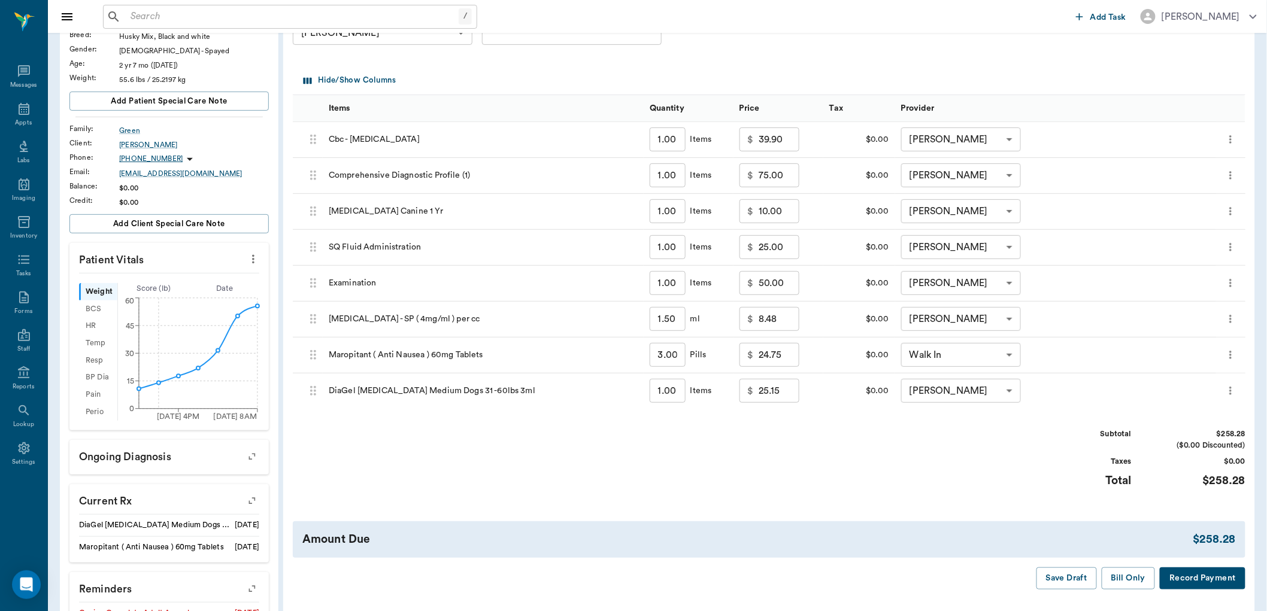
click at [972, 341] on div "Walk In none-63ee68728bdb516679580557 ​" at bounding box center [1055, 356] width 321 height 36
click at [971, 348] on body "/ ​ Add Task [PERSON_NAME] Nectar Messages Appts Labs Imaging Inventory Tasks F…" at bounding box center [633, 335] width 1267 height 937
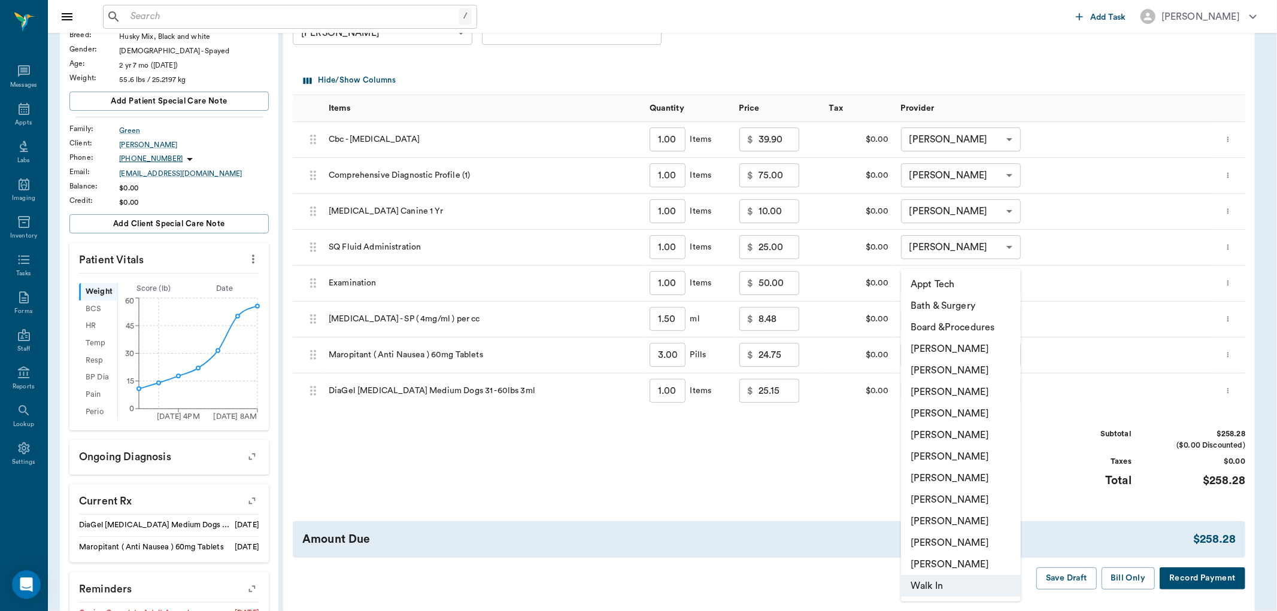
click at [978, 409] on li "[PERSON_NAME]" at bounding box center [961, 414] width 120 height 22
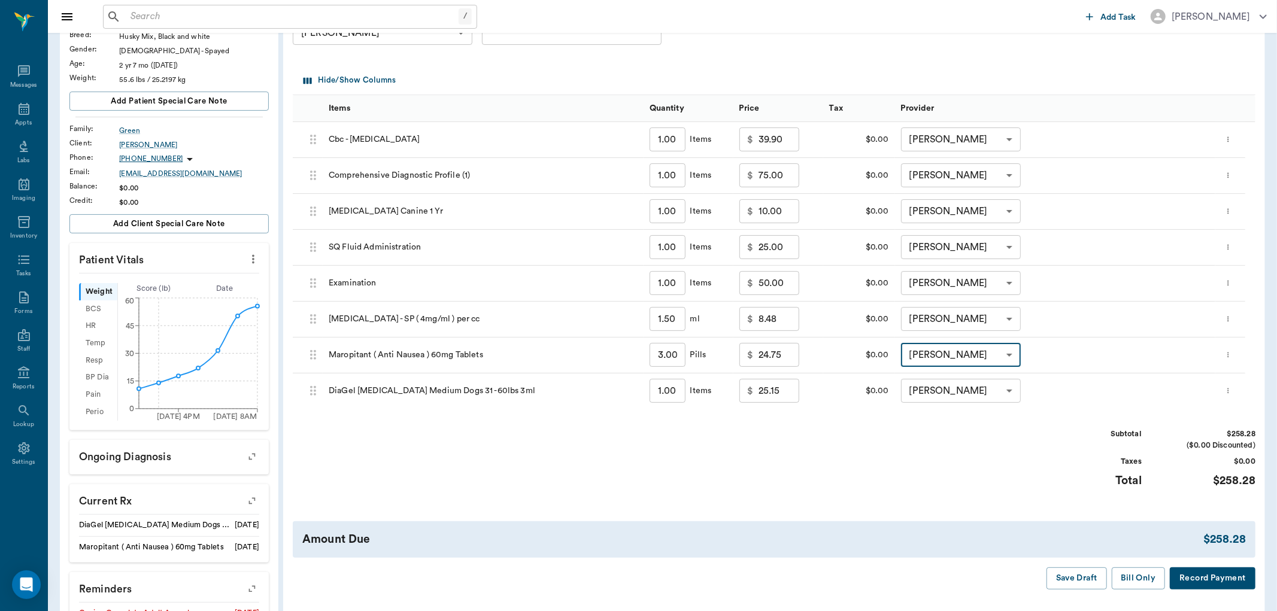
type input "none-63ec2f075fda476ae8351a4d"
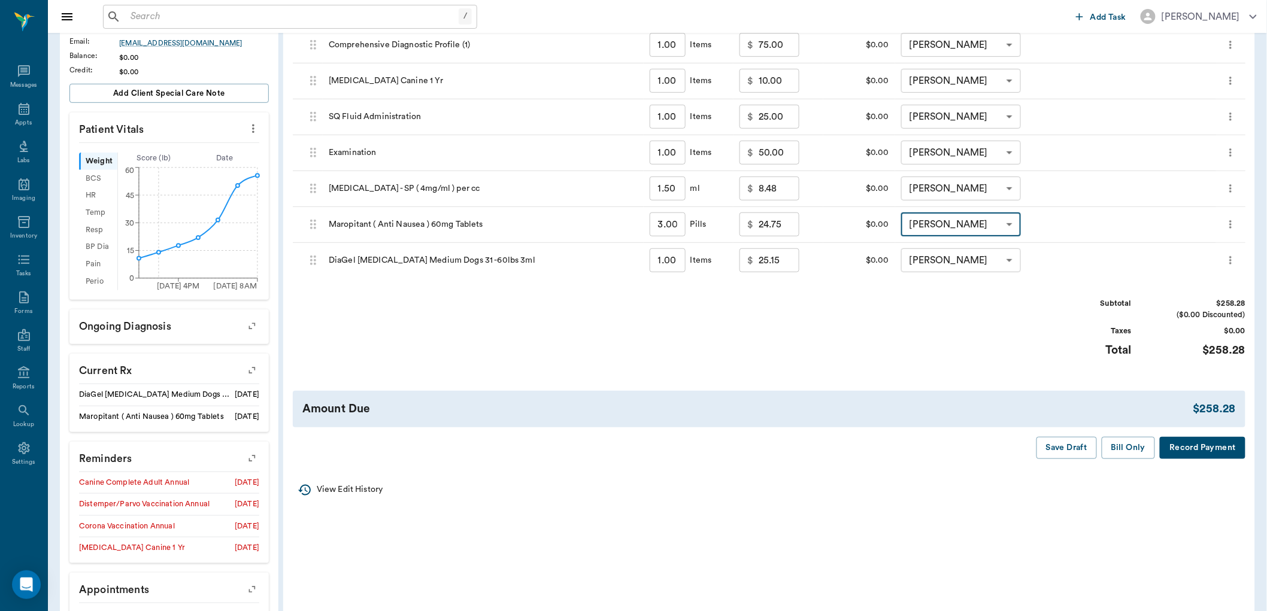
scroll to position [266, 0]
click at [1095, 447] on button "Save Draft" at bounding box center [1067, 446] width 60 height 22
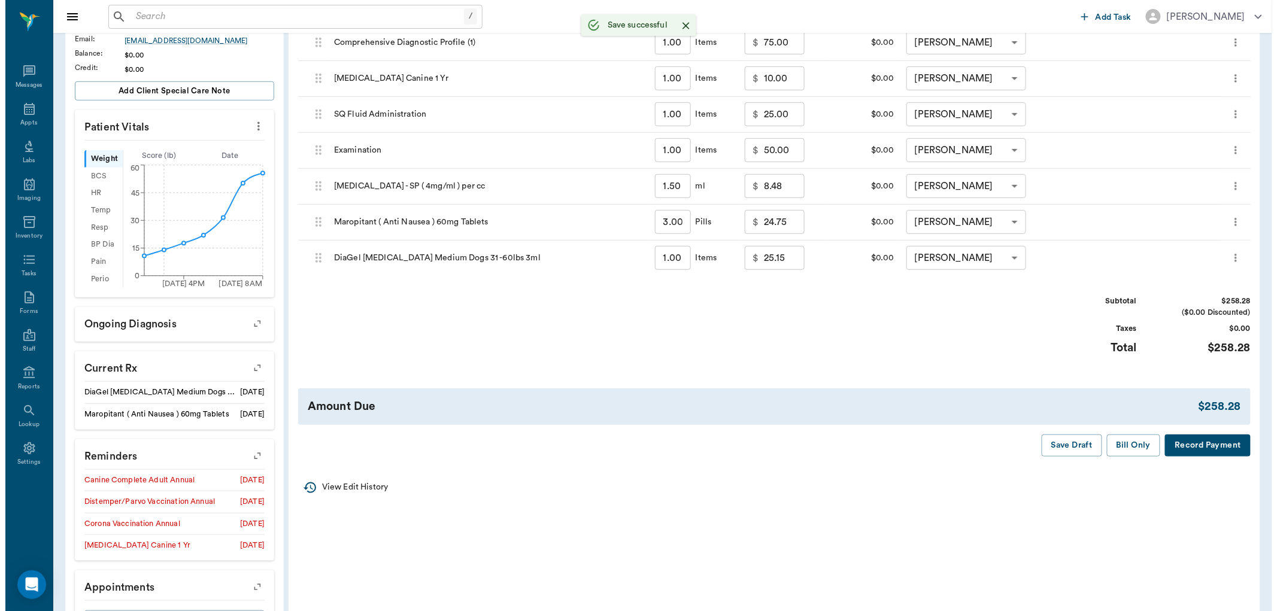
scroll to position [0, 0]
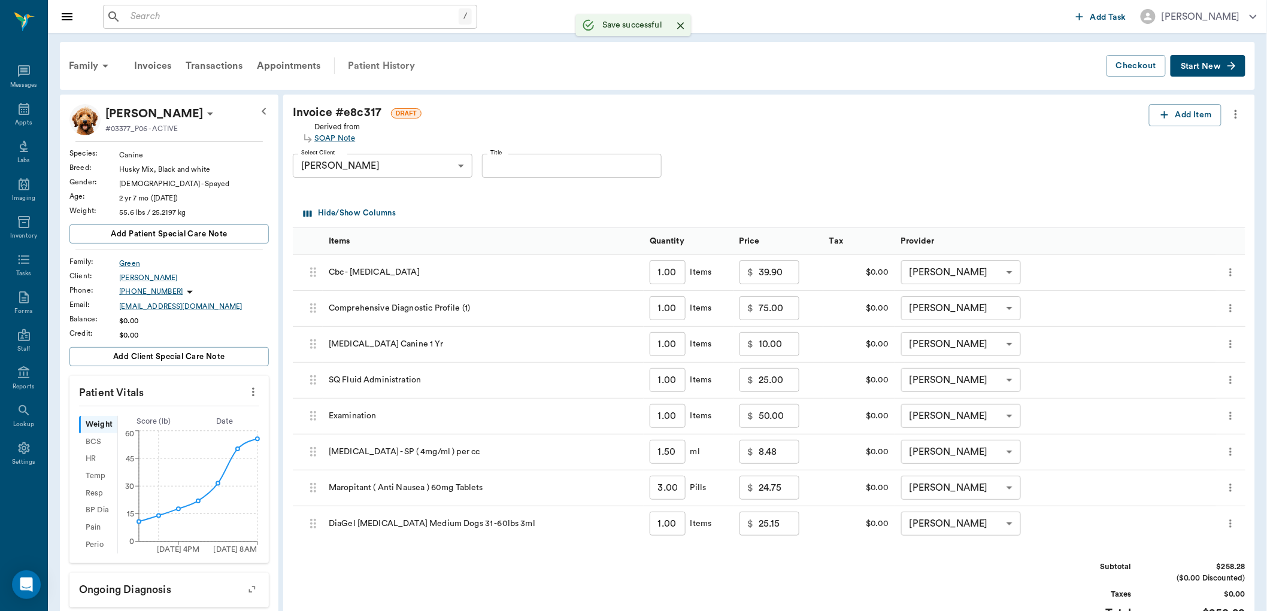
click at [406, 68] on div "Patient History" at bounding box center [381, 65] width 81 height 29
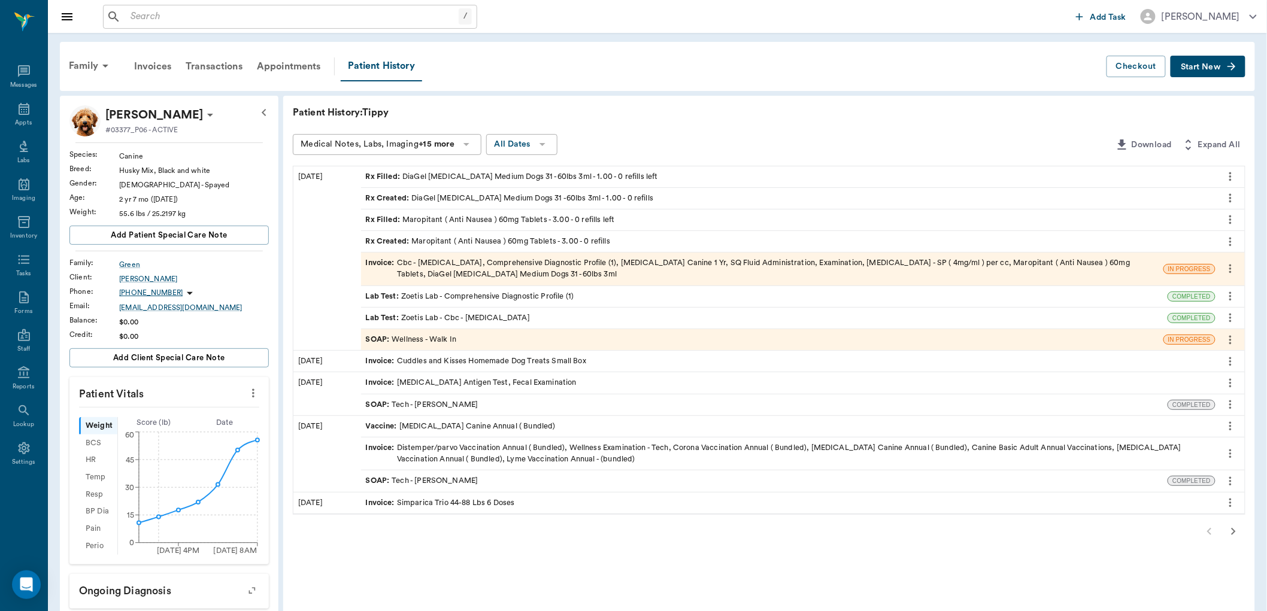
click at [514, 343] on div "SOAP : Wellness - Walk In" at bounding box center [762, 339] width 802 height 21
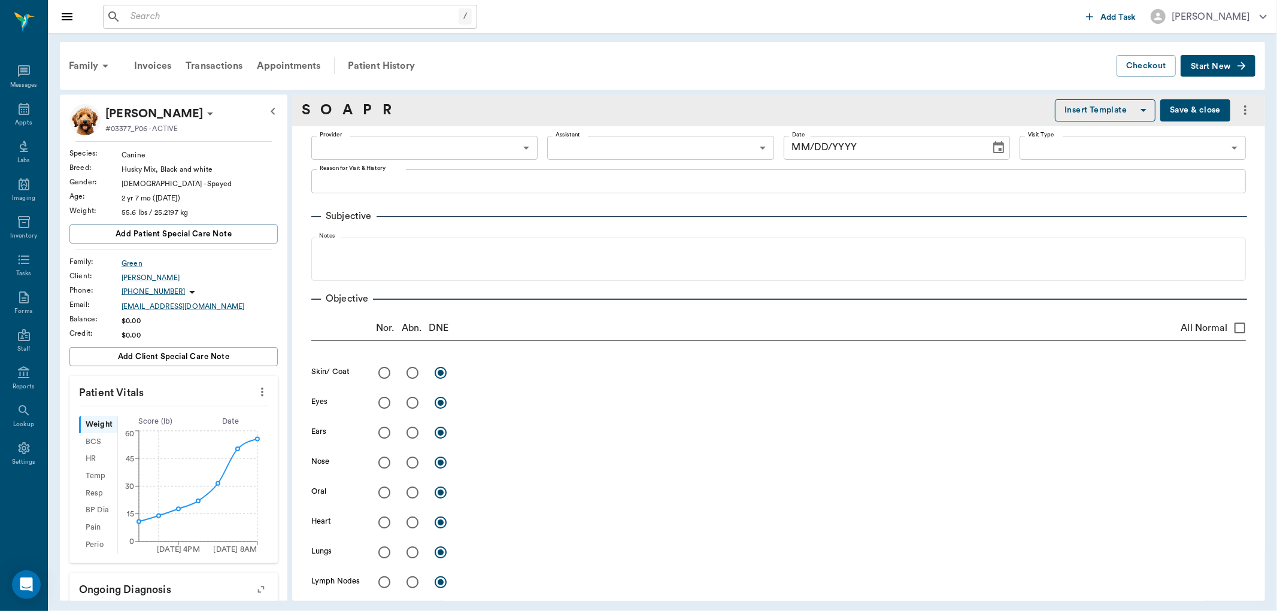
type input "63ee68728bdb516679580557"
type input "65d2be4f46e3a538d89b8c14"
type textarea "vomiting [DATE], not eating, and laying around. She took a [GEOGRAPHIC_DATA] 60…"
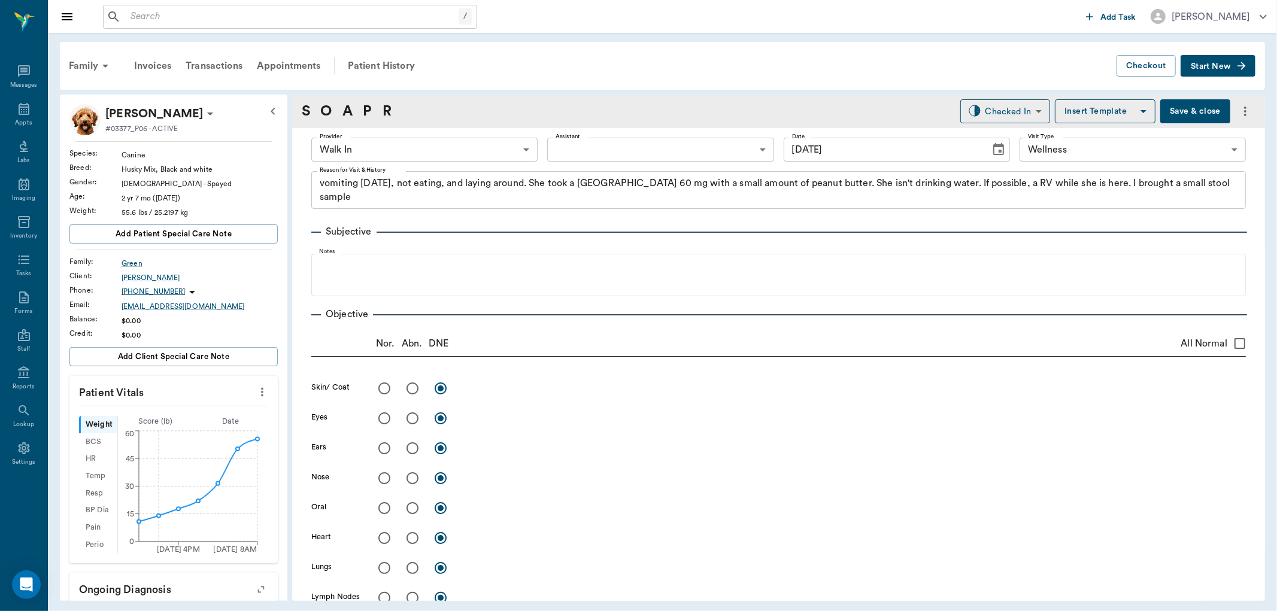
type input "[DATE]"
click at [384, 143] on body "/ ​ Add Task [PERSON_NAME] Nectar Messages Appts Labs Imaging Inventory Tasks F…" at bounding box center [638, 305] width 1277 height 611
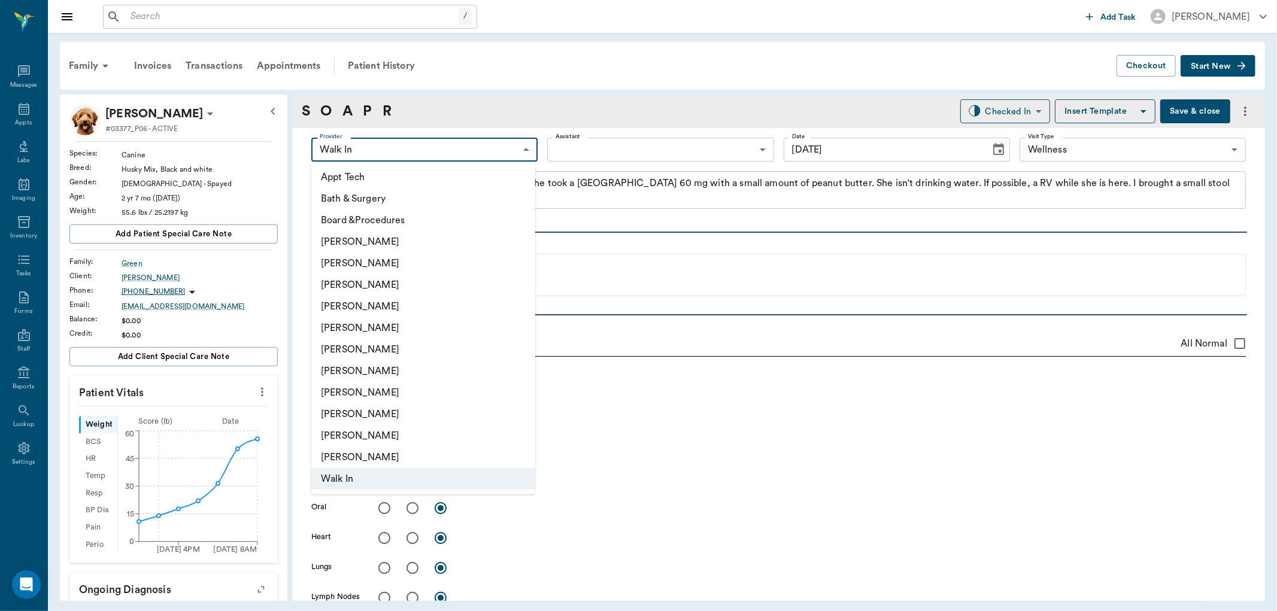
click at [407, 299] on li "[PERSON_NAME]" at bounding box center [423, 307] width 224 height 22
type input "63ec2f075fda476ae8351a4d"
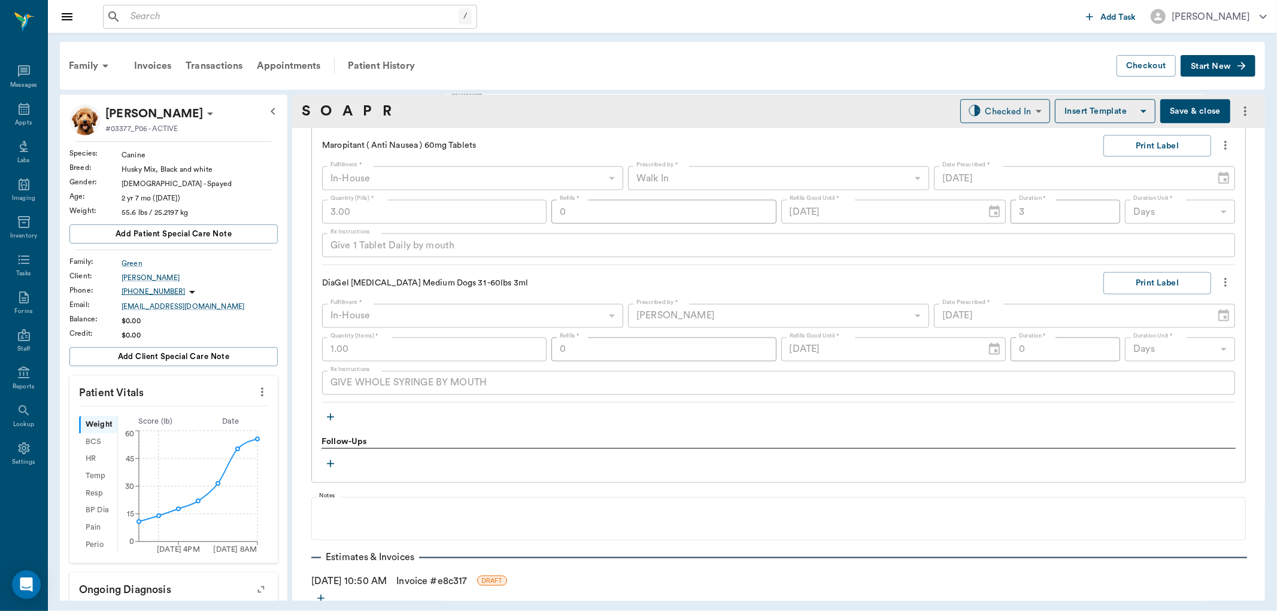
scroll to position [1264, 0]
click at [332, 416] on icon "button" at bounding box center [331, 416] width 12 height 12
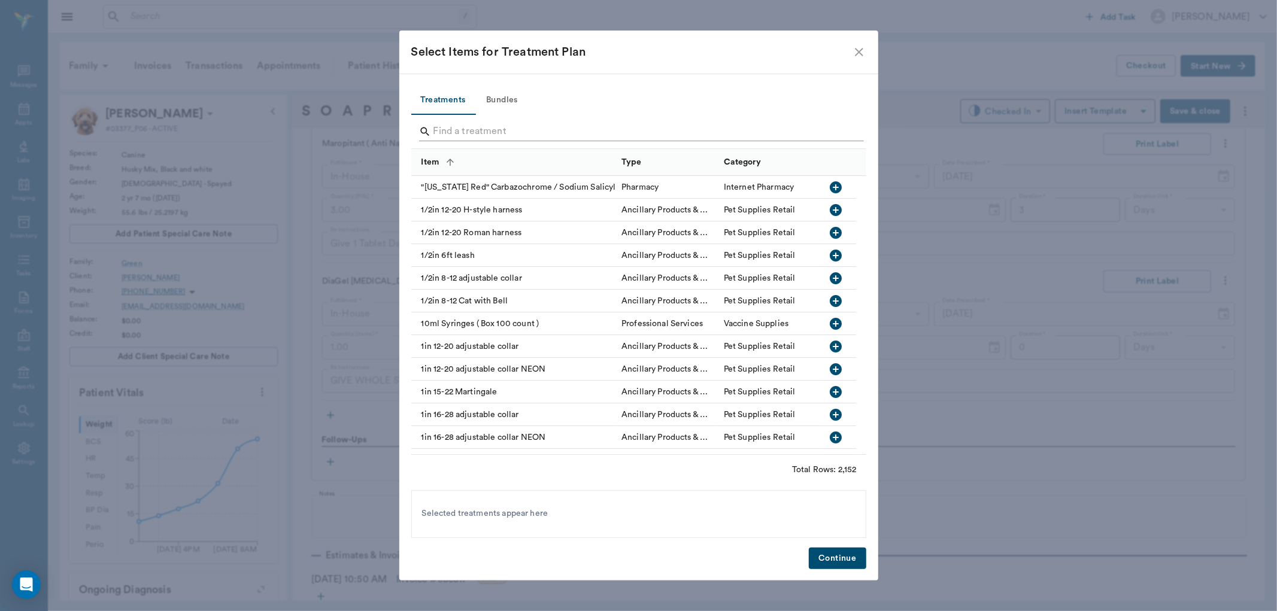
click at [564, 132] on input "Search" at bounding box center [640, 131] width 413 height 19
click at [519, 127] on input "Search" at bounding box center [640, 131] width 413 height 19
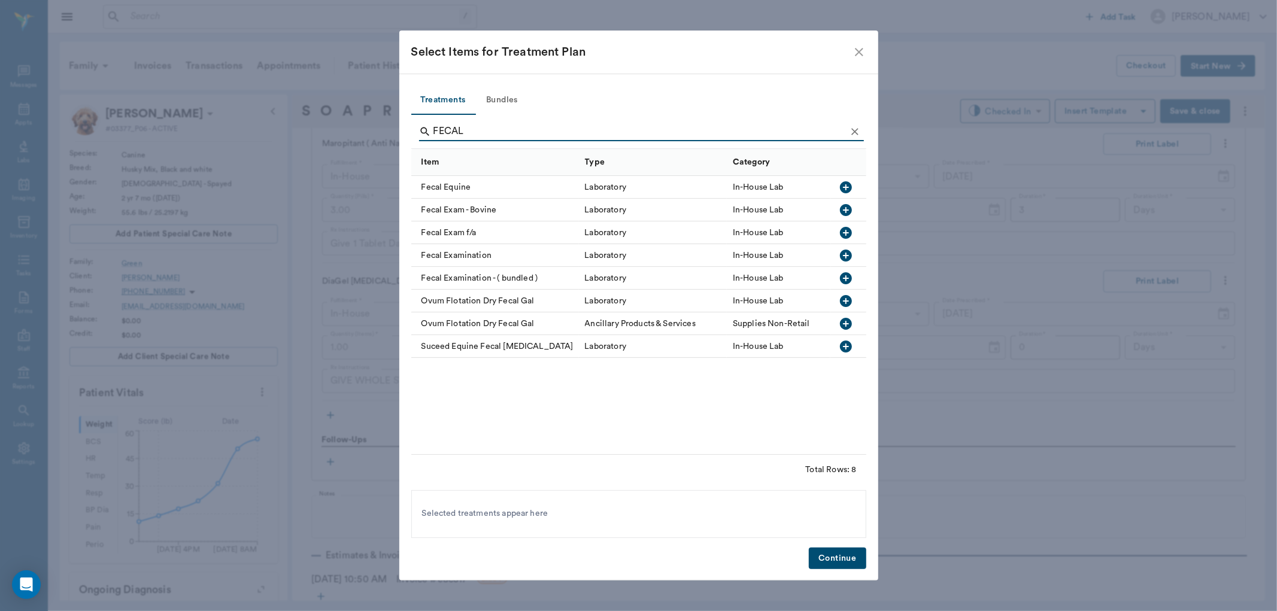
type input "FECAL"
click at [848, 248] on icon "button" at bounding box center [846, 255] width 14 height 14
click at [821, 553] on button "Continue" at bounding box center [837, 559] width 57 height 22
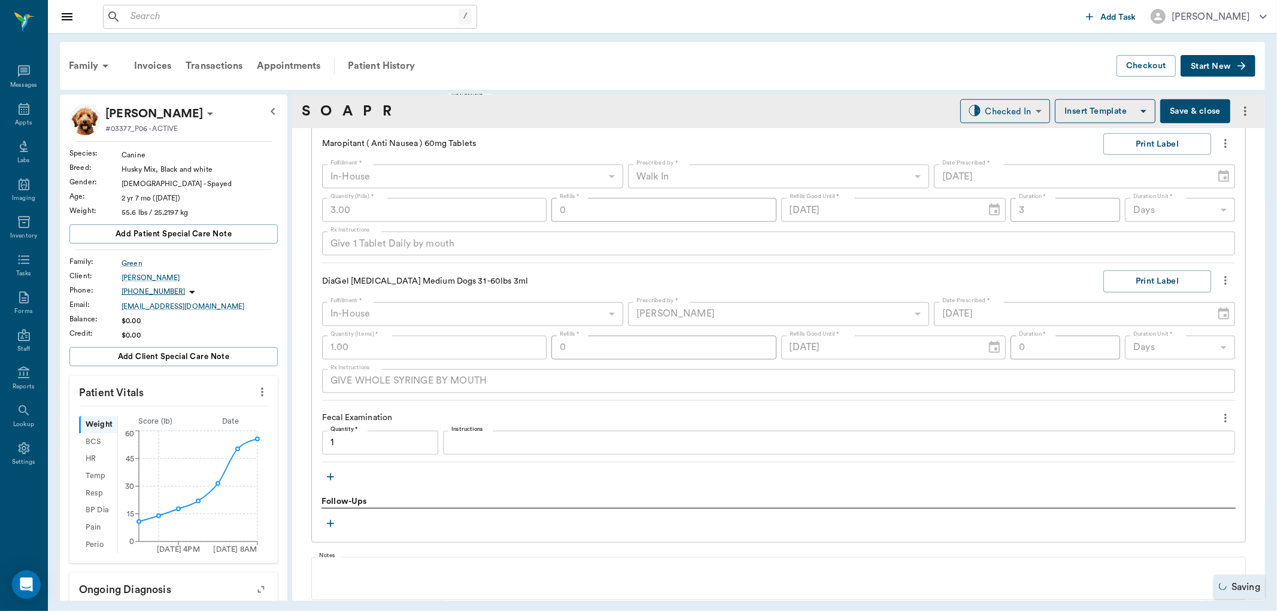
type input "1.00"
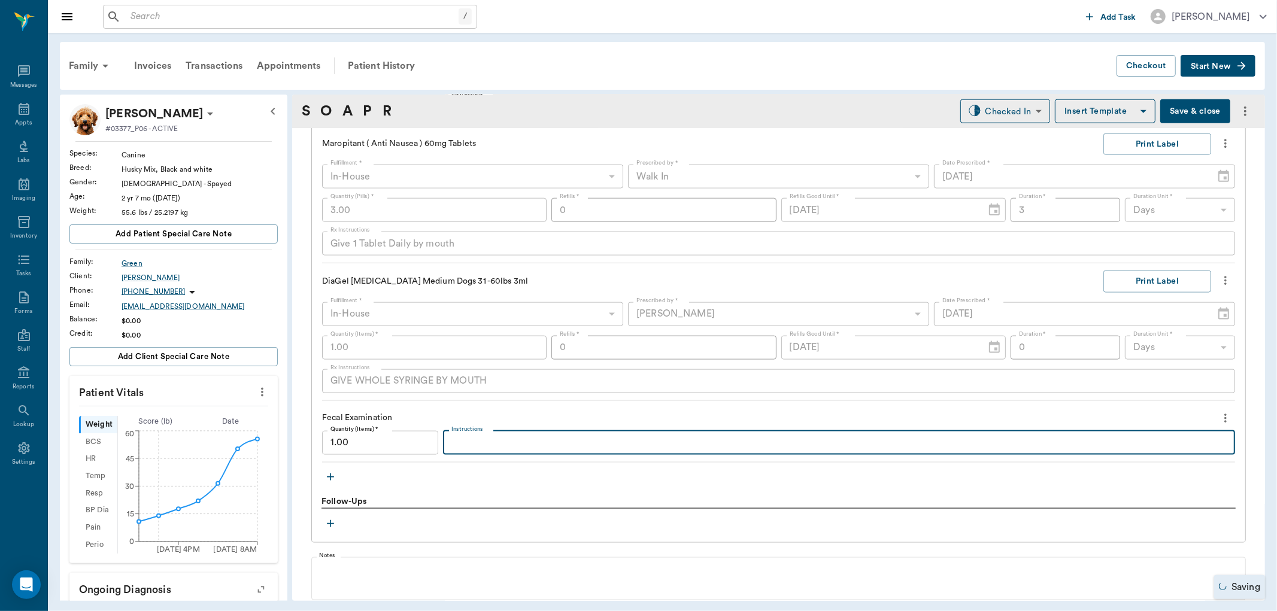
click at [480, 444] on textarea "Instructions" at bounding box center [838, 443] width 775 height 14
type textarea "n"
type textarea "NEGATIVE"
click at [499, 492] on div "Treatments Cbc - [MEDICAL_DATA] COMPLETED Instructions x Instructions Comprehen…" at bounding box center [778, 134] width 935 height 817
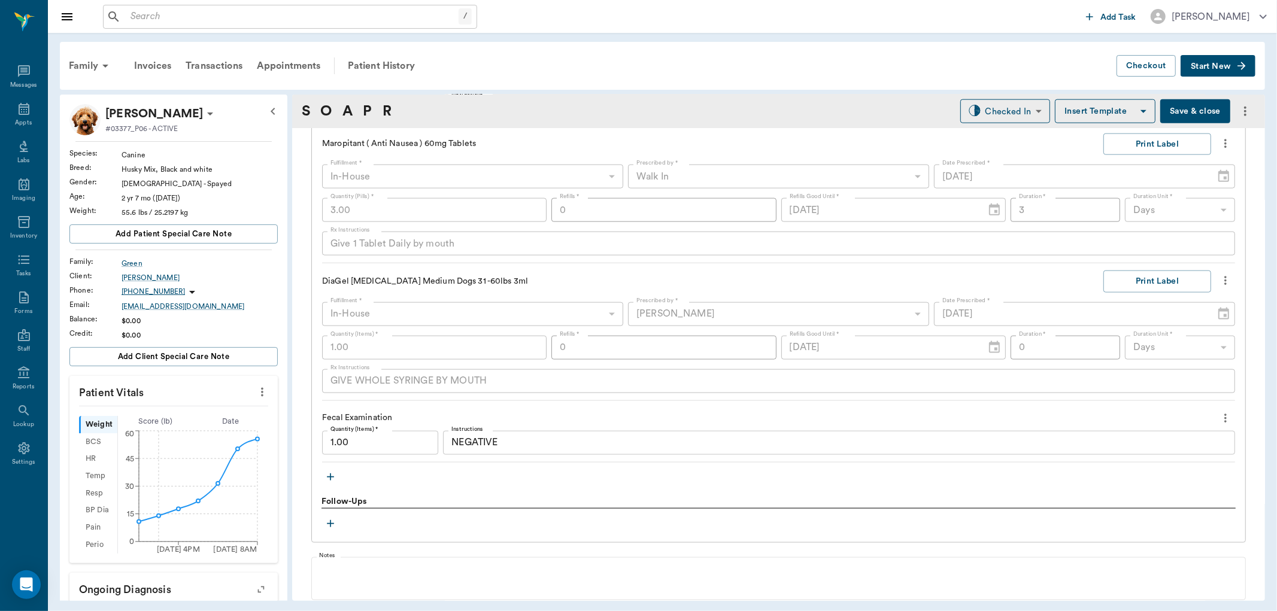
click at [540, 484] on div "Treatments Cbc - [MEDICAL_DATA] COMPLETED Instructions x Instructions Comprehen…" at bounding box center [779, 111] width 914 height 750
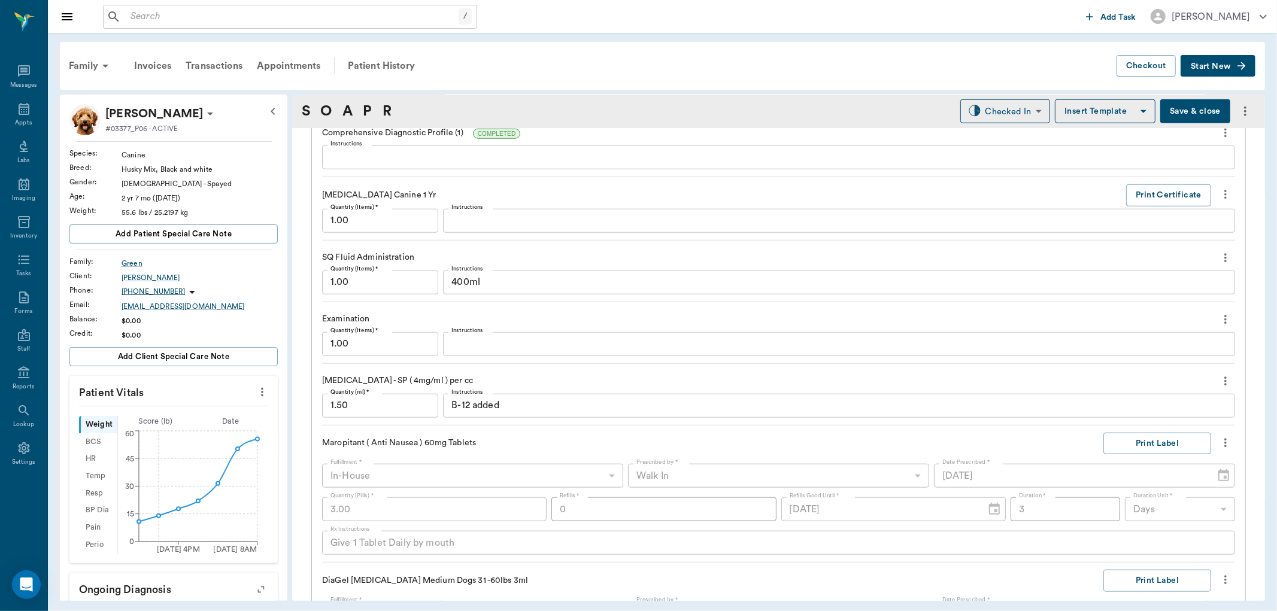
scroll to position [931, 0]
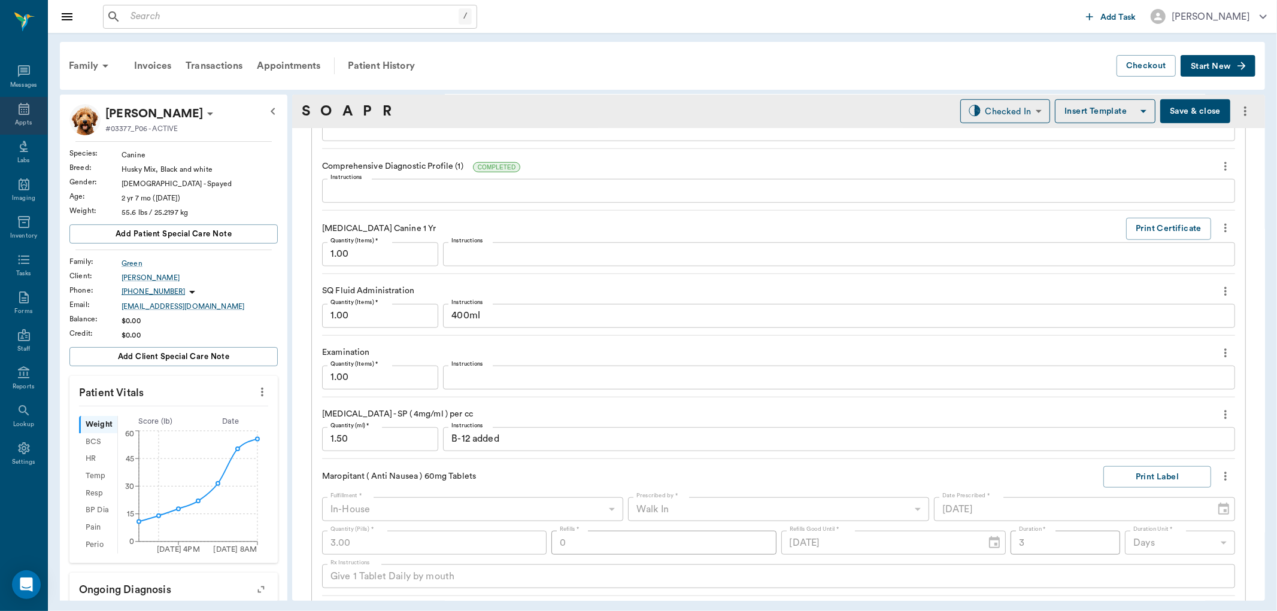
click at [13, 116] on div "Appts" at bounding box center [23, 116] width 47 height 38
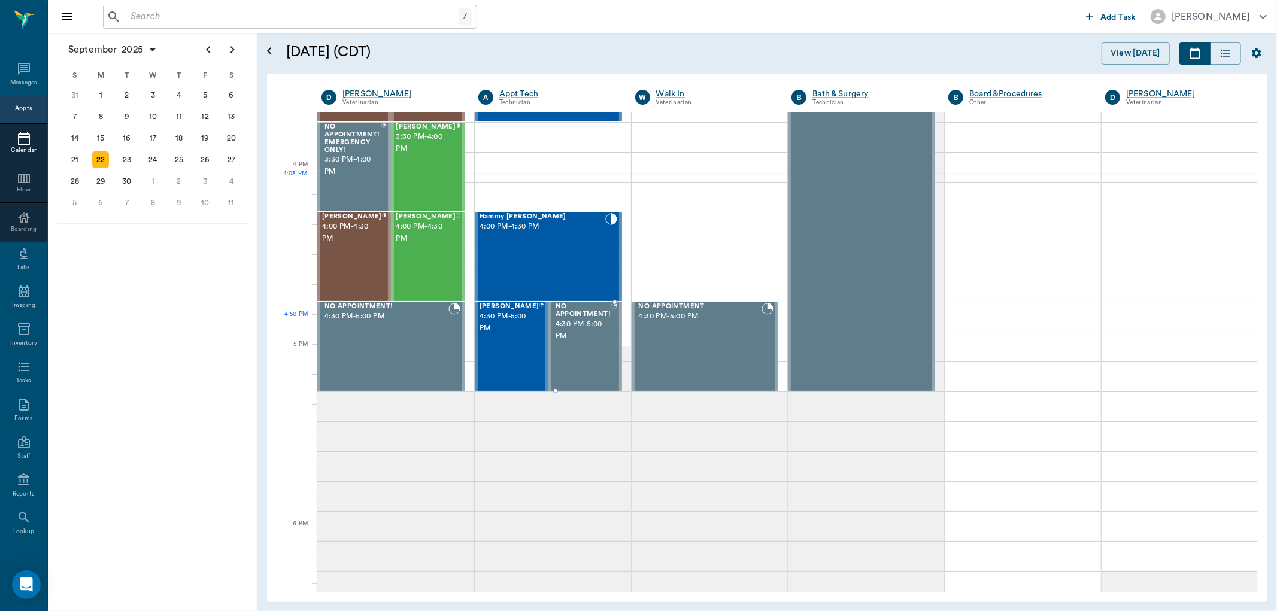
scroll to position [1305, 0]
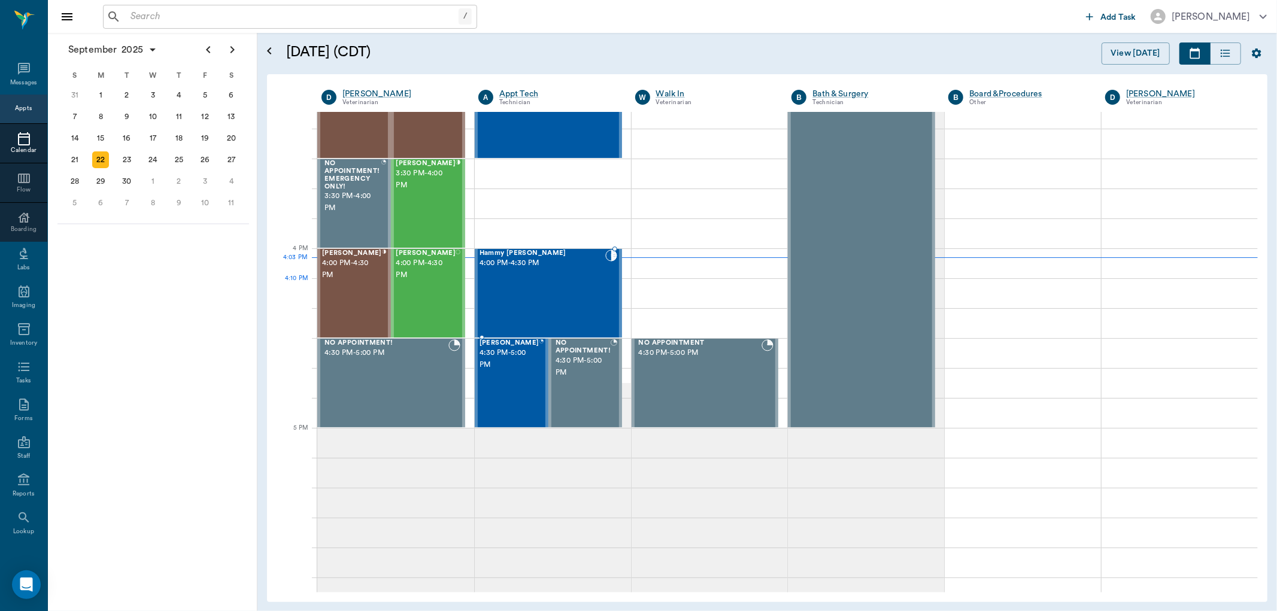
click at [596, 301] on div "Hammy [PERSON_NAME] 4:00 PM - 4:30 PM" at bounding box center [543, 293] width 126 height 87
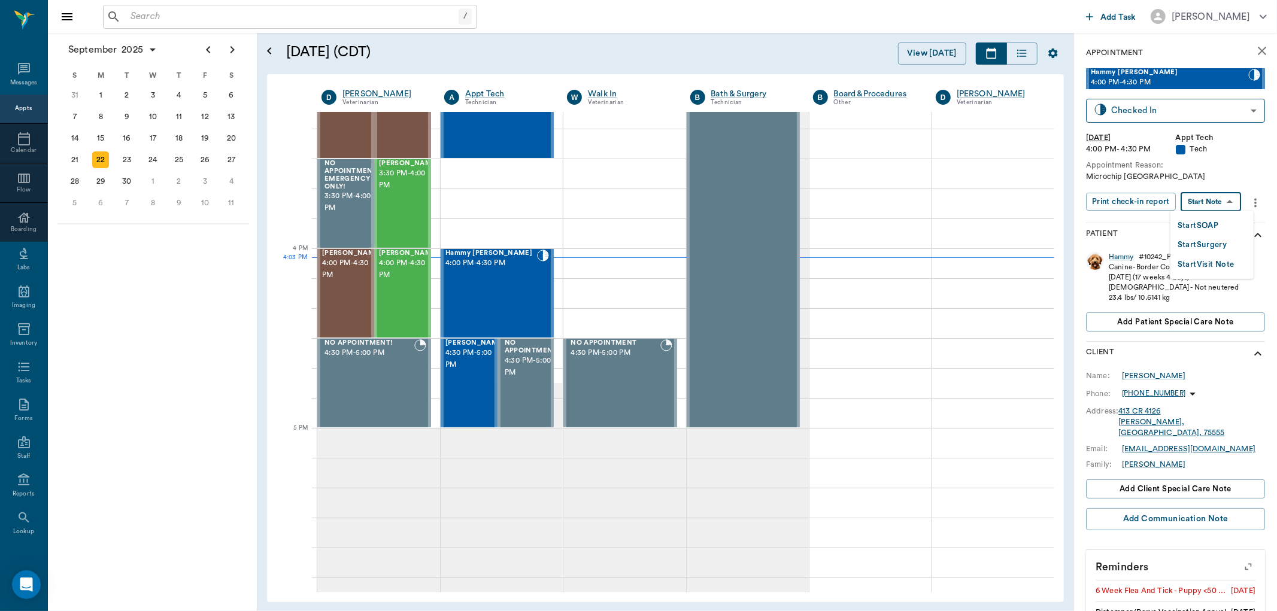
click at [1200, 202] on body "/ ​ Add Task [PERSON_NAME] Nectar Messages Appts Calendar Flow Boarding Labs Im…" at bounding box center [638, 305] width 1277 height 611
click at [1200, 222] on button "Start SOAP" at bounding box center [1198, 226] width 41 height 14
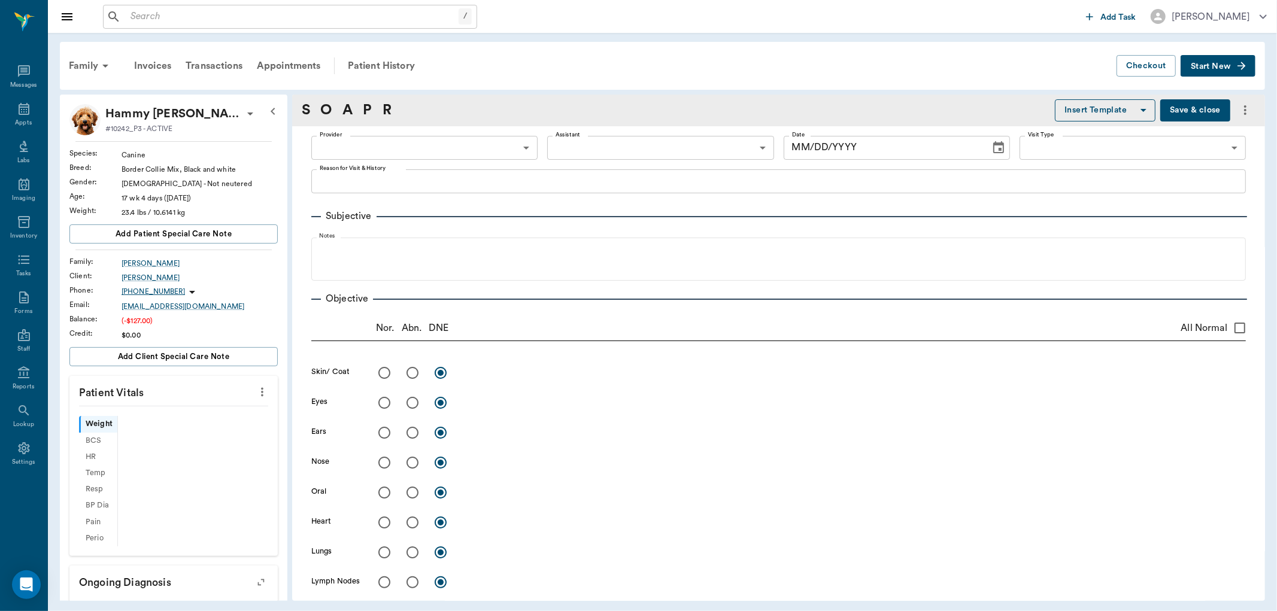
type input "63ec2f075fda476ae8351a4c"
type input "65d2be4f46e3a538d89b8c1a"
type textarea "Microchip [GEOGRAPHIC_DATA]"
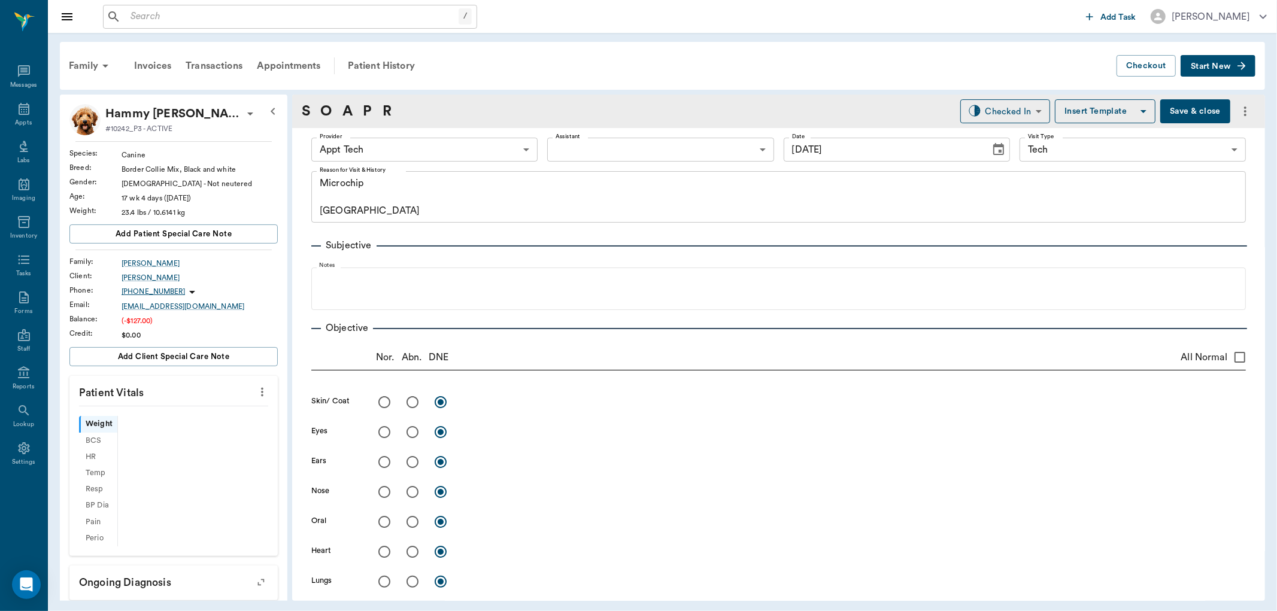
type input "[DATE]"
click at [253, 396] on button "more" at bounding box center [262, 392] width 19 height 20
click at [238, 415] on span "Enter Vitals" at bounding box center [201, 413] width 101 height 13
click at [189, 429] on input "text" at bounding box center [173, 428] width 104 height 24
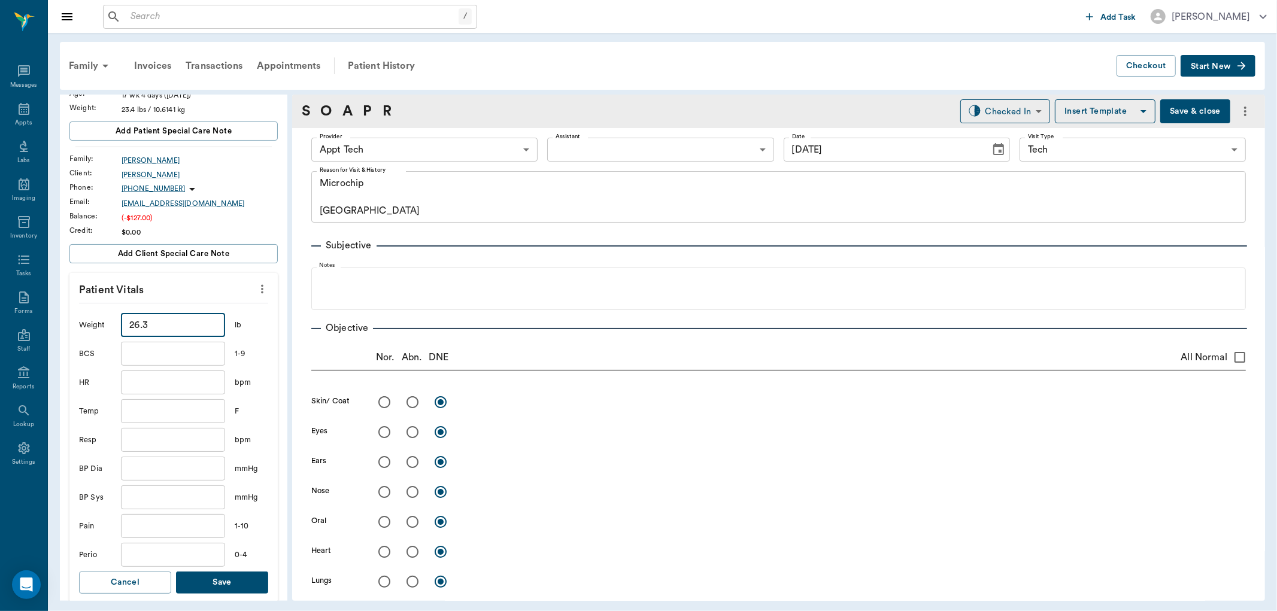
scroll to position [332, 0]
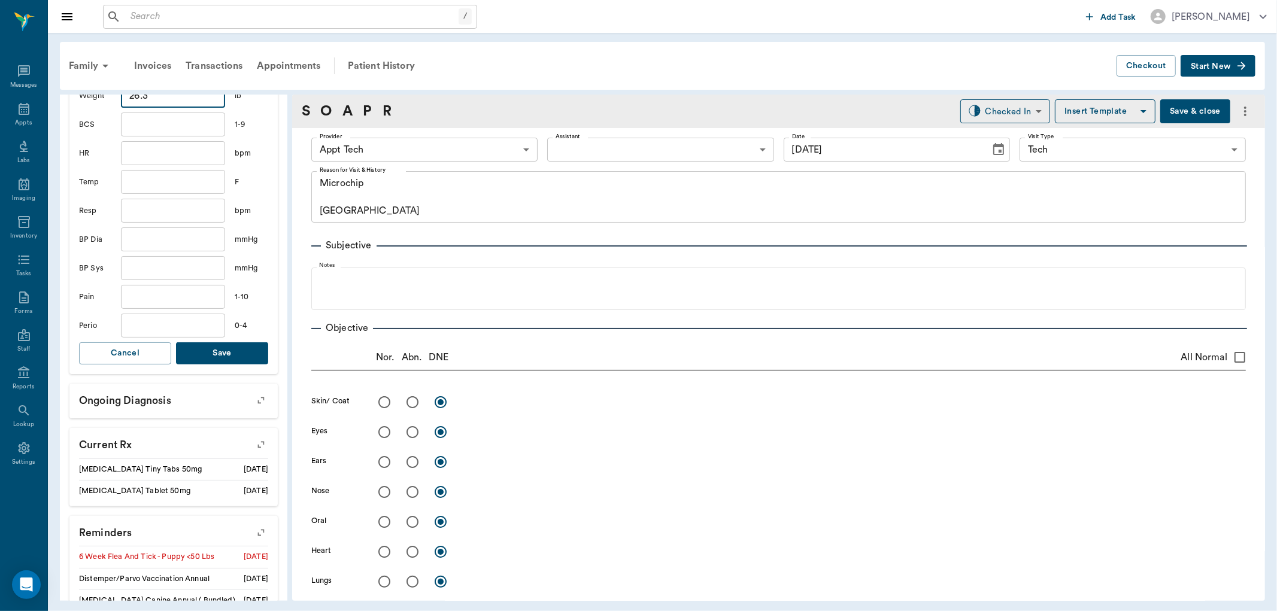
type input "26.3"
click at [249, 355] on button "Save" at bounding box center [222, 354] width 92 height 22
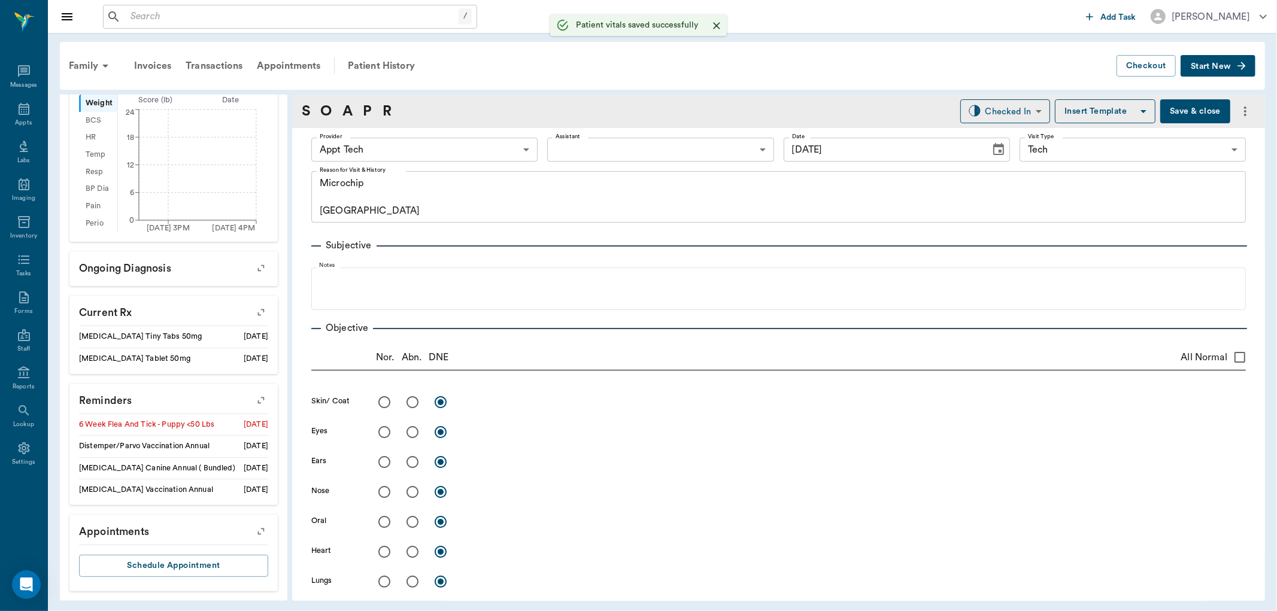
scroll to position [322, 0]
click at [416, 144] on body "/ ​ Add Task [PERSON_NAME] Nectar Messages Appts Labs Imaging Inventory Tasks F…" at bounding box center [638, 305] width 1277 height 611
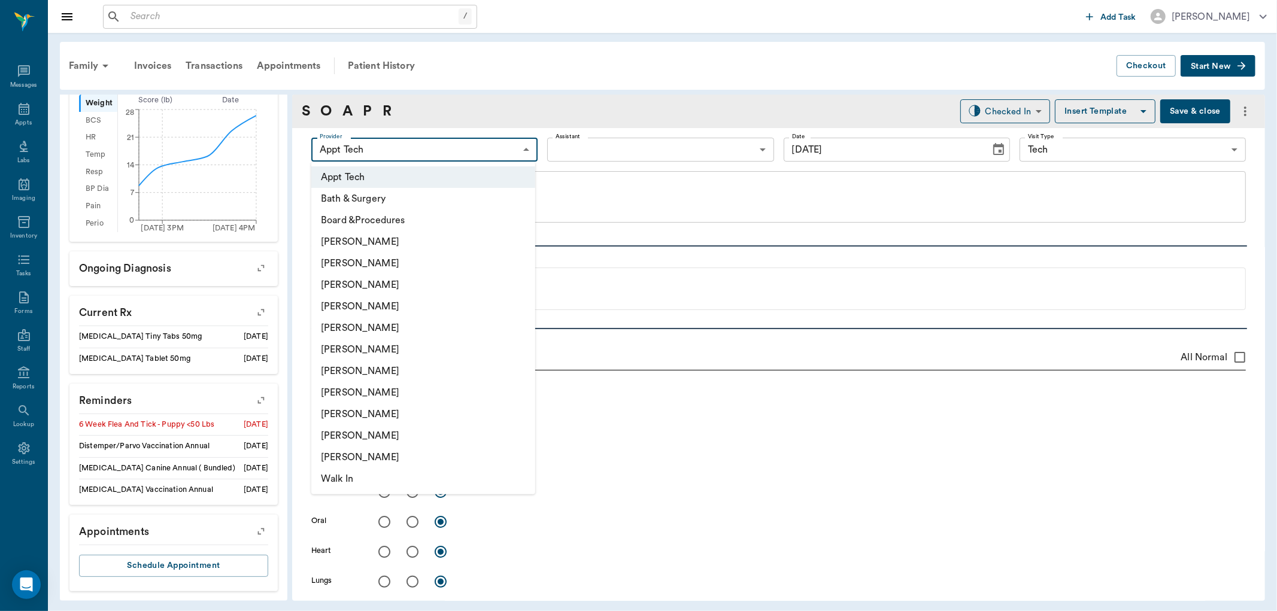
click at [384, 376] on li "[PERSON_NAME]" at bounding box center [423, 371] width 224 height 22
type input "682b670d8bdc6f7f8feef3db"
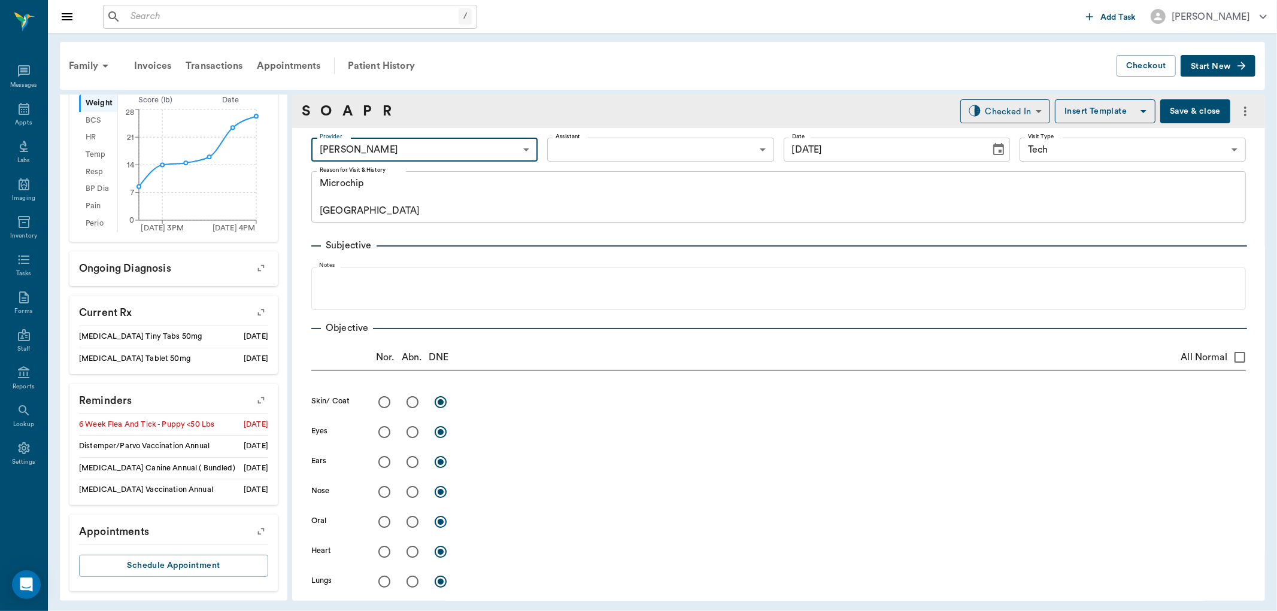
click at [571, 153] on body "/ ​ Add Task [PERSON_NAME] Nectar Messages Appts Labs Imaging Inventory Tasks F…" at bounding box center [638, 305] width 1277 height 611
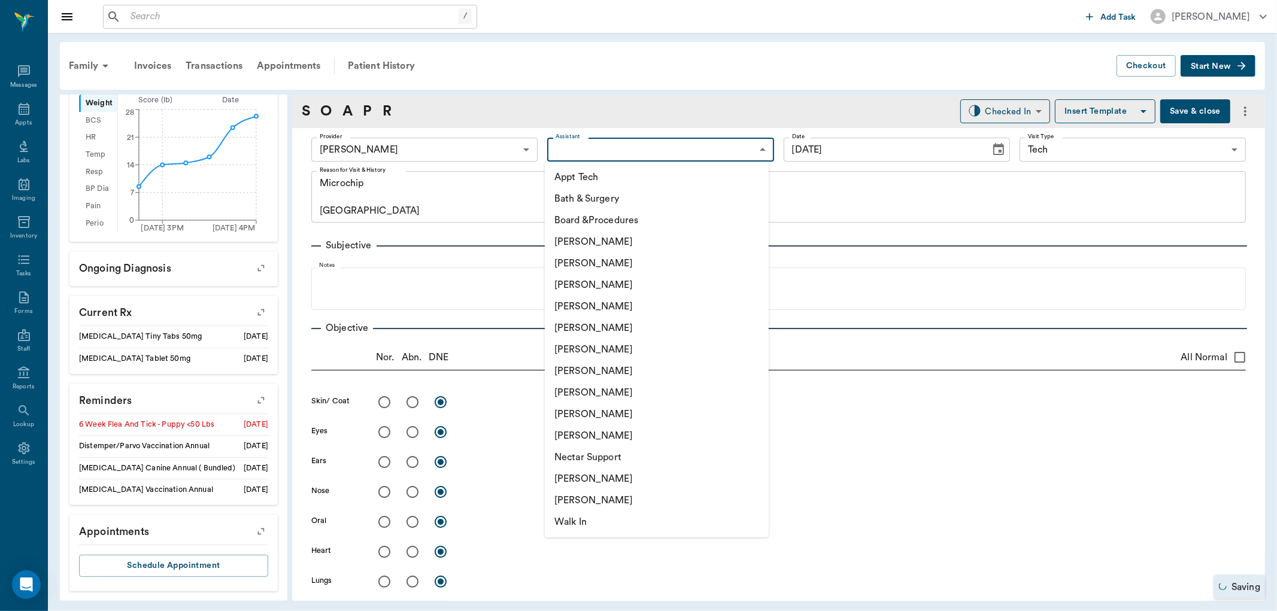
click at [569, 177] on li "Appt Tech" at bounding box center [657, 177] width 224 height 22
type input "63ec2f075fda476ae8351a4c"
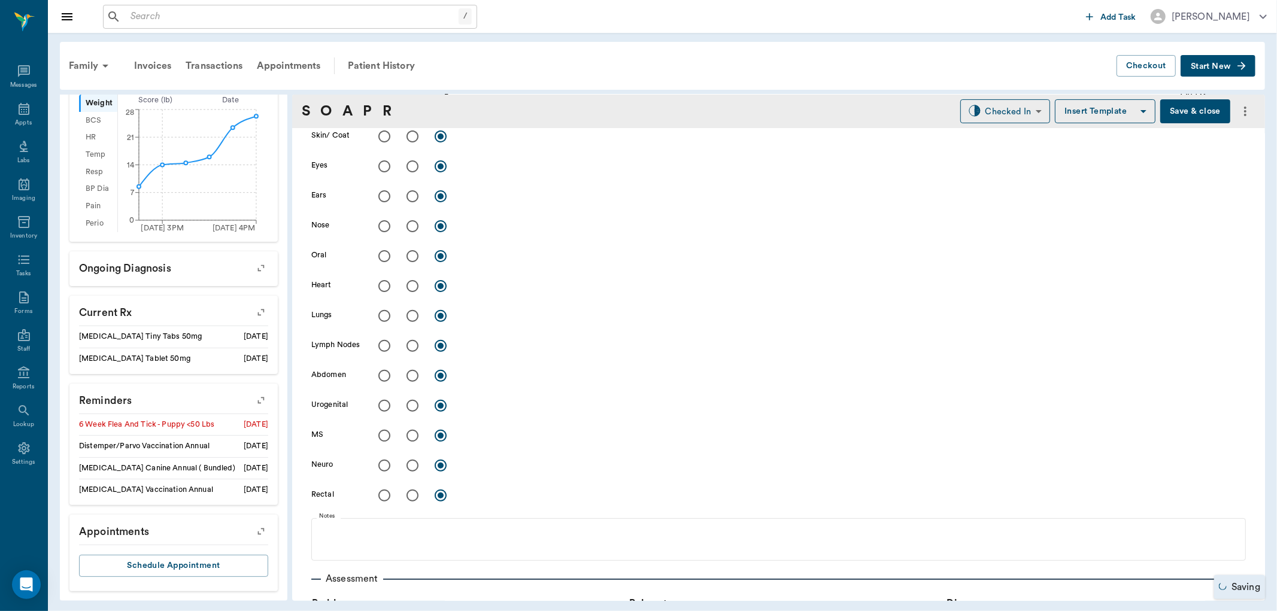
scroll to position [532, 0]
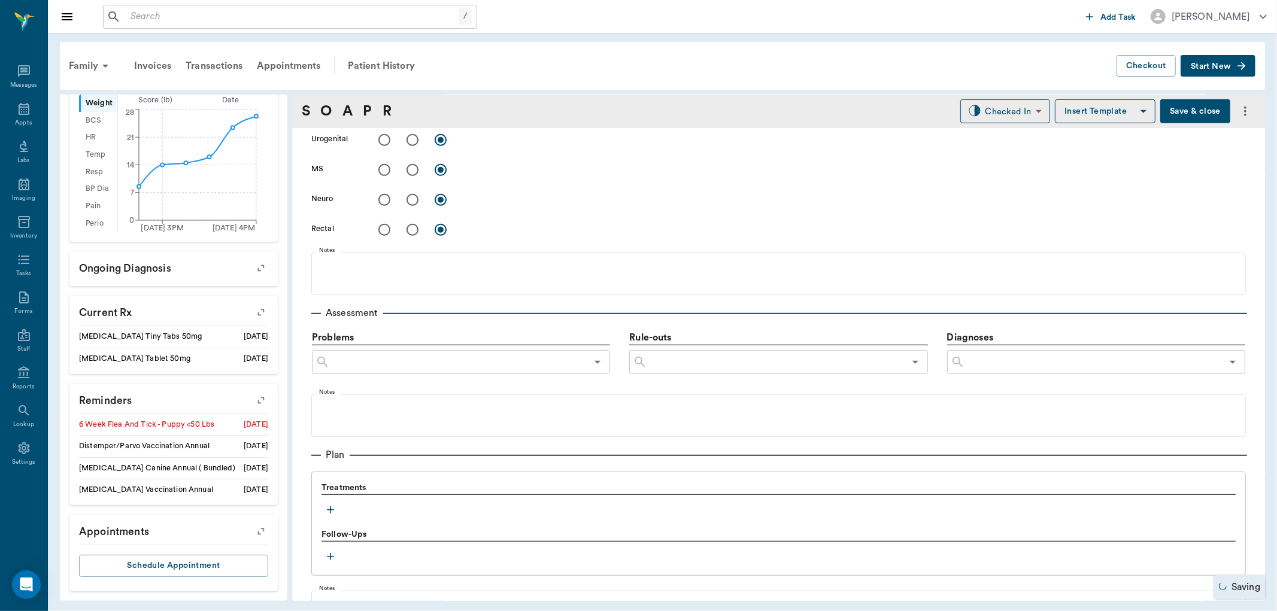
click at [328, 508] on icon "button" at bounding box center [331, 510] width 12 height 12
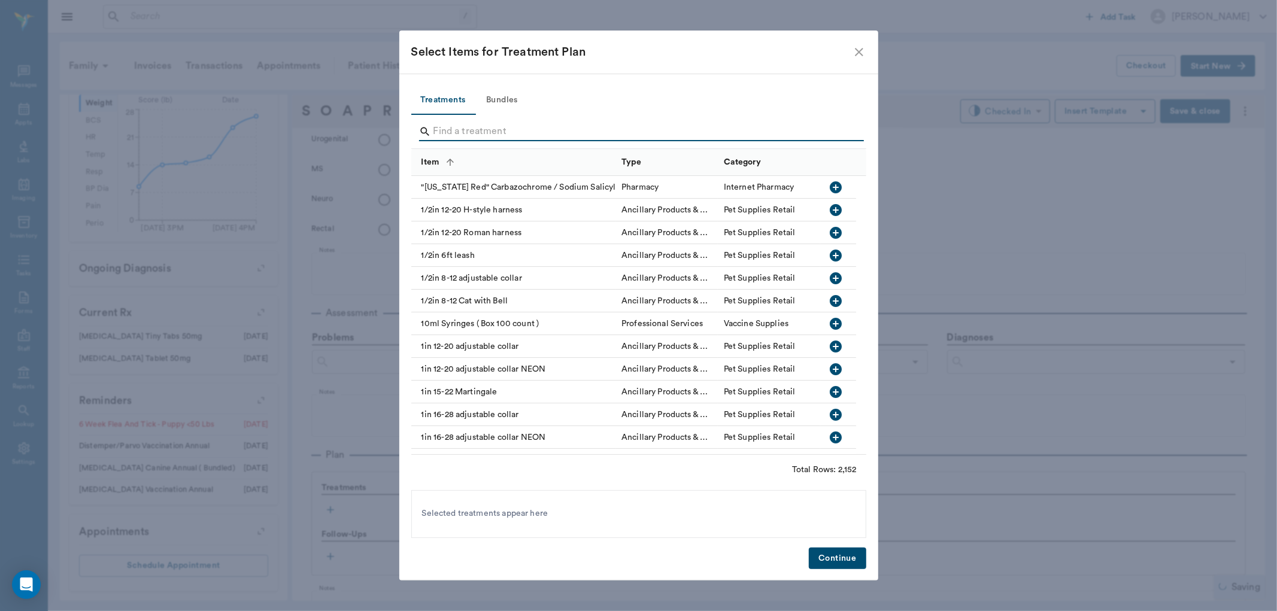
click at [440, 136] on input "Search" at bounding box center [640, 131] width 413 height 19
click at [442, 128] on input "MICROCHIP" at bounding box center [640, 131] width 413 height 19
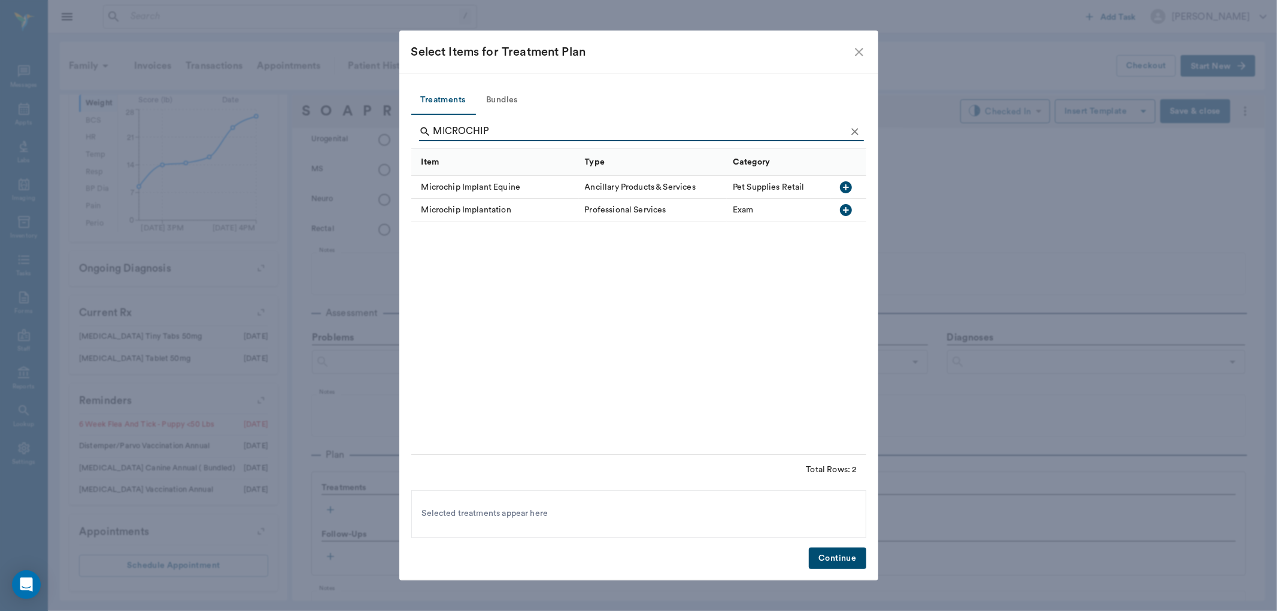
type input "MICROCHIP"
click at [845, 205] on icon "button" at bounding box center [846, 210] width 12 height 12
click at [832, 559] on button "Continue" at bounding box center [837, 559] width 57 height 22
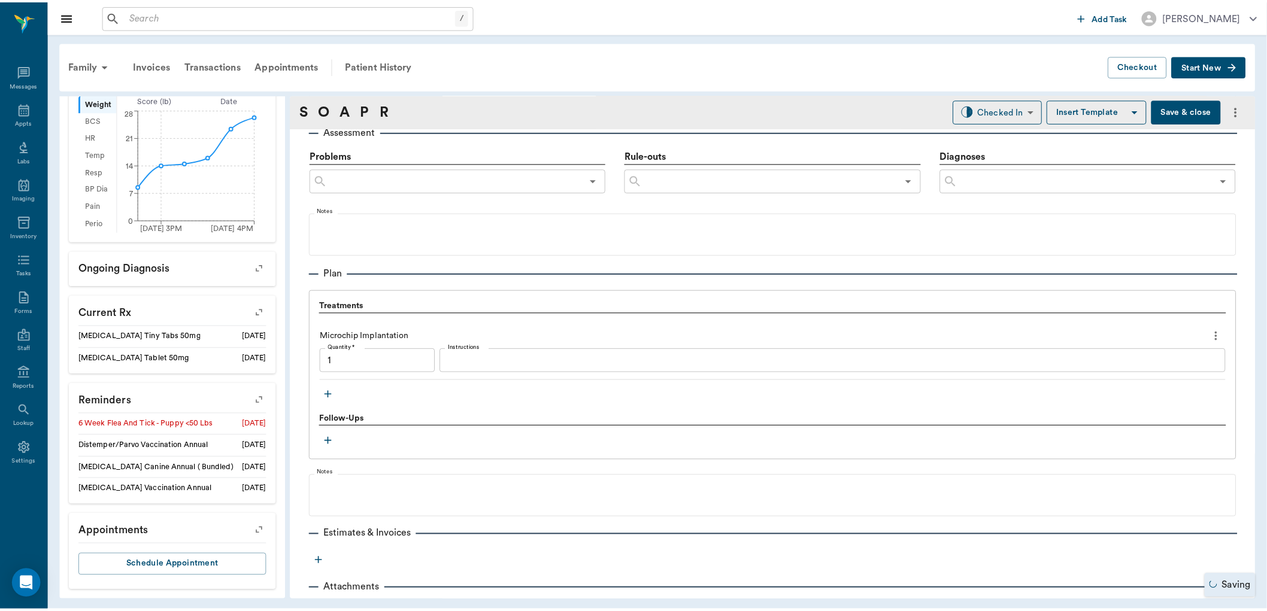
scroll to position [732, 0]
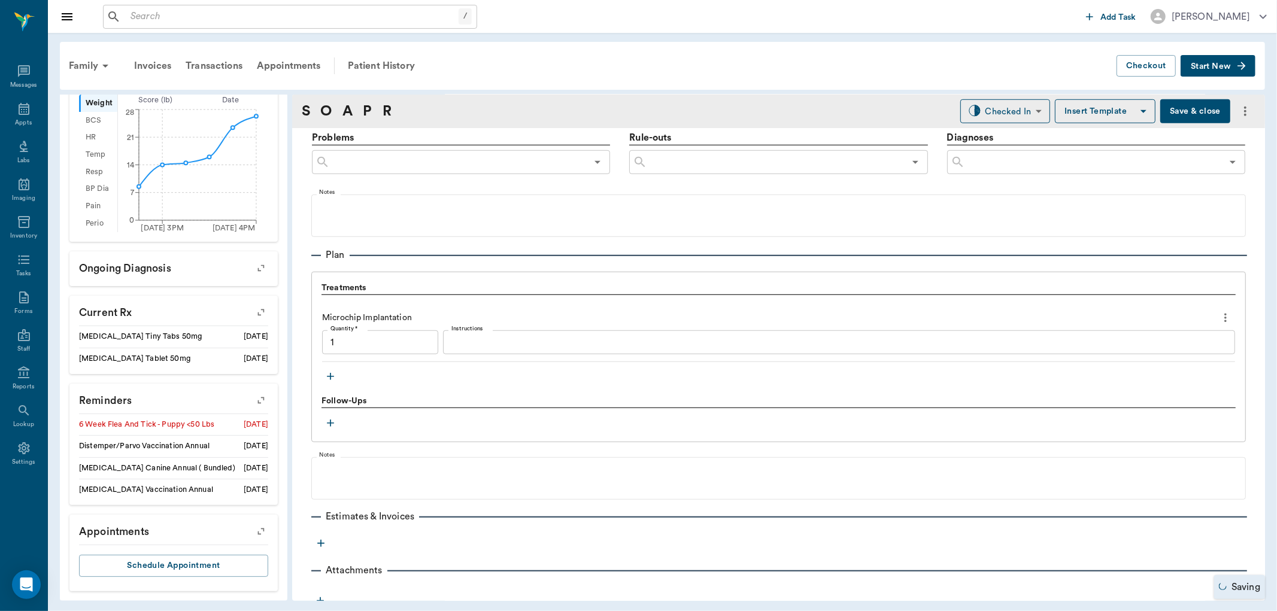
type input "1.00"
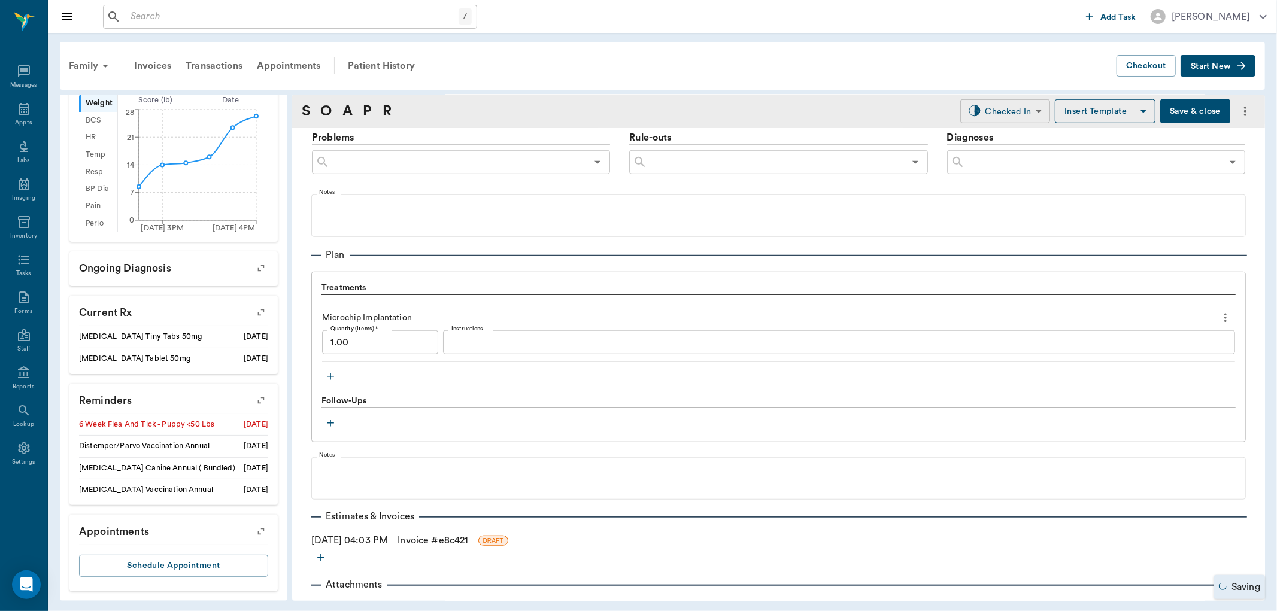
click at [997, 114] on body "/ ​ Add Task [PERSON_NAME] Nectar Messages Appts Labs Imaging Inventory Tasks F…" at bounding box center [638, 305] width 1277 height 611
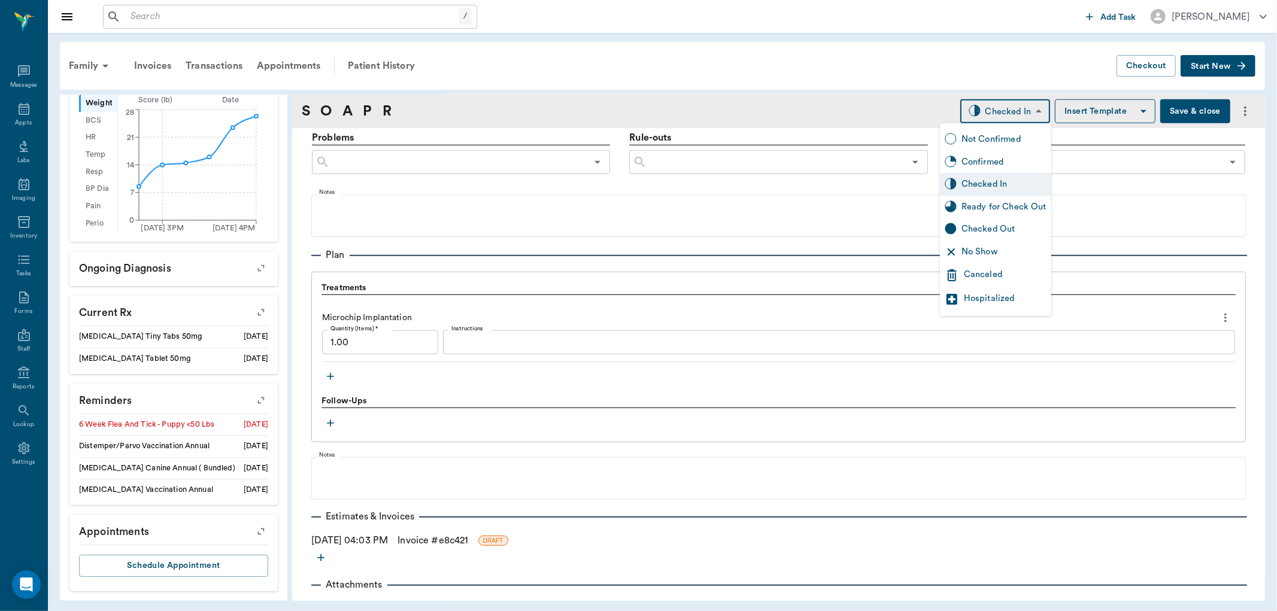
click at [991, 214] on div "Ready for Check Out" at bounding box center [995, 207] width 111 height 23
type input "READY_TO_CHECKOUT"
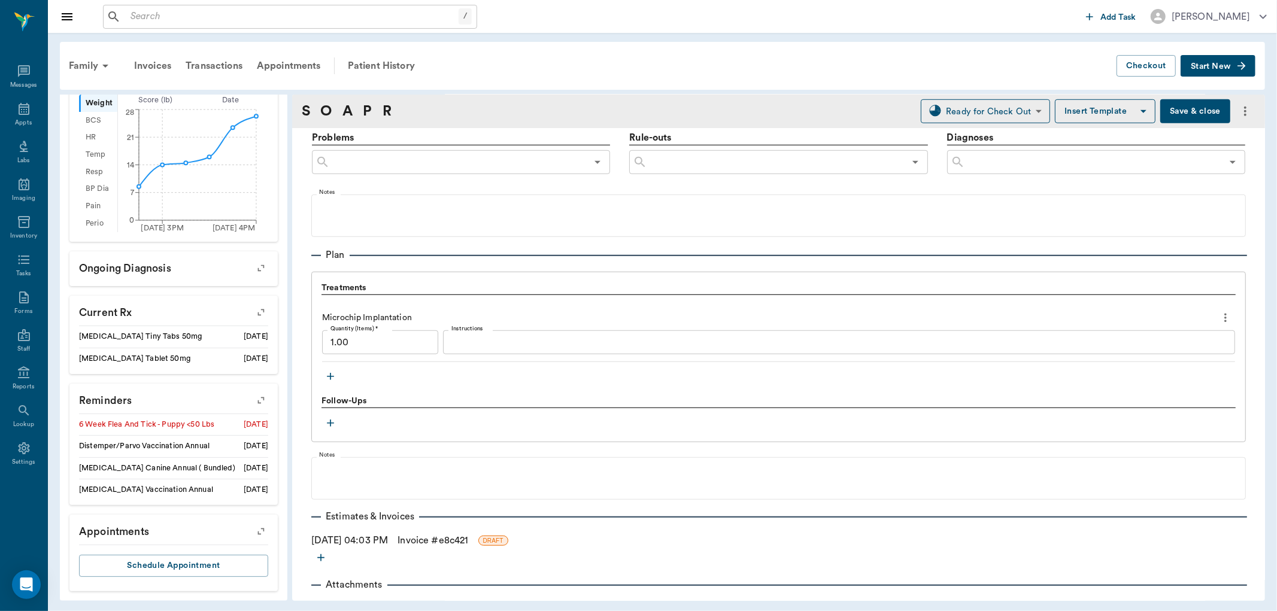
click at [424, 534] on link "Invoice # e8c421" at bounding box center [433, 541] width 71 height 14
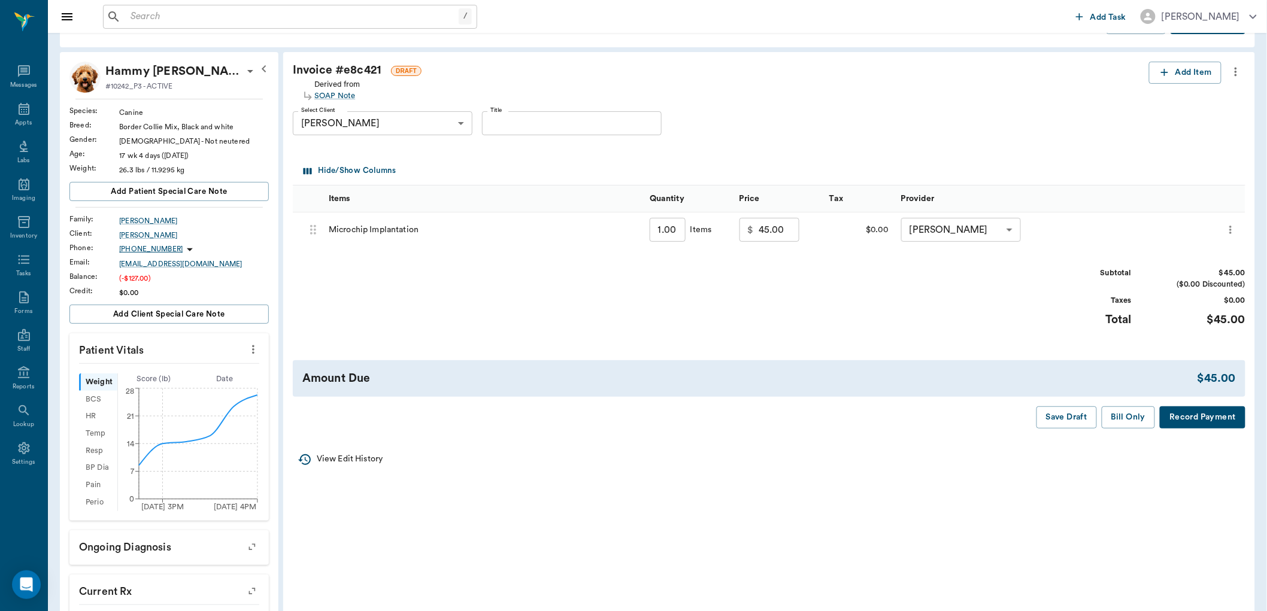
scroll to position [66, 0]
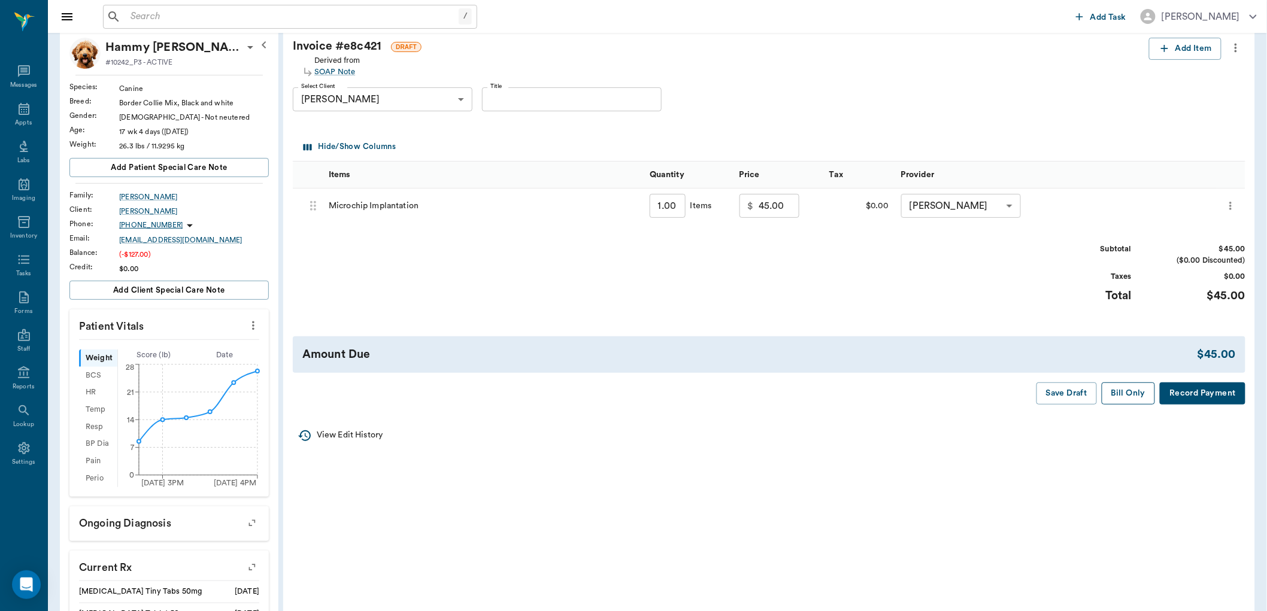
click at [1124, 394] on button "Bill Only" at bounding box center [1129, 394] width 54 height 22
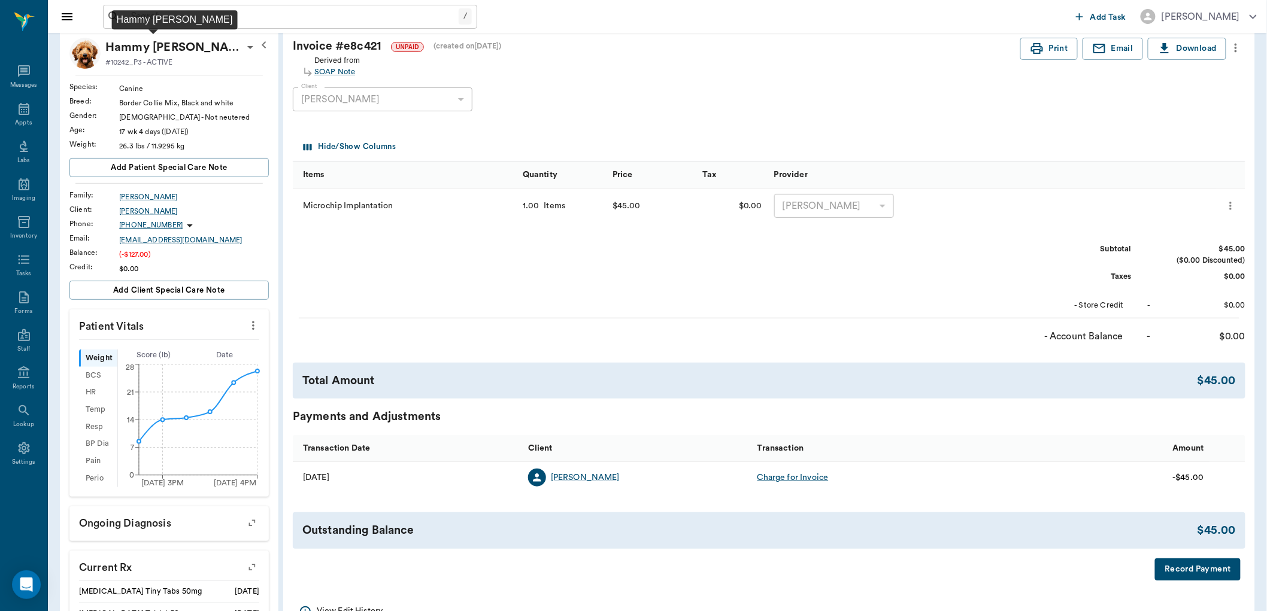
click at [144, 50] on p "Hammy [PERSON_NAME]" at bounding box center [174, 47] width 138 height 19
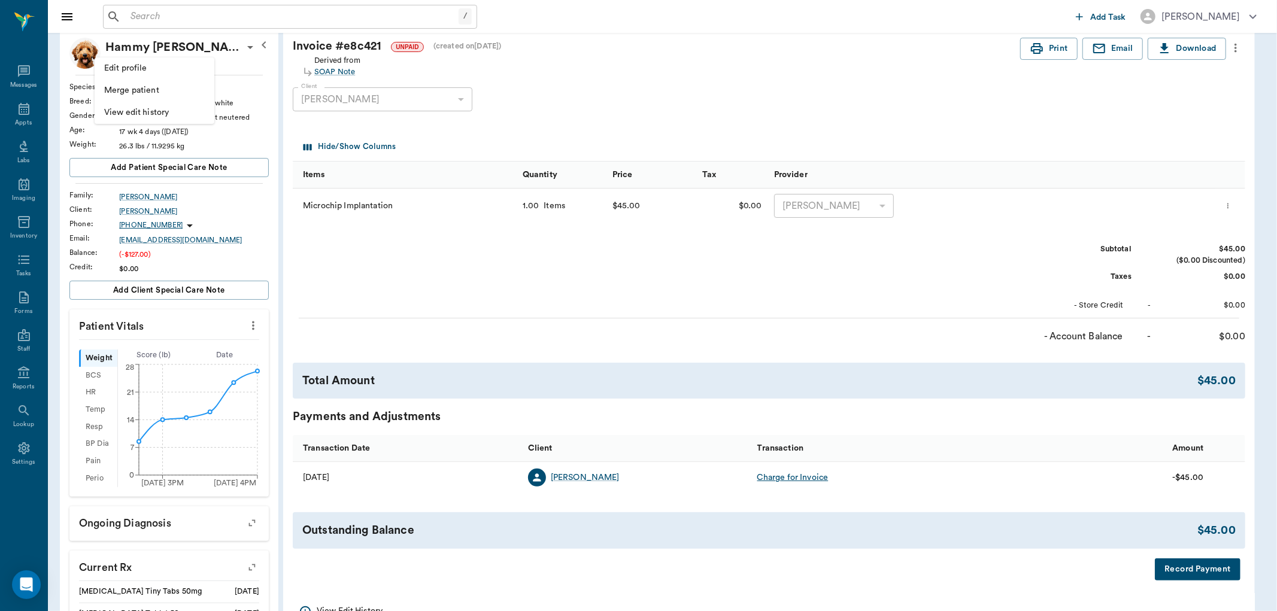
click at [147, 72] on span "Edit profile" at bounding box center [154, 68] width 101 height 13
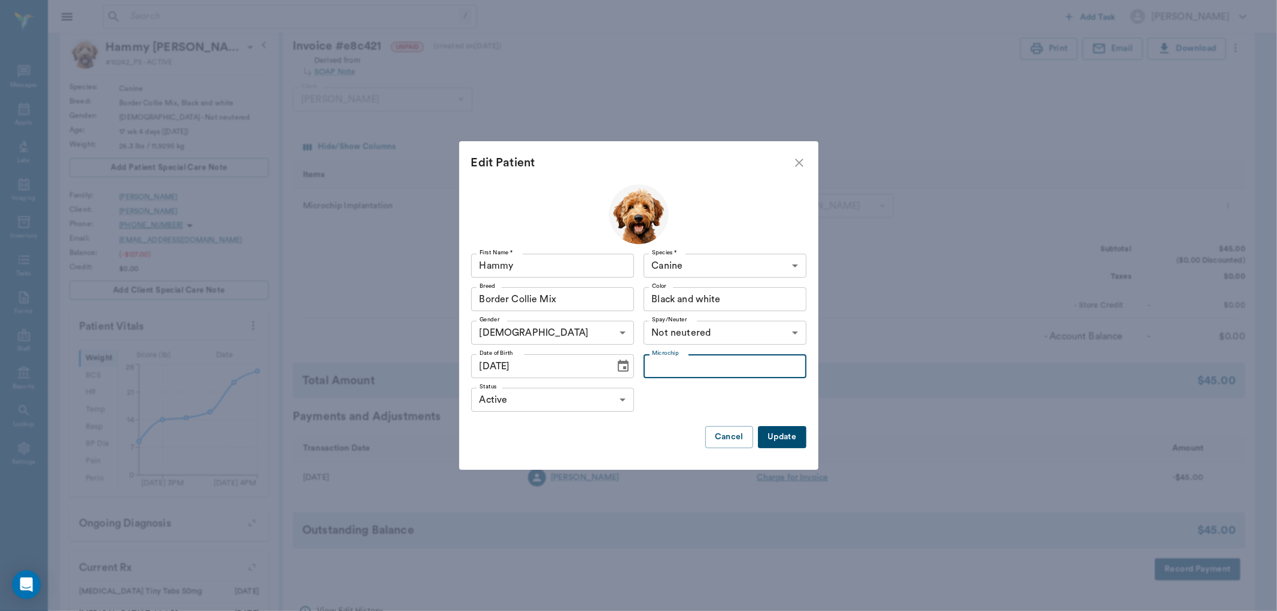
click at [686, 373] on input "Microchip" at bounding box center [725, 366] width 163 height 24
type input "991001911363383"
click at [795, 438] on button "Update" at bounding box center [782, 437] width 48 height 22
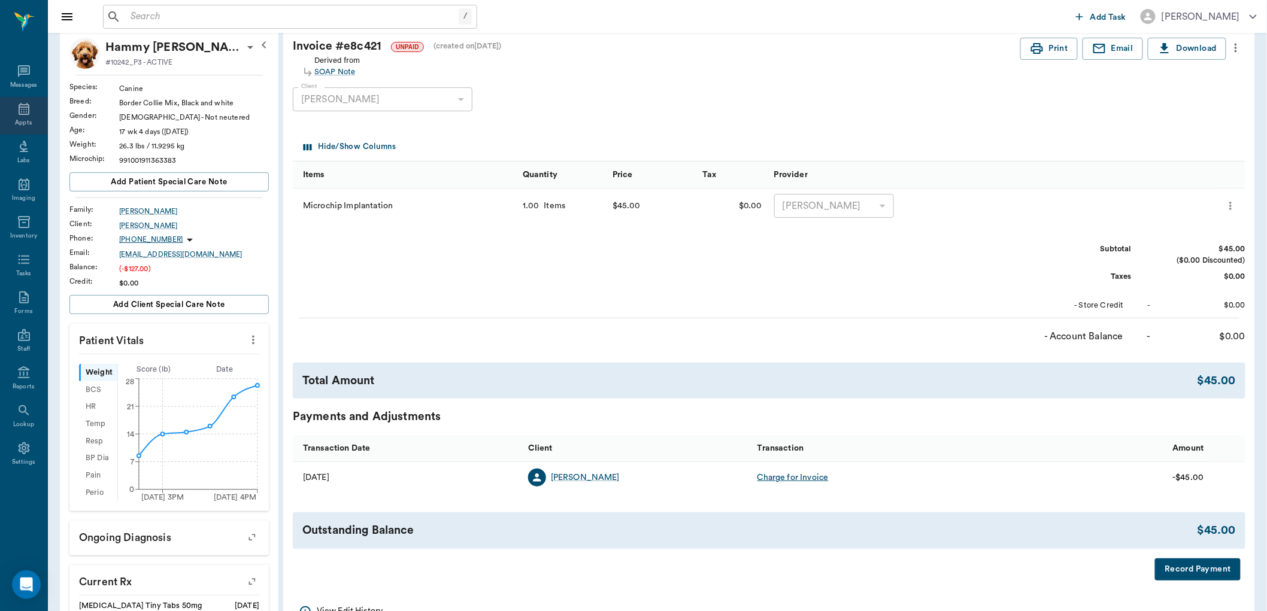
click at [28, 119] on div "Appts" at bounding box center [23, 123] width 17 height 9
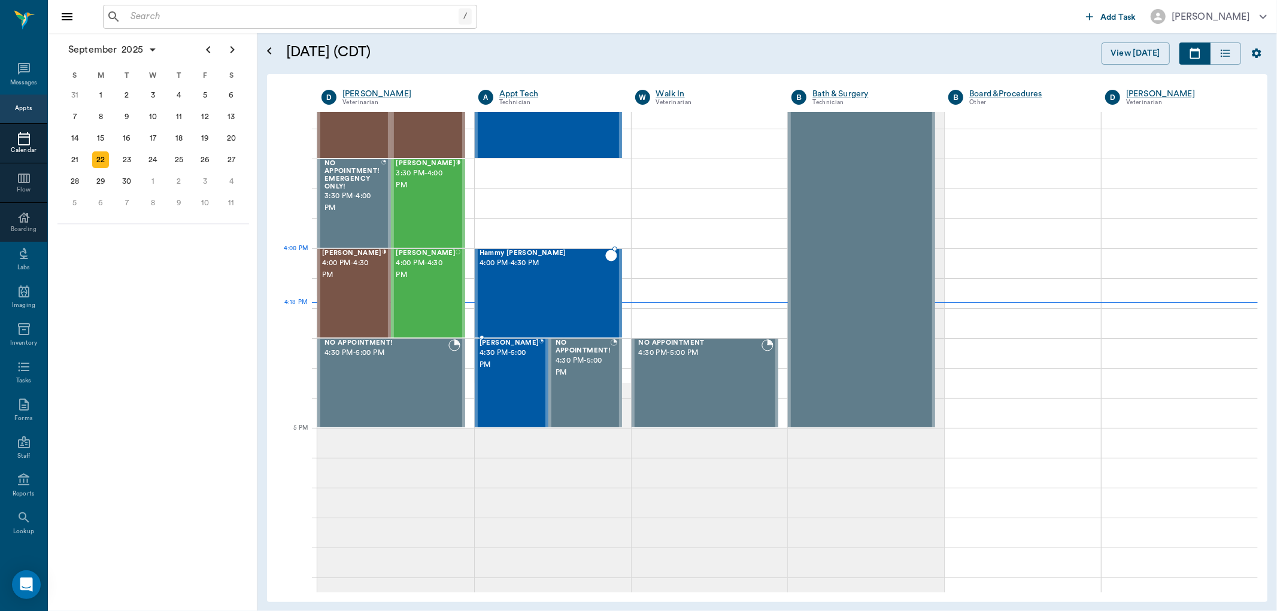
scroll to position [1304, 0]
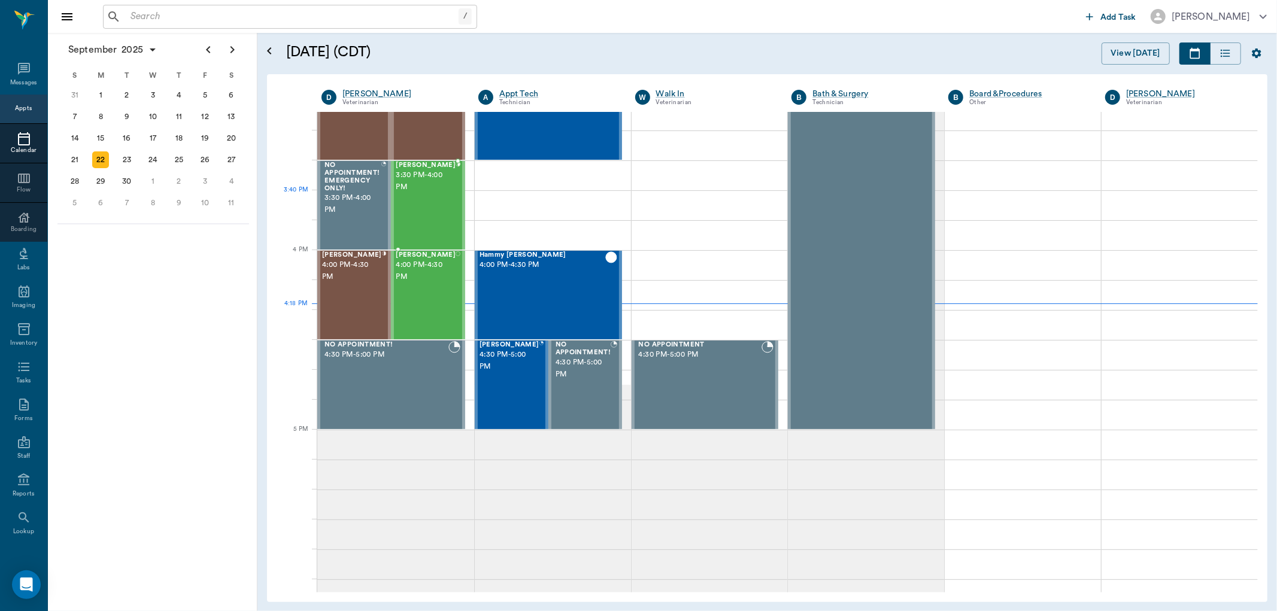
click at [431, 202] on div "Arya HUNTER 3:30 PM - 4:00 PM" at bounding box center [426, 205] width 60 height 87
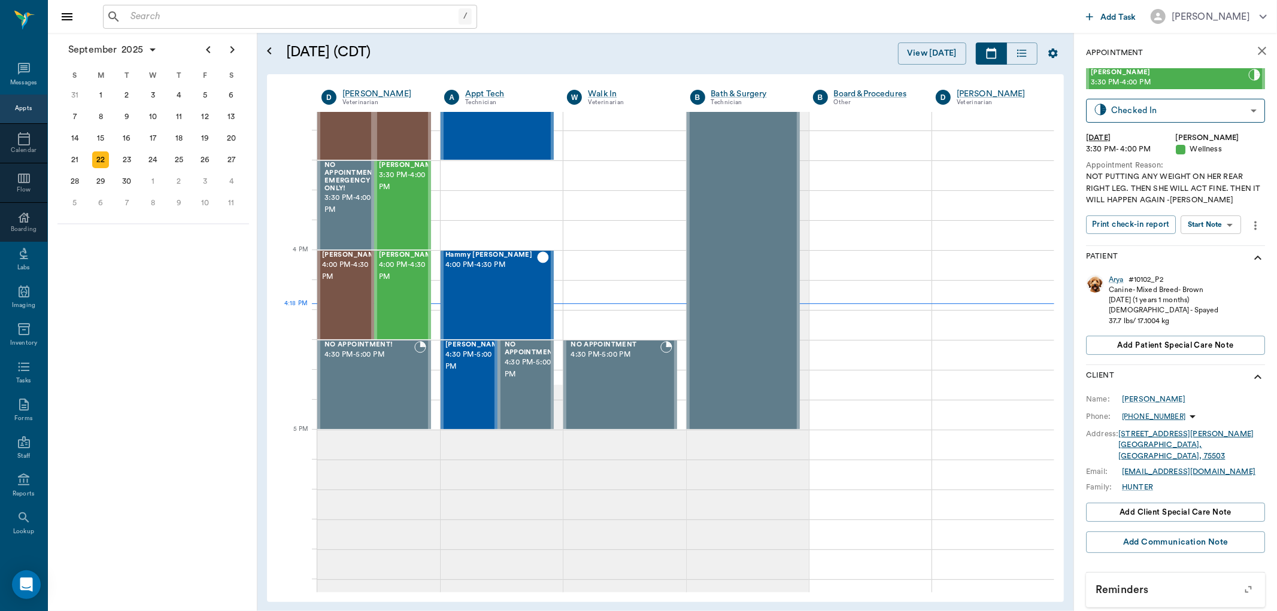
click at [1220, 220] on body "/ ​ Add Task [PERSON_NAME] Nectar Messages Appts Calendar Flow Boarding Labs Im…" at bounding box center [638, 305] width 1277 height 611
click at [1213, 244] on button "View SOAP" at bounding box center [1198, 250] width 41 height 14
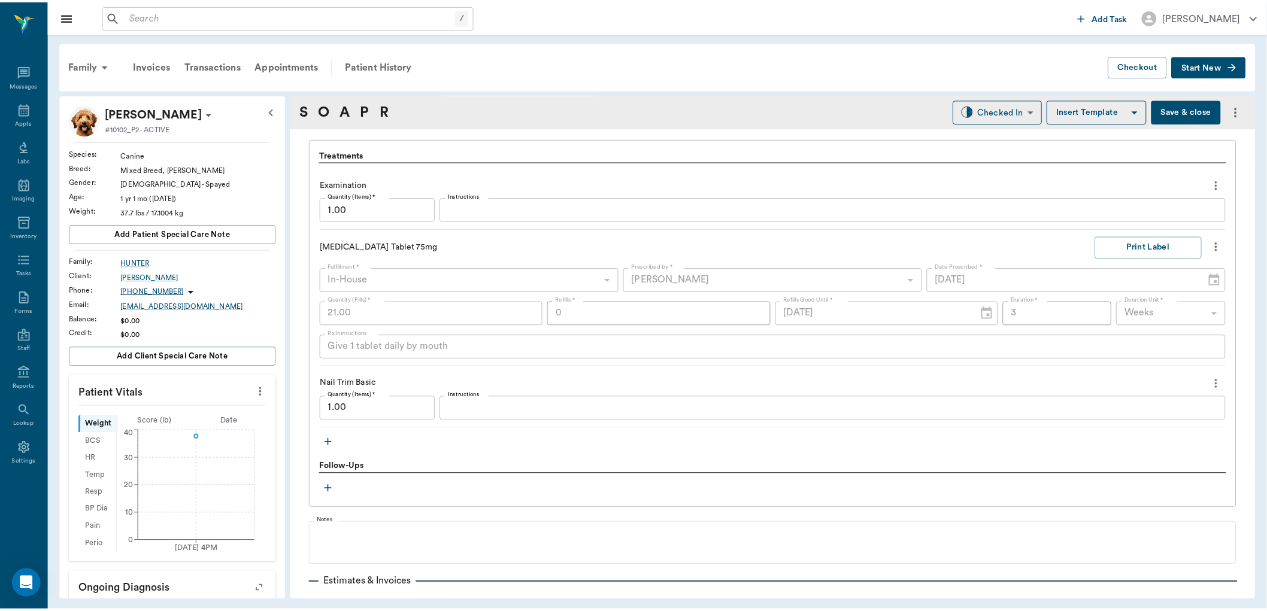
scroll to position [865, 0]
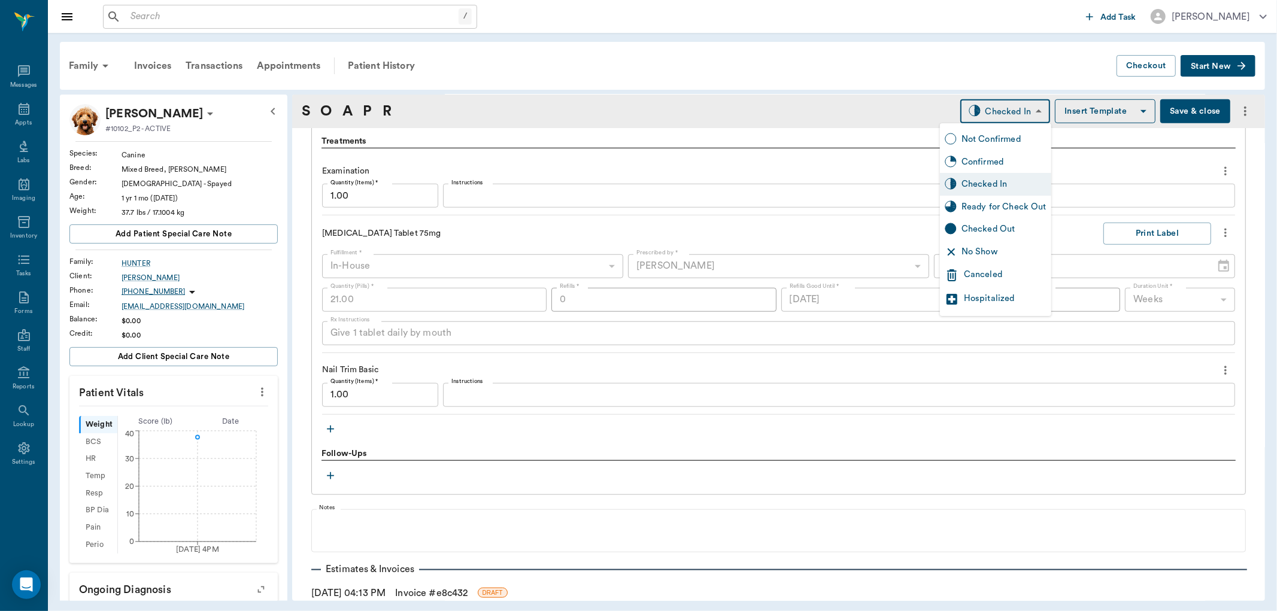
click at [988, 120] on body "/ ​ Add Task [PERSON_NAME] Nectar Messages Appts Labs Imaging Inventory Tasks F…" at bounding box center [638, 305] width 1277 height 611
click at [978, 201] on div "Ready for Check Out" at bounding box center [1004, 207] width 85 height 13
type input "READY_TO_CHECKOUT"
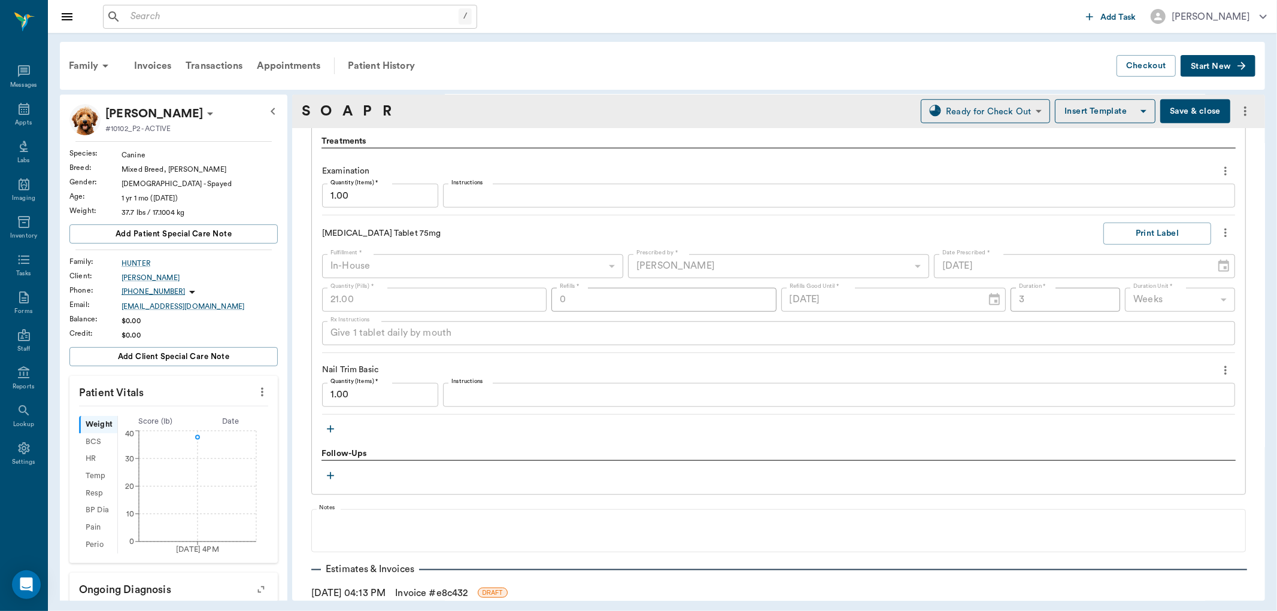
click at [426, 588] on link "Invoice # e8c432" at bounding box center [431, 593] width 72 height 14
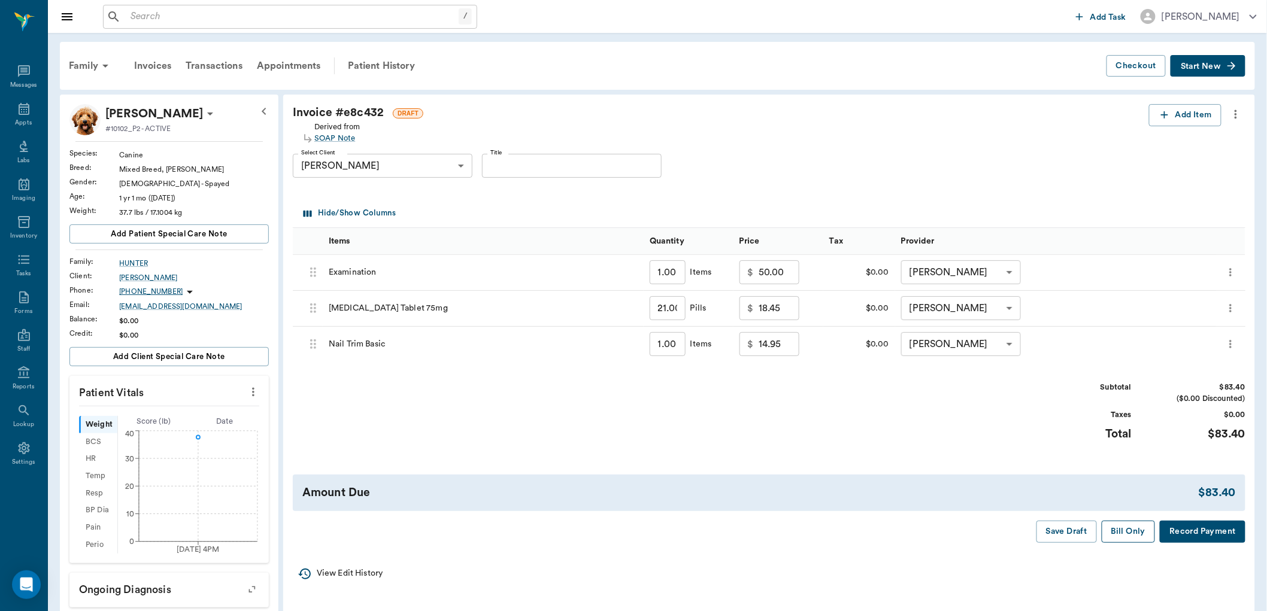
click at [1134, 532] on button "Bill Only" at bounding box center [1129, 532] width 54 height 22
